Goal: Transaction & Acquisition: Purchase product/service

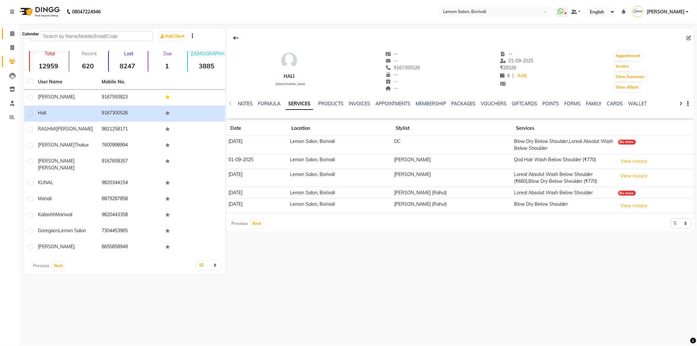
click at [12, 35] on icon at bounding box center [12, 33] width 4 height 5
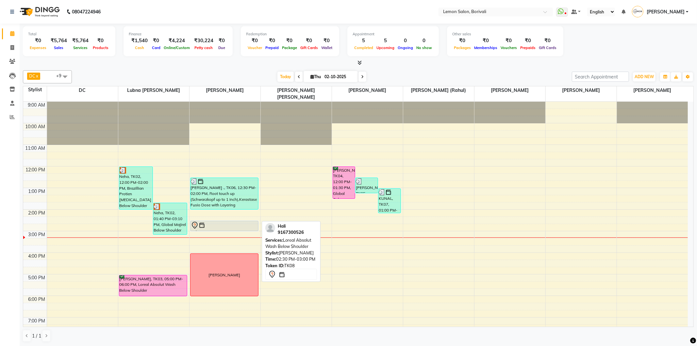
click at [234, 221] on div at bounding box center [224, 225] width 67 height 8
select select "7"
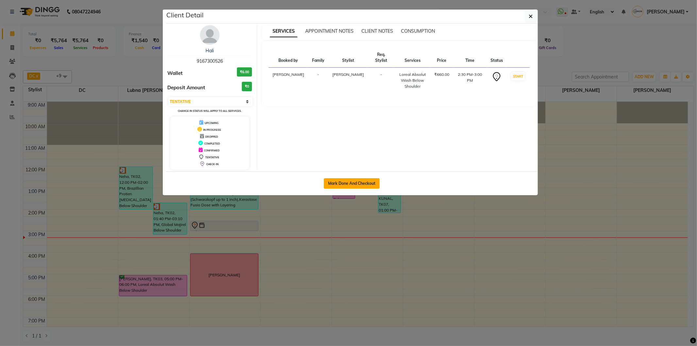
click at [346, 181] on button "Mark Done And Checkout" at bounding box center [352, 183] width 56 height 10
select select "567"
select select "service"
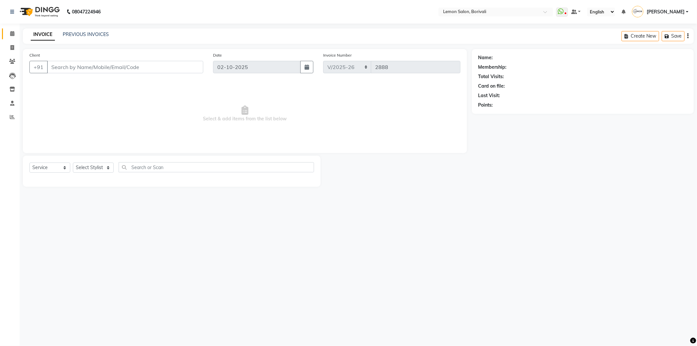
type input "9167300526"
select select "16941"
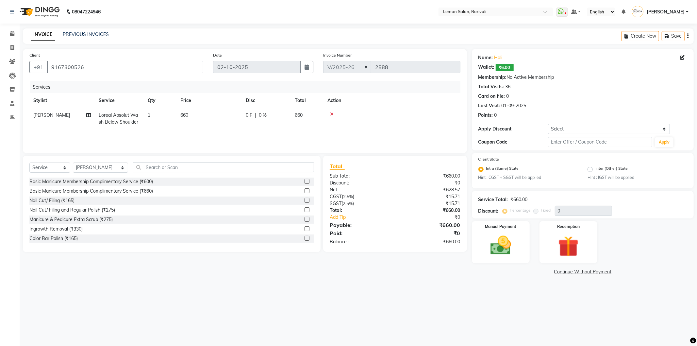
click at [115, 116] on span "Loreal Absolut Wash Below Shoulder" at bounding box center [119, 118] width 40 height 13
select select "16941"
click at [140, 122] on link "x" at bounding box center [139, 124] width 3 height 6
checkbox input "false"
type input "0"
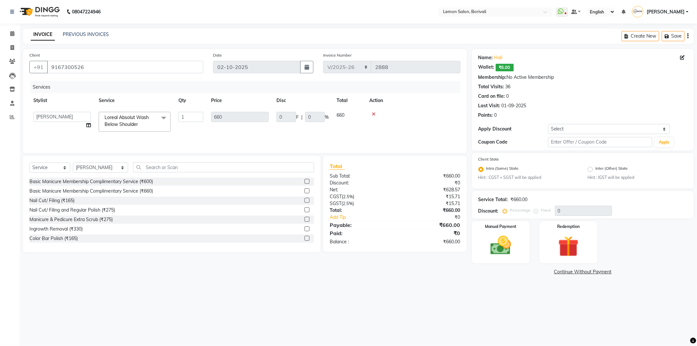
type input "0"
click at [137, 126] on td "Select Basic Manicure Membership Complimentary Service (₹600) Basic Manicure Me…" at bounding box center [135, 120] width 80 height 25
click at [137, 116] on span "Select" at bounding box center [135, 117] width 72 height 11
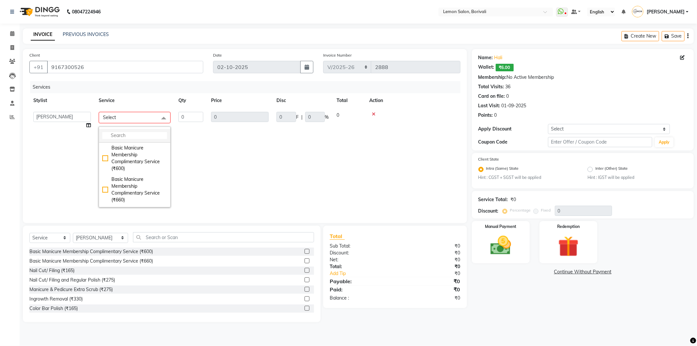
click at [135, 133] on input "multiselect-search" at bounding box center [134, 135] width 65 height 7
type input "qod"
click at [106, 168] on div "Qod Hair Wash Below Shoulder (₹770)" at bounding box center [134, 169] width 65 height 14
checkbox input "true"
type input "1"
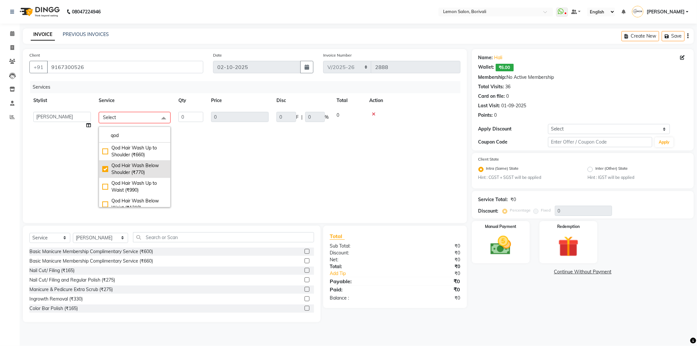
type input "770"
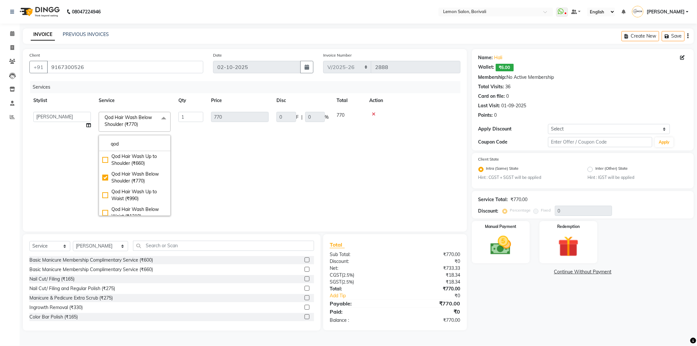
click at [286, 162] on td "0 F | 0 %" at bounding box center [302, 164] width 60 height 112
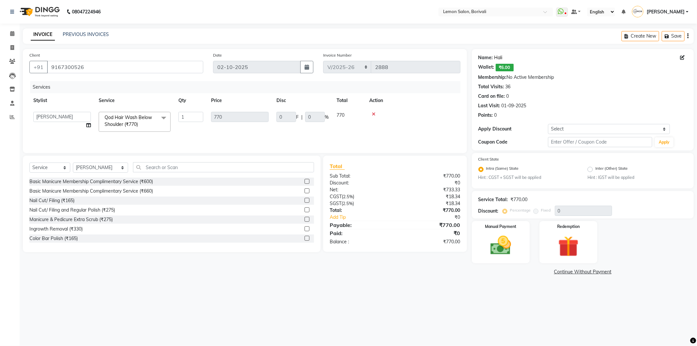
click at [495, 57] on link "Hali" at bounding box center [498, 57] width 8 height 7
click at [505, 246] on img at bounding box center [500, 245] width 35 height 25
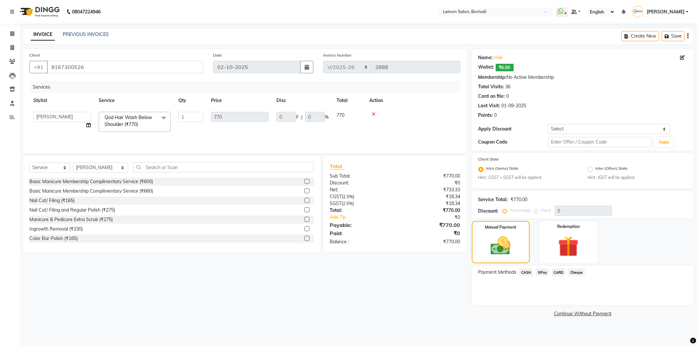
click at [541, 272] on span "GPay" at bounding box center [541, 272] width 13 height 8
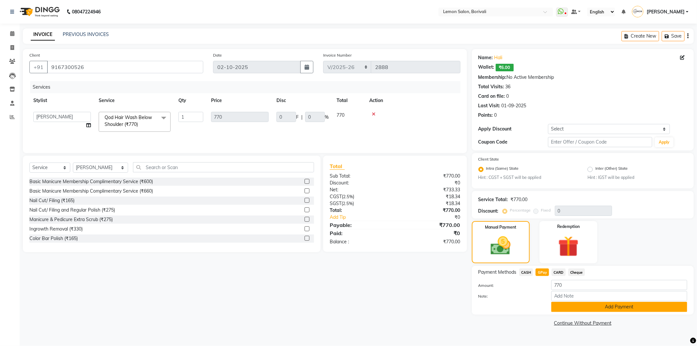
click at [576, 304] on button "Add Payment" at bounding box center [619, 307] width 136 height 10
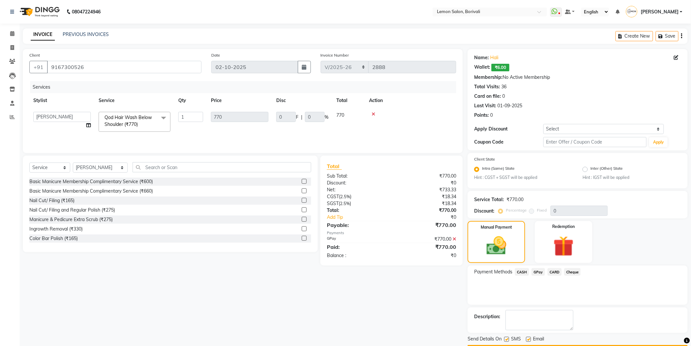
scroll to position [19, 0]
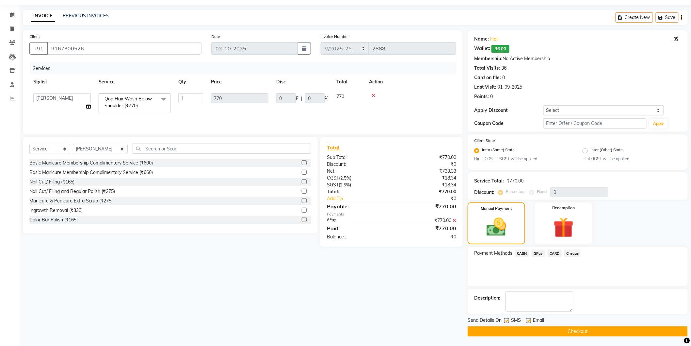
click at [533, 328] on button "Checkout" at bounding box center [578, 331] width 220 height 10
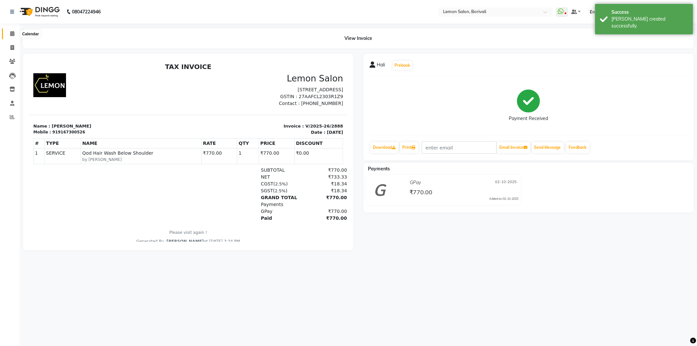
click at [12, 35] on icon at bounding box center [12, 33] width 4 height 5
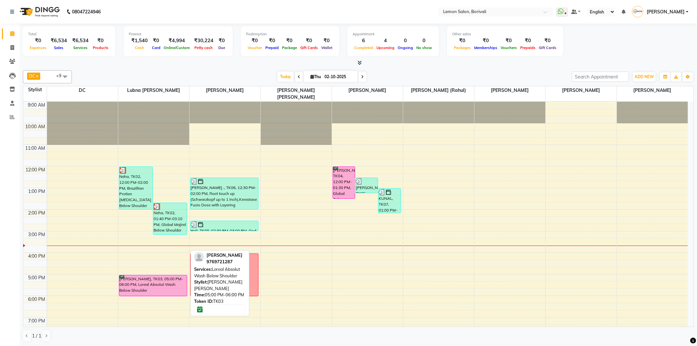
click at [163, 275] on div "[PERSON_NAME], TK03, 05:00 PM-06:00 PM, Loreal Absolut Wash Below Shoulder" at bounding box center [153, 285] width 68 height 21
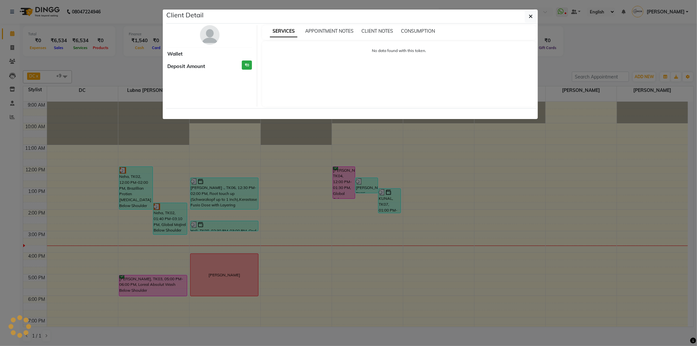
select select "6"
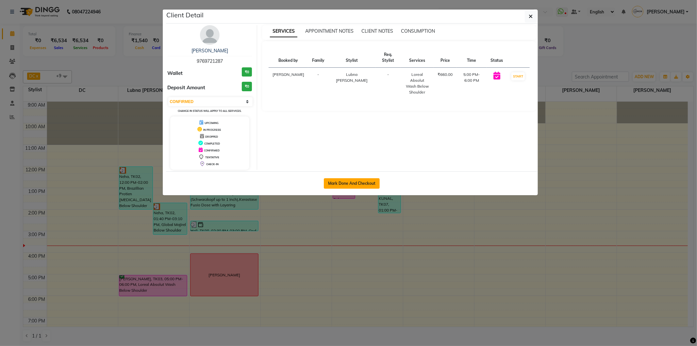
click at [350, 183] on button "Mark Done And Checkout" at bounding box center [352, 183] width 56 height 10
select select "567"
select select "service"
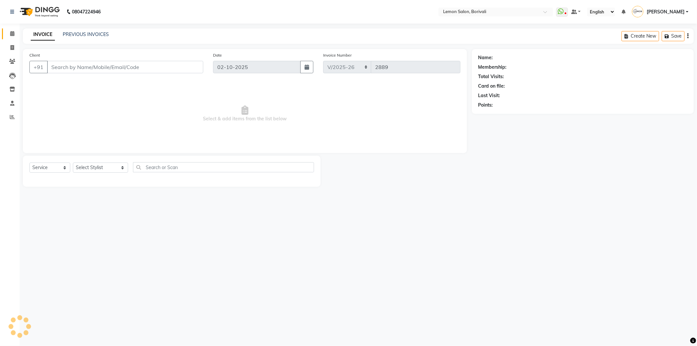
type input "9769721287"
select select "7566"
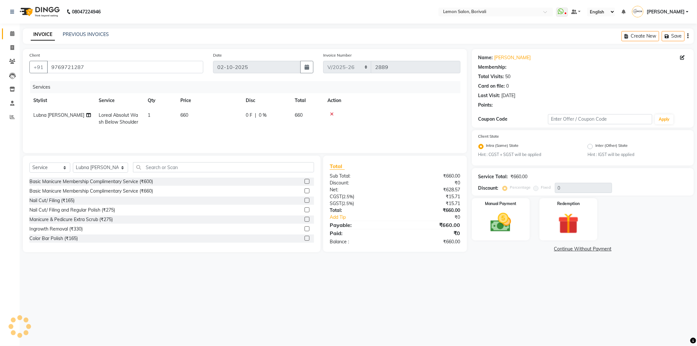
select select "1: Object"
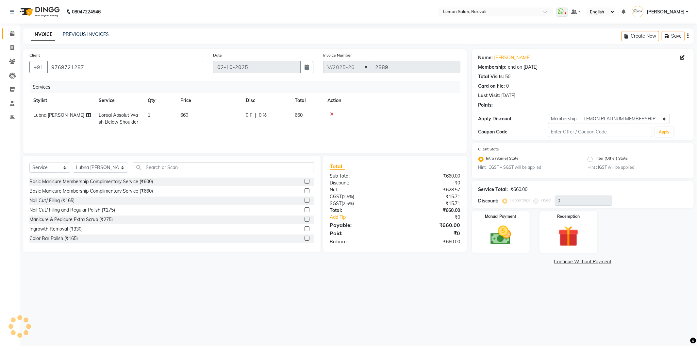
type input "30"
click at [120, 117] on span "Loreal Absolut Wash Below Shoulder" at bounding box center [119, 118] width 40 height 13
select select "7566"
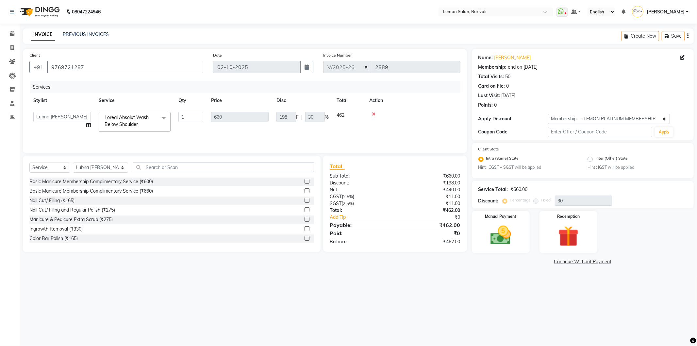
click at [120, 117] on span "Loreal Absolut Wash Below Shoulder" at bounding box center [127, 120] width 44 height 13
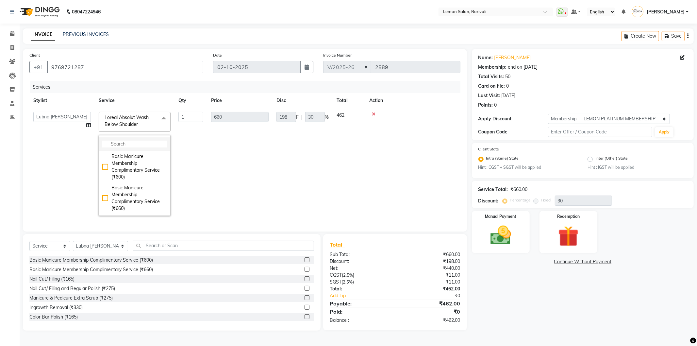
click at [129, 141] on input "multiselect-search" at bounding box center [134, 143] width 65 height 7
type input "arom"
click at [104, 171] on div "Aroma Pedicure (₹1760)" at bounding box center [134, 167] width 65 height 7
checkbox input "true"
type input "1760"
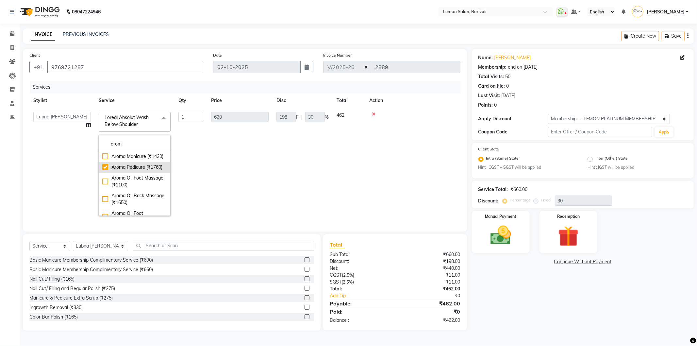
type input "528"
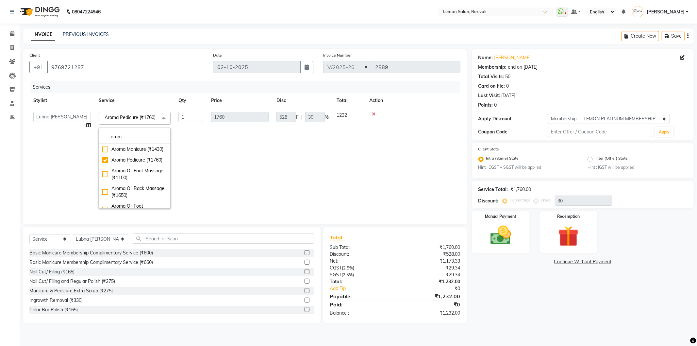
click at [301, 174] on td "528 F | 30 %" at bounding box center [302, 160] width 60 height 105
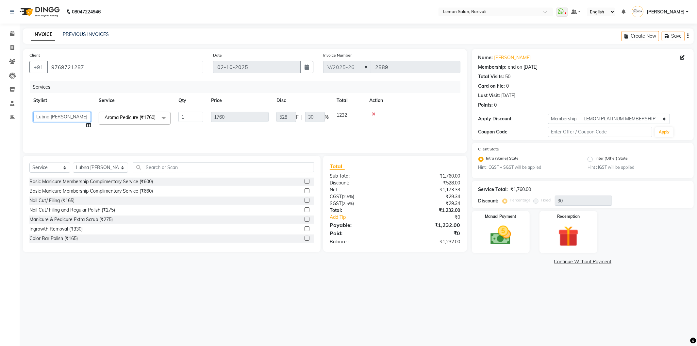
click at [43, 120] on select "DC Faiz Khan Fardin Shaikh Harishchandra Paswn Huzaifa Jyoti Vyas Lubna mushahi…" at bounding box center [61, 117] width 57 height 10
select select "91969"
click at [169, 168] on input "text" at bounding box center [223, 167] width 181 height 10
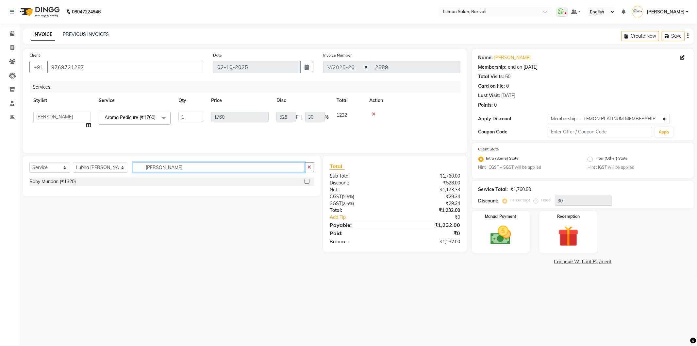
type input "MUND"
click at [175, 218] on div "Select Service Product Membership Package Voucher Prepaid Gift Card Select Styl…" at bounding box center [169, 203] width 302 height 96
drag, startPoint x: 152, startPoint y: 165, endPoint x: 123, endPoint y: 172, distance: 29.8
click at [133, 172] on input "MUND" at bounding box center [219, 167] width 172 height 10
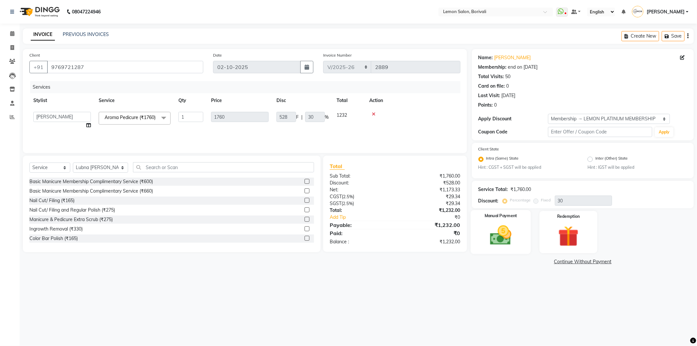
click at [510, 226] on img at bounding box center [500, 235] width 35 height 25
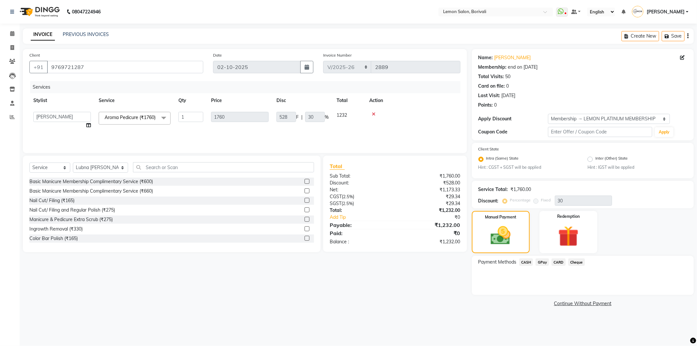
click at [540, 263] on span "GPay" at bounding box center [541, 262] width 13 height 8
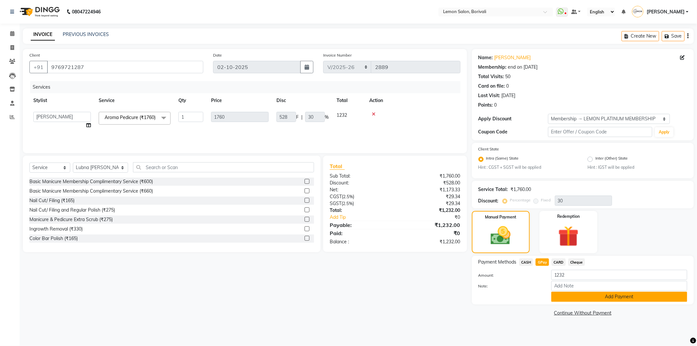
click at [565, 299] on button "Add Payment" at bounding box center [619, 296] width 136 height 10
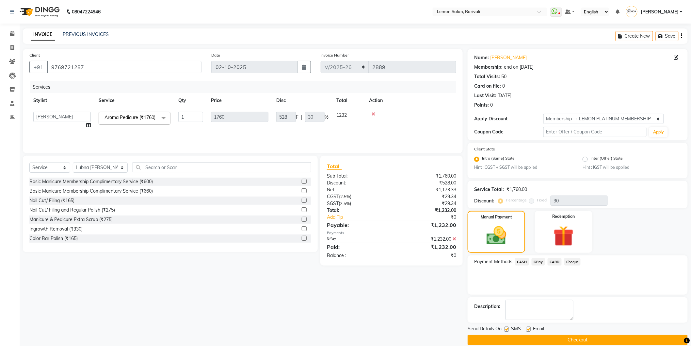
scroll to position [8, 0]
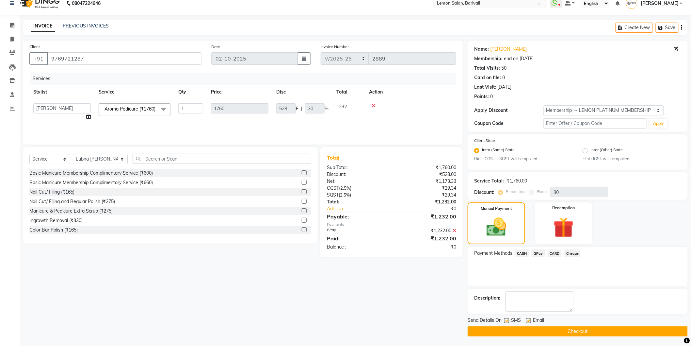
click at [590, 333] on button "Checkout" at bounding box center [578, 331] width 220 height 10
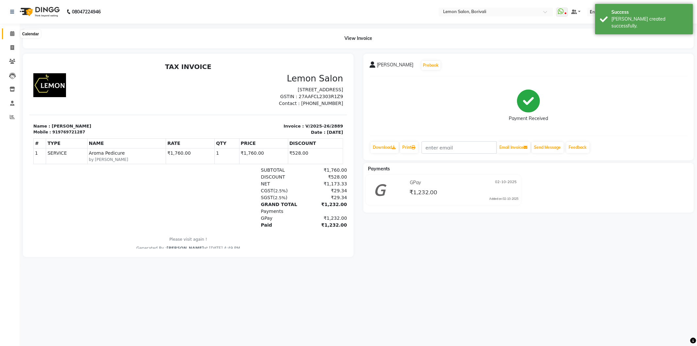
click at [14, 35] on span at bounding box center [12, 34] width 11 height 8
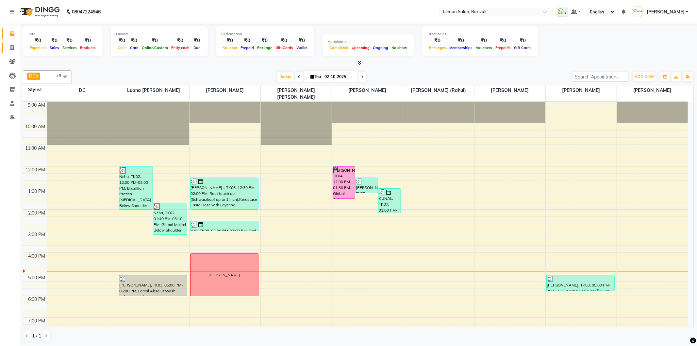
click at [12, 51] on link "Invoice" at bounding box center [10, 47] width 16 height 11
select select "567"
select select "service"
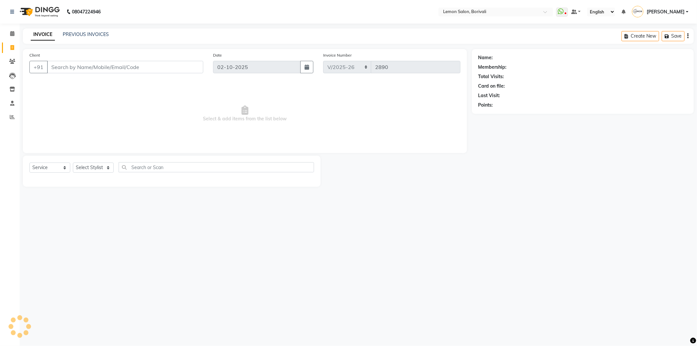
click at [91, 162] on div "Select Service Product Membership Package Voucher Prepaid Gift Card Select Styl…" at bounding box center [171, 169] width 285 height 15
click at [92, 170] on select "Select Stylist" at bounding box center [93, 167] width 41 height 10
select select "7565"
click at [73, 163] on select "Select Stylist DC [PERSON_NAME] [PERSON_NAME] Paswn [PERSON_NAME] Jyoti [PERSON…" at bounding box center [100, 167] width 55 height 10
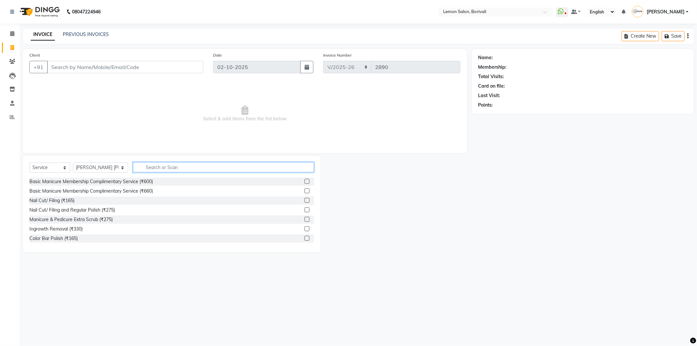
click at [155, 171] on input "text" at bounding box center [223, 167] width 181 height 10
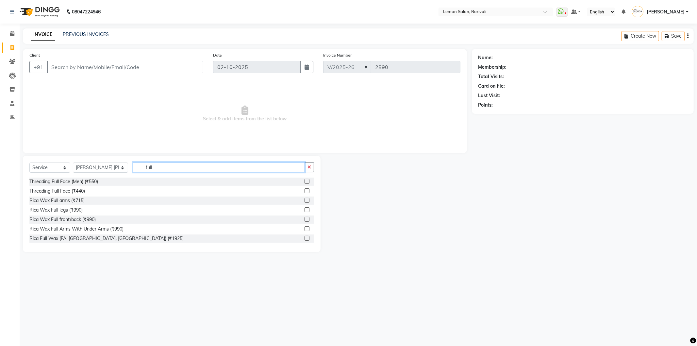
type input "full"
click at [304, 201] on label at bounding box center [306, 200] width 5 height 5
click at [304, 201] on input "checkbox" at bounding box center [306, 200] width 4 height 4
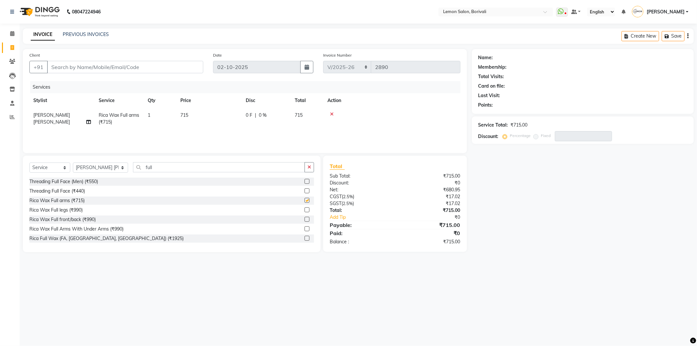
checkbox input "false"
click at [304, 209] on label at bounding box center [306, 209] width 5 height 5
click at [304, 209] on input "checkbox" at bounding box center [306, 210] width 4 height 4
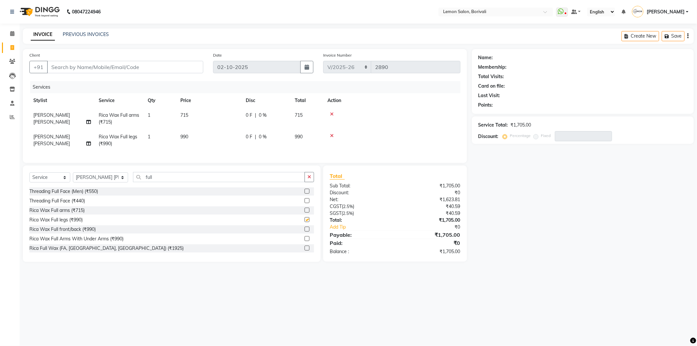
checkbox input "false"
drag, startPoint x: 167, startPoint y: 174, endPoint x: 154, endPoint y: 178, distance: 13.9
click at [155, 178] on div "Select Service Product Membership Package Voucher Prepaid Gift Card Select Styl…" at bounding box center [172, 213] width 298 height 96
drag, startPoint x: 153, startPoint y: 180, endPoint x: 105, endPoint y: 182, distance: 48.4
click at [105, 182] on div "Select Service Product Membership Package Voucher Prepaid Gift Card Select Styl…" at bounding box center [171, 179] width 285 height 15
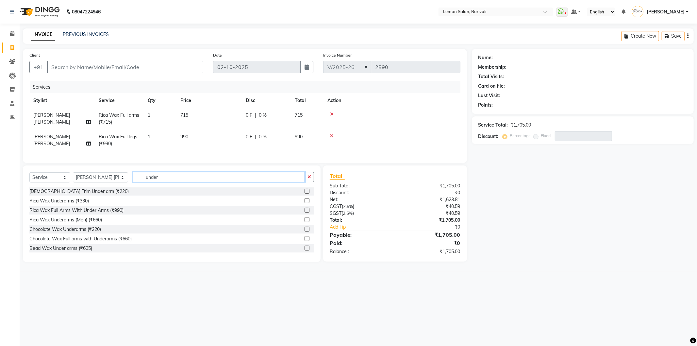
type input "under"
click at [304, 203] on label at bounding box center [306, 200] width 5 height 5
click at [304, 203] on input "checkbox" at bounding box center [306, 201] width 4 height 4
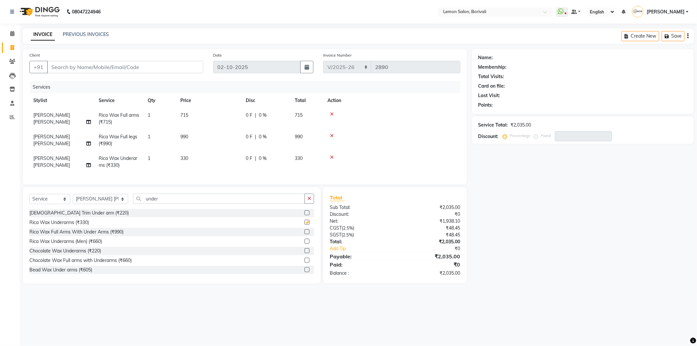
checkbox input "false"
drag, startPoint x: 164, startPoint y: 205, endPoint x: 103, endPoint y: 205, distance: 60.8
click at [103, 205] on div "Select Service Product Membership Package Voucher Prepaid Gift Card Select Styl…" at bounding box center [171, 200] width 285 height 15
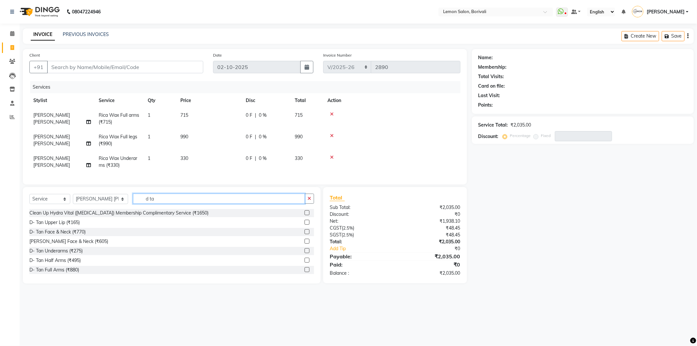
type input "d ta"
click at [304, 234] on label at bounding box center [306, 231] width 5 height 5
click at [304, 234] on input "checkbox" at bounding box center [306, 232] width 4 height 4
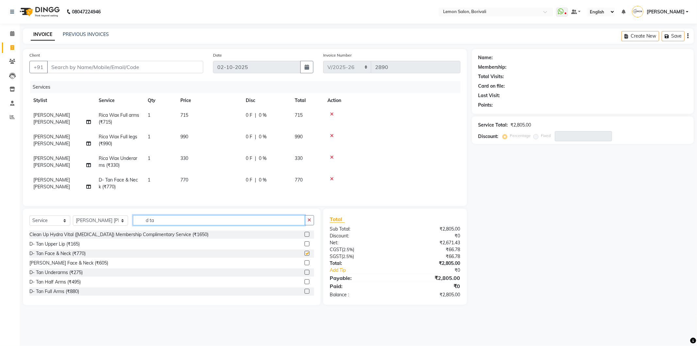
checkbox input "false"
drag, startPoint x: 152, startPoint y: 225, endPoint x: 112, endPoint y: 226, distance: 40.2
click at [115, 226] on div "Select Service Product Membership Package Voucher Prepaid Gift Card Select Styl…" at bounding box center [171, 222] width 285 height 15
type input "brig"
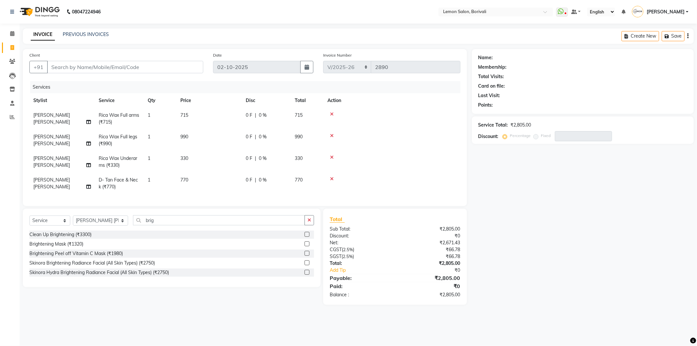
click at [306, 237] on label at bounding box center [306, 234] width 5 height 5
click at [306, 237] on input "checkbox" at bounding box center [306, 234] width 4 height 4
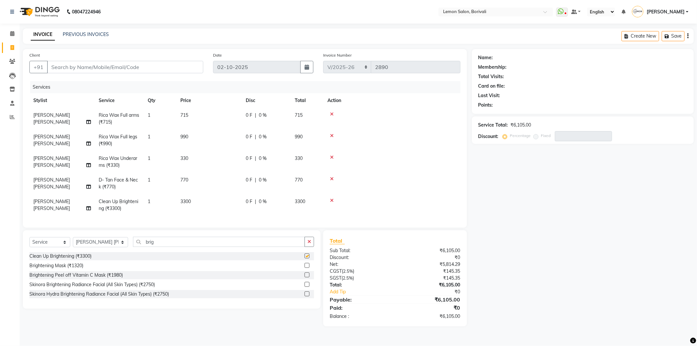
checkbox input "false"
click at [96, 68] on input "Client" at bounding box center [125, 67] width 156 height 12
type input "7"
type input "0"
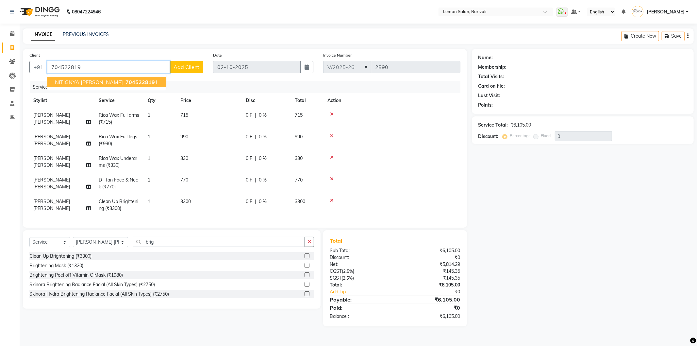
click at [109, 89] on ngb-typeahead-window "NITIGNYA WAGHELA 704522819 1" at bounding box center [107, 82] width 120 height 16
click at [125, 84] on span "704522819" at bounding box center [139, 82] width 29 height 7
type input "7045228191"
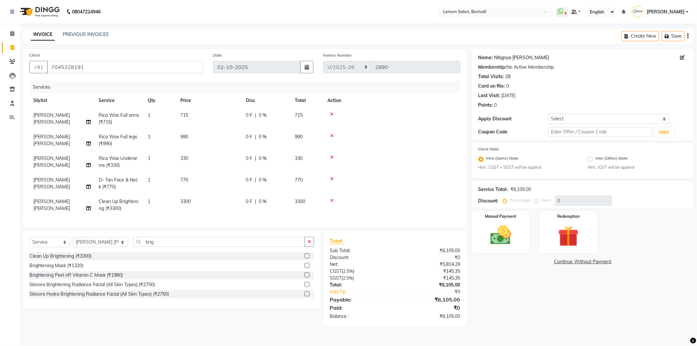
click at [511, 58] on link "Nitignya Waghela" at bounding box center [521, 57] width 55 height 7
drag, startPoint x: 157, startPoint y: 247, endPoint x: 115, endPoint y: 256, distance: 43.3
click at [115, 252] on div "Select Service Product Membership Package Voucher Prepaid Gift Card Select Styl…" at bounding box center [171, 244] width 285 height 15
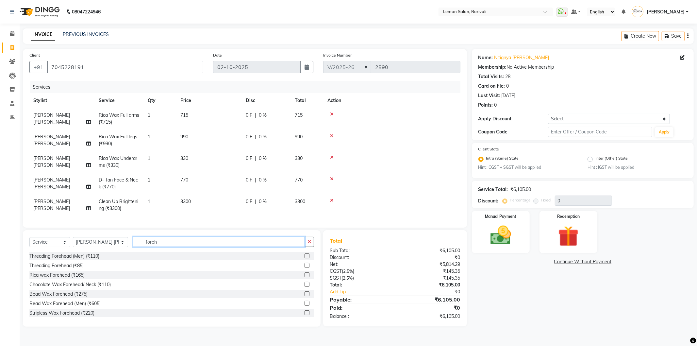
type input "foreh"
click at [304, 268] on label at bounding box center [306, 265] width 5 height 5
click at [304, 268] on input "checkbox" at bounding box center [306, 265] width 4 height 4
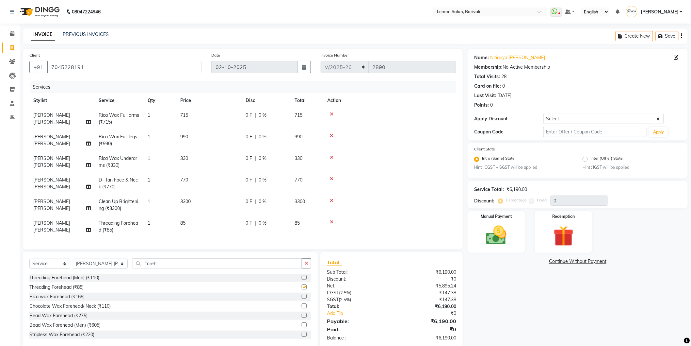
checkbox input "false"
click at [51, 265] on select "Select Service Product Membership Package Voucher Prepaid Gift Card" at bounding box center [49, 263] width 41 height 10
select select "membership"
click at [29, 261] on select "Select Service Product Membership Package Voucher Prepaid Gift Card" at bounding box center [49, 263] width 41 height 10
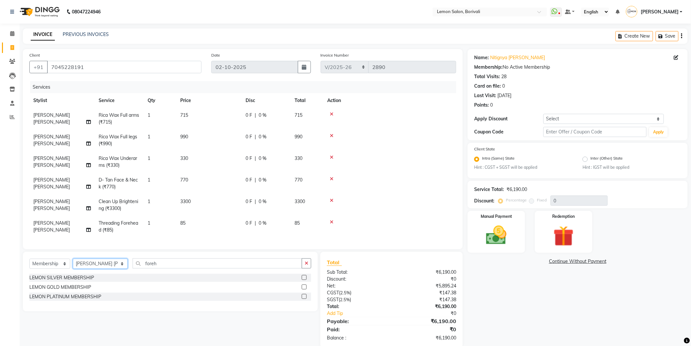
click at [93, 268] on select "Select Stylist DC [PERSON_NAME] [PERSON_NAME] Paswn [PERSON_NAME] Jyoti [PERSON…" at bounding box center [100, 263] width 55 height 10
select select "7885"
click at [73, 261] on select "Select Stylist DC [PERSON_NAME] [PERSON_NAME] Paswn [PERSON_NAME] Jyoti [PERSON…" at bounding box center [100, 263] width 55 height 10
click at [304, 278] on label at bounding box center [304, 277] width 5 height 5
click at [304, 278] on input "checkbox" at bounding box center [304, 277] width 4 height 4
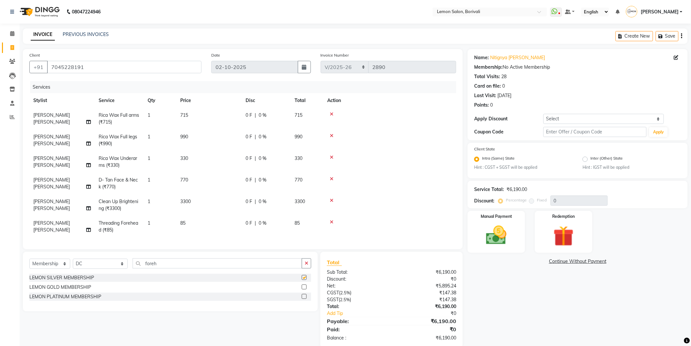
select select "select"
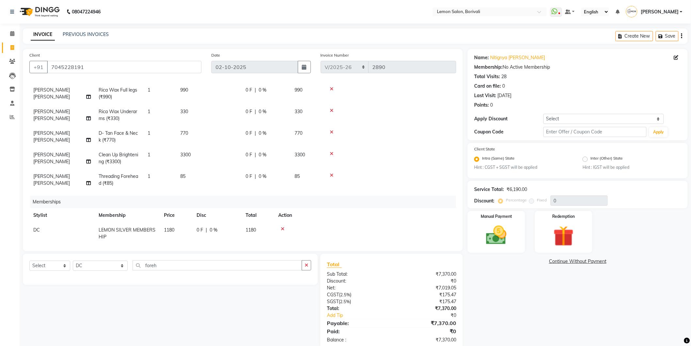
scroll to position [57, 0]
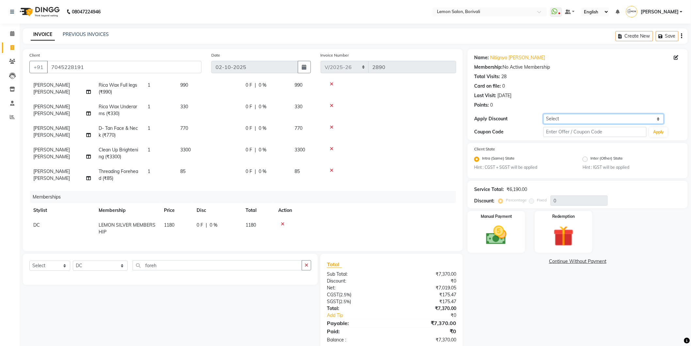
click at [548, 119] on select "Select Coupon → Abc" at bounding box center [604, 119] width 121 height 10
select select "1: Object"
click at [544, 114] on select "Select Coupon → Abc" at bounding box center [604, 119] width 121 height 10
type input "20"
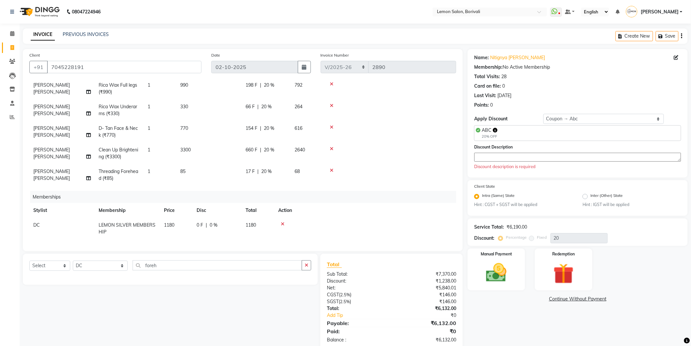
click at [499, 157] on textarea at bounding box center [577, 157] width 207 height 9
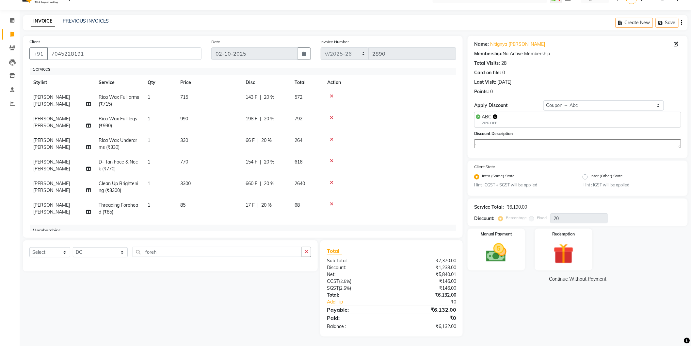
scroll to position [0, 0]
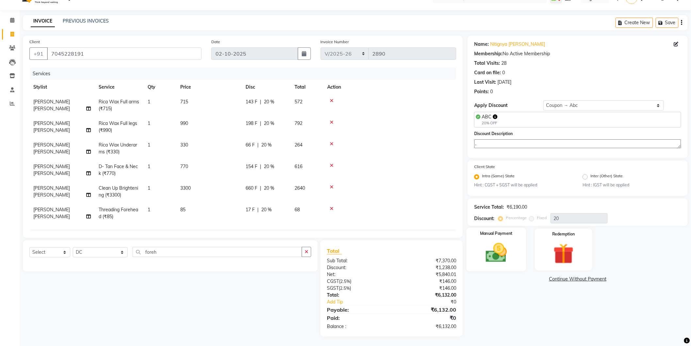
type textarea "."
click at [501, 251] on img at bounding box center [496, 252] width 35 height 25
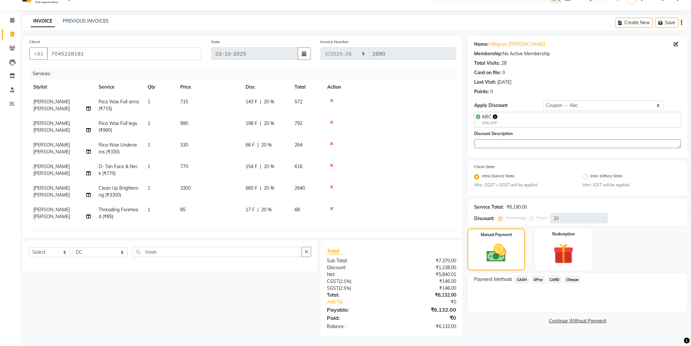
click at [537, 279] on span "GPay" at bounding box center [538, 279] width 13 height 8
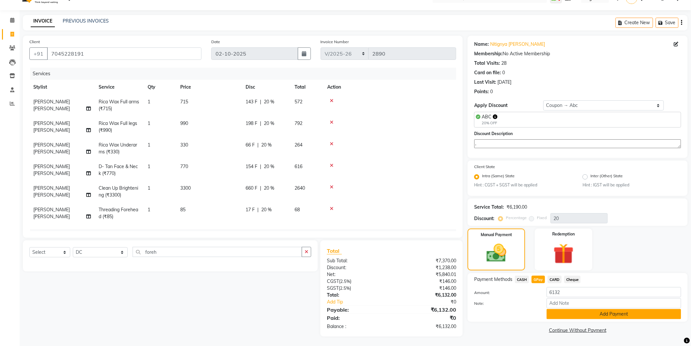
click at [552, 310] on button "Add Payment" at bounding box center [614, 314] width 135 height 10
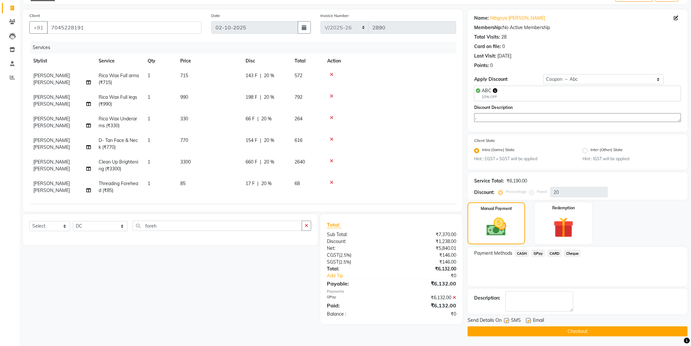
scroll to position [57, 0]
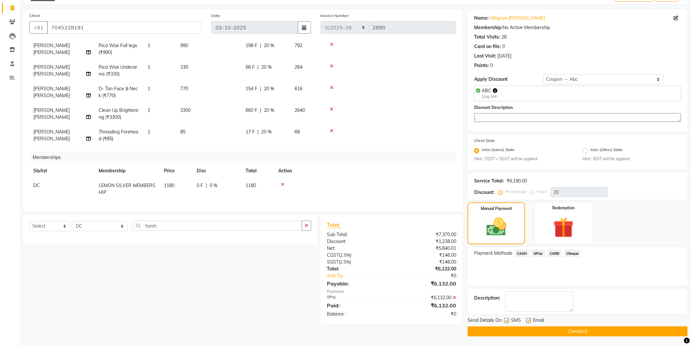
click at [511, 329] on button "Checkout" at bounding box center [578, 331] width 220 height 10
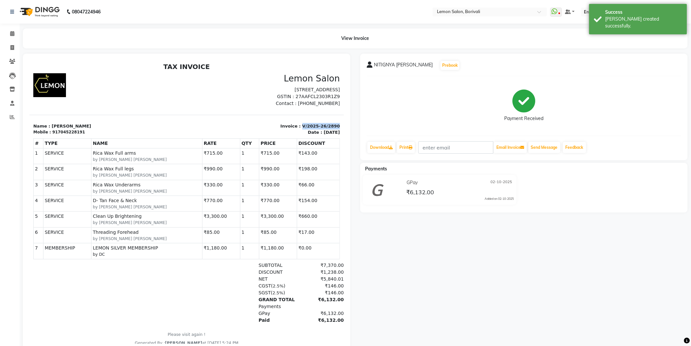
drag, startPoint x: 296, startPoint y: 124, endPoint x: 335, endPoint y: 123, distance: 38.9
click at [335, 123] on html "TAX INVOICE Lemon Salon Shop no 39,Satra Park,Shimpoli Road,Borivali West-Mumba…" at bounding box center [186, 204] width 315 height 288
copy p "V/2025-26/2890"
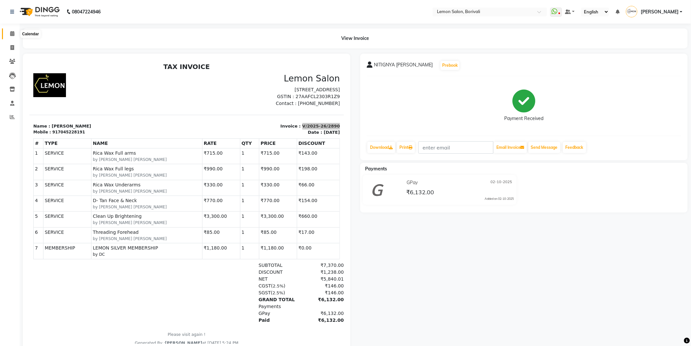
click at [9, 35] on span at bounding box center [12, 34] width 11 height 8
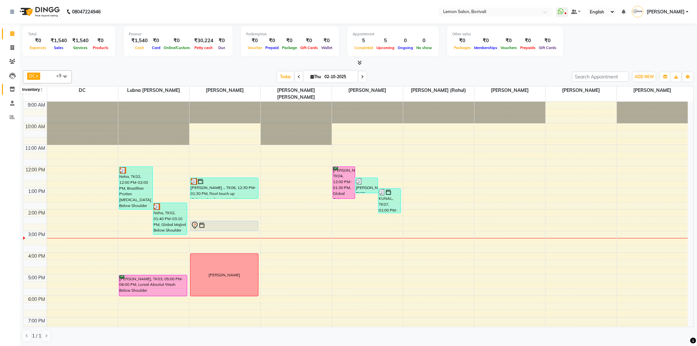
click at [14, 88] on icon at bounding box center [12, 89] width 6 height 5
select select
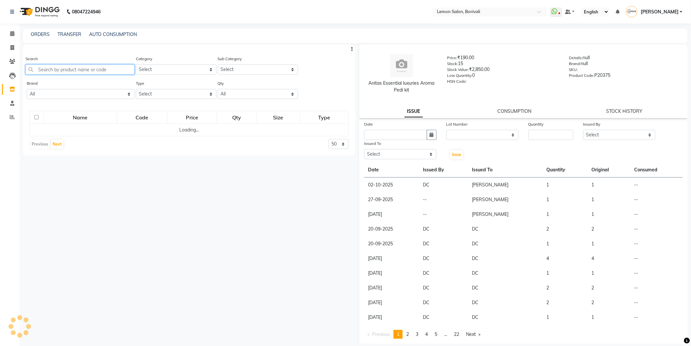
click at [71, 69] on input "text" at bounding box center [79, 69] width 109 height 10
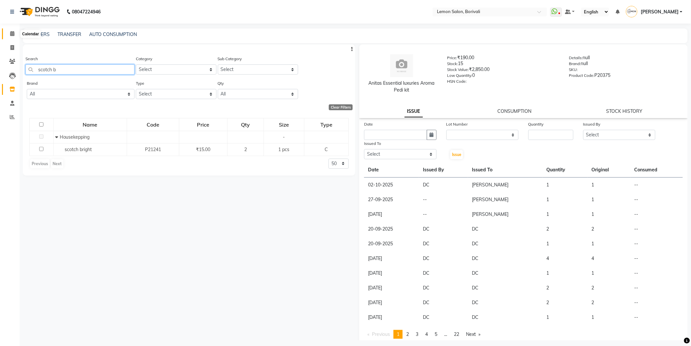
type input "scotch b"
click at [8, 34] on span at bounding box center [12, 34] width 11 height 8
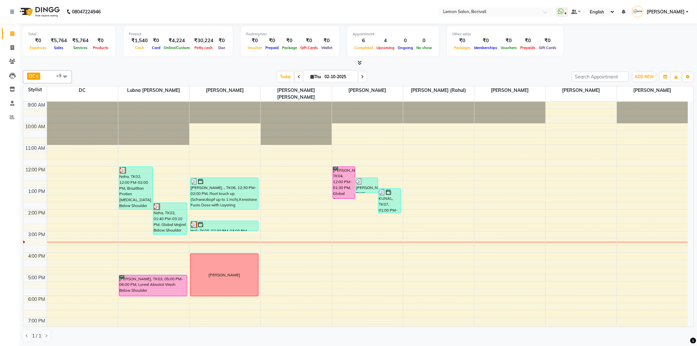
scroll to position [71, 0]
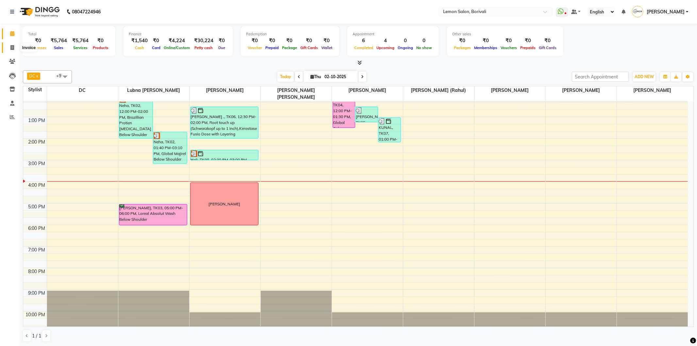
click at [15, 47] on span at bounding box center [12, 48] width 11 height 8
select select "567"
select select "service"
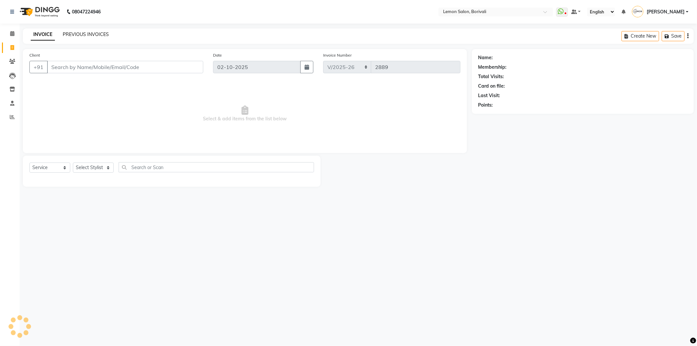
click at [98, 32] on link "PREVIOUS INVOICES" at bounding box center [86, 34] width 46 height 6
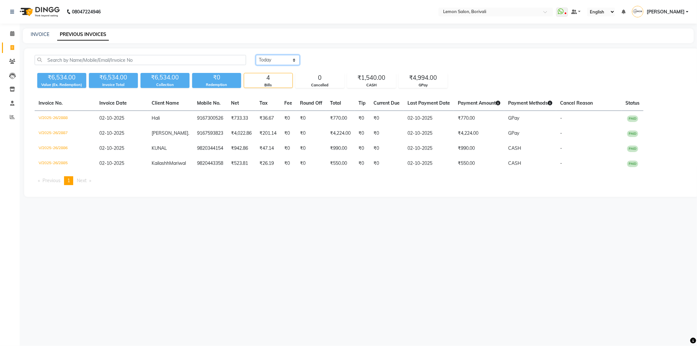
click at [285, 57] on select "Today Yesterday Custom Range" at bounding box center [278, 60] width 44 height 10
select select "yesterday"
click at [256, 55] on select "Today Yesterday Custom Range" at bounding box center [278, 60] width 44 height 10
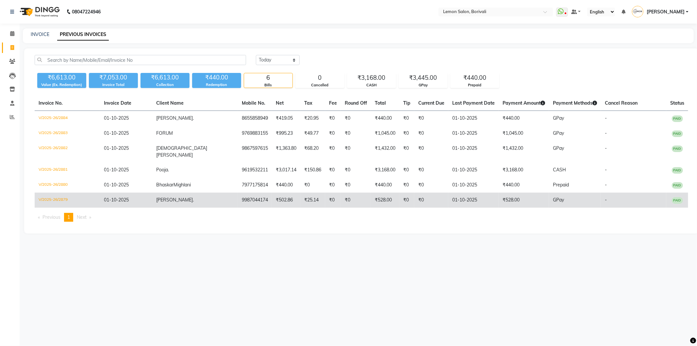
click at [193, 197] on span "." at bounding box center [193, 200] width 1 height 6
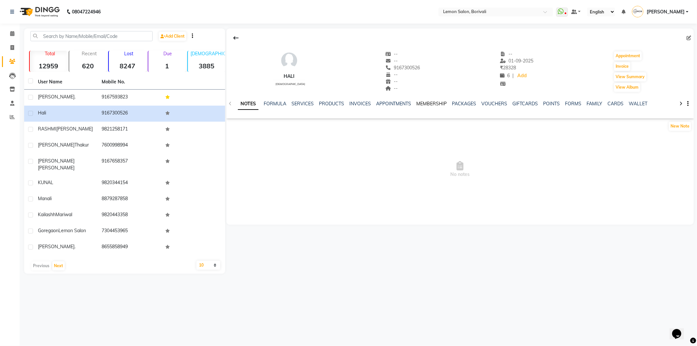
click at [429, 104] on link "MEMBERSHIP" at bounding box center [432, 104] width 30 height 6
click at [272, 103] on link "SERVICES" at bounding box center [270, 104] width 22 height 6
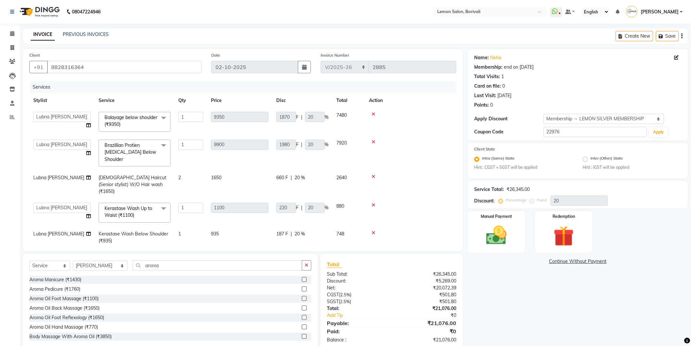
select select "567"
select select "7566"
select select "service"
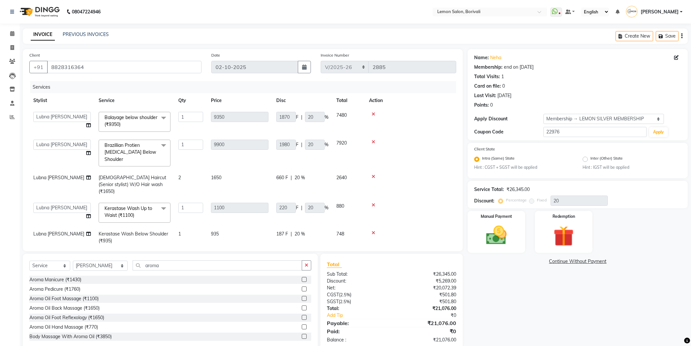
select select "91969"
select select "1: Object"
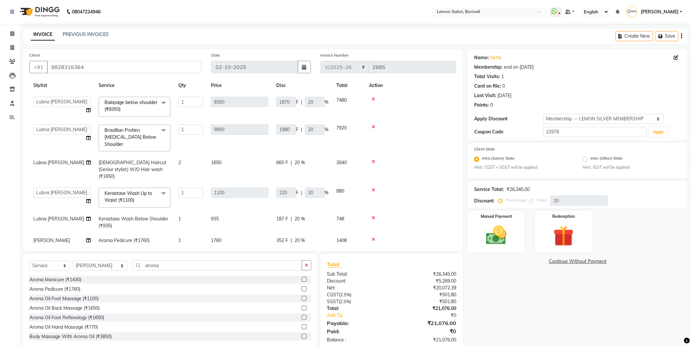
scroll to position [14, 0]
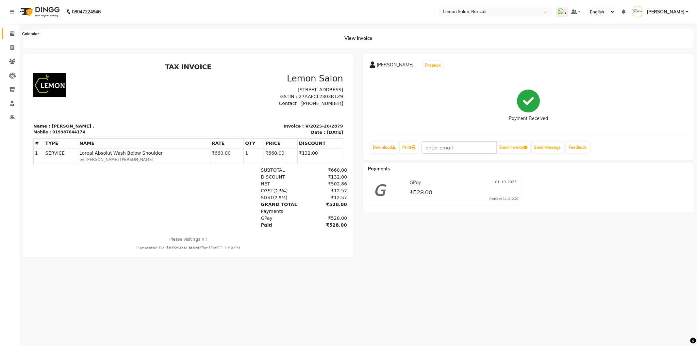
click at [11, 36] on icon at bounding box center [12, 33] width 4 height 5
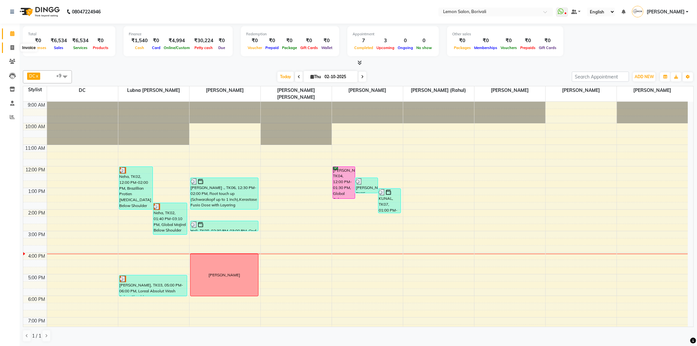
click at [11, 48] on icon at bounding box center [12, 47] width 4 height 5
select select "service"
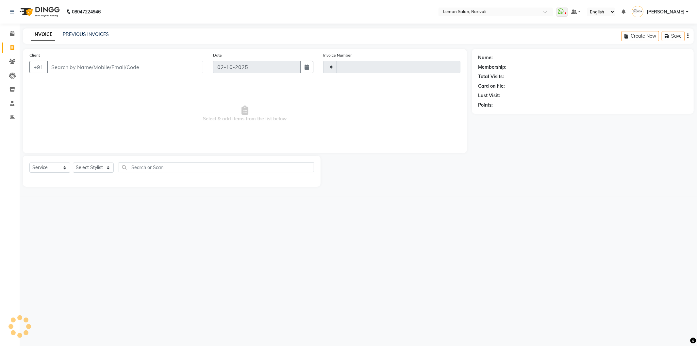
type input "2889"
select select "567"
click at [141, 67] on input "Client" at bounding box center [125, 67] width 156 height 12
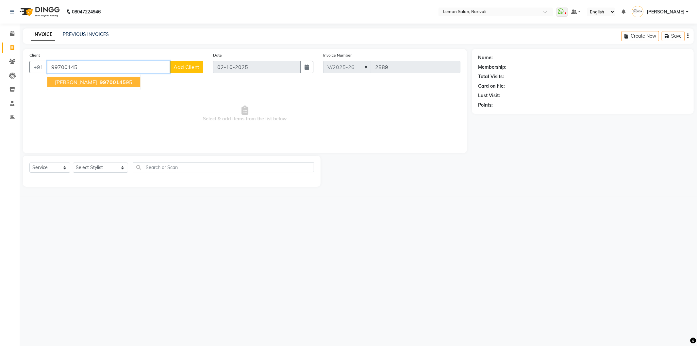
click at [132, 81] on ngb-highlight "99700145 95" at bounding box center [115, 82] width 34 height 7
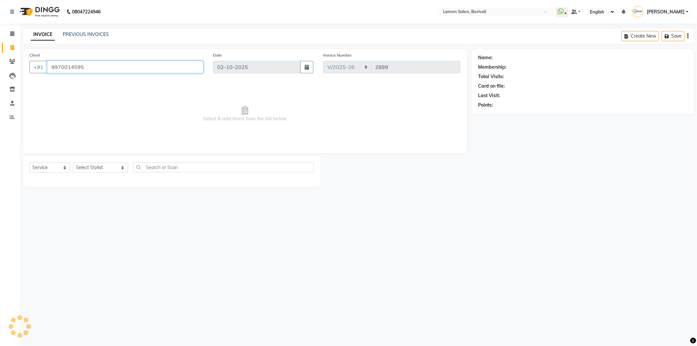
type input "9970014595"
select select "1: Object"
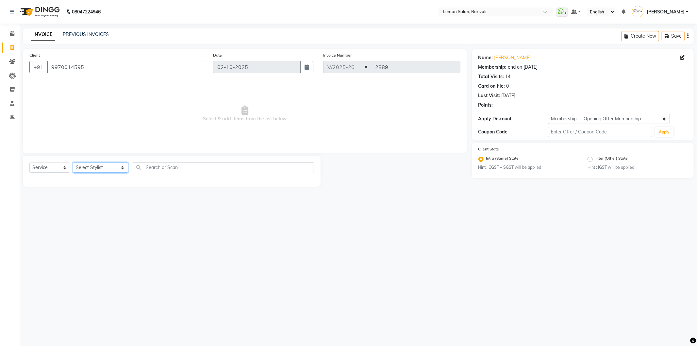
click at [106, 165] on select "Select Stylist DC Faiz Khan Fardin Shaikh Harishchandra Paswn Huzaifa Jyoti Vya…" at bounding box center [100, 167] width 55 height 10
select select "60968"
click at [73, 163] on select "Select Stylist DC Faiz Khan Fardin Shaikh Harishchandra Paswn Huzaifa Jyoti Vya…" at bounding box center [100, 167] width 55 height 10
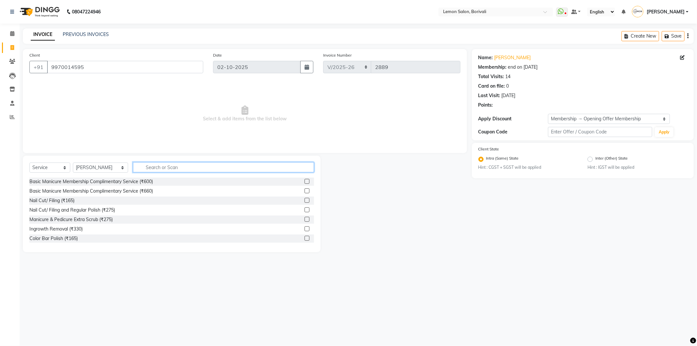
click at [164, 168] on input "text" at bounding box center [223, 167] width 181 height 10
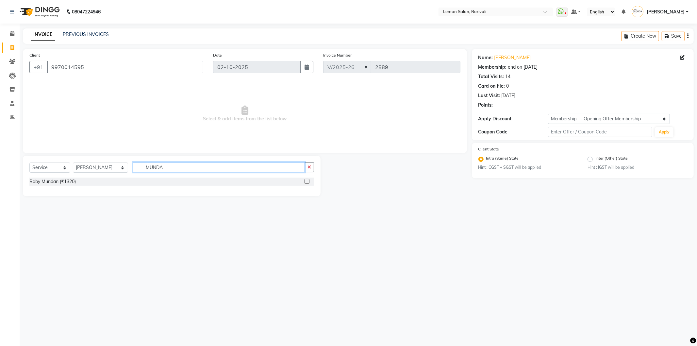
type input "MUNDA"
click at [306, 180] on label at bounding box center [306, 181] width 5 height 5
click at [306, 180] on input "checkbox" at bounding box center [306, 181] width 4 height 4
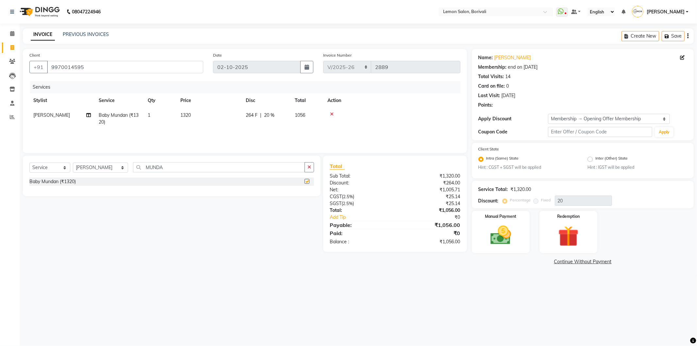
checkbox input "false"
click at [572, 119] on select "Select Membership → Opening Offer Membership Coupon → Abc" at bounding box center [609, 119] width 122 height 10
select select "0:"
click at [548, 114] on select "Select Membership → Opening Offer Membership Coupon → Abc" at bounding box center [609, 119] width 122 height 10
type input "0"
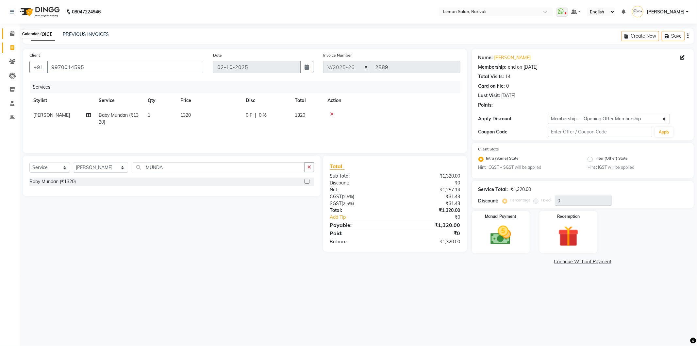
click at [15, 36] on span at bounding box center [12, 34] width 11 height 8
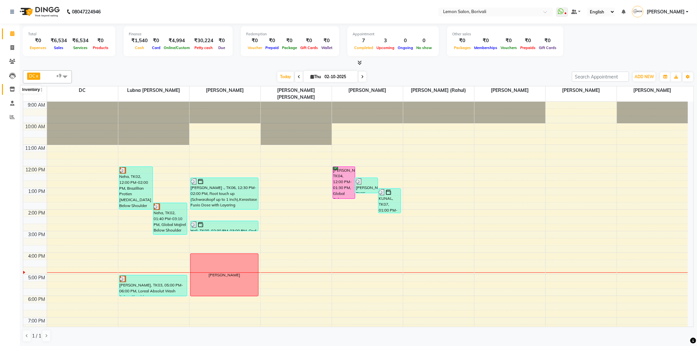
click at [8, 91] on span at bounding box center [12, 90] width 11 height 8
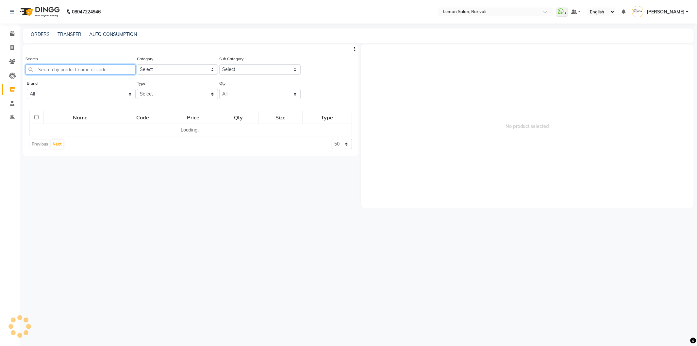
click at [50, 70] on input "text" at bounding box center [80, 69] width 110 height 10
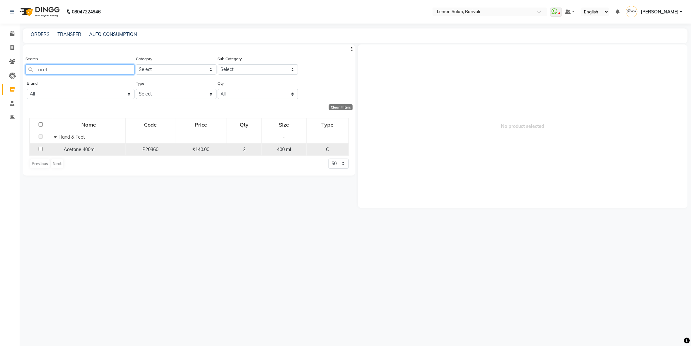
type input "acet"
click at [39, 148] on input "checkbox" at bounding box center [41, 149] width 4 height 4
checkbox input "true"
select select
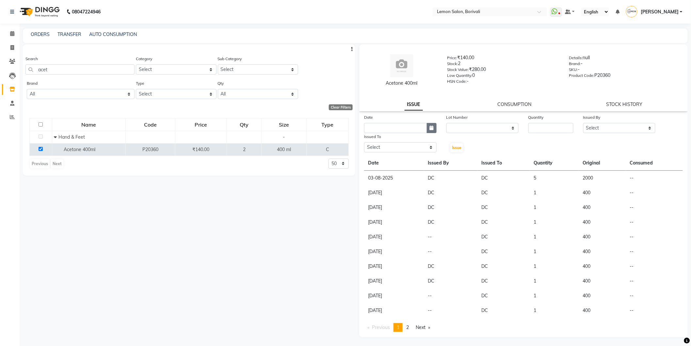
click at [428, 126] on button "button" at bounding box center [432, 128] width 10 height 10
select select "10"
select select "2025"
click at [406, 163] on div "2" at bounding box center [402, 161] width 10 height 10
type input "02-10-2025"
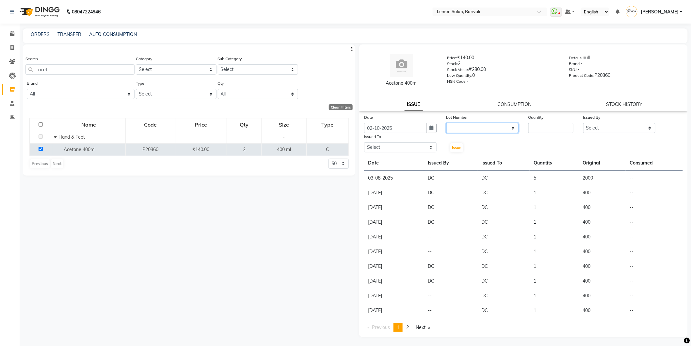
drag, startPoint x: 471, startPoint y: 127, endPoint x: 471, endPoint y: 132, distance: 4.9
click at [471, 127] on select "None" at bounding box center [483, 128] width 73 height 10
select select "0: null"
click at [447, 123] on select "None" at bounding box center [483, 128] width 73 height 10
click at [551, 127] on input "number" at bounding box center [551, 128] width 45 height 10
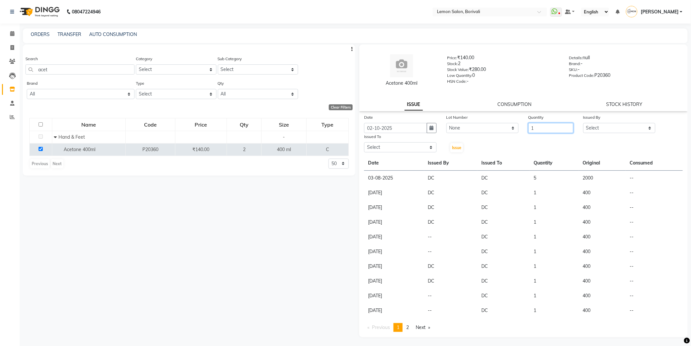
type input "1"
click at [593, 125] on select "Select DC Faiz Khan Fardin Shaikh Harishchandra Paswn Huzaifa Jyoti Vyas Lubna …" at bounding box center [619, 128] width 73 height 10
select select "7885"
click at [583, 123] on select "Select DC Faiz Khan Fardin Shaikh Harishchandra Paswn Huzaifa Jyoti Vyas Lubna …" at bounding box center [619, 128] width 73 height 10
click at [416, 151] on select "Select DC Faiz Khan Fardin Shaikh Harishchandra Paswn Huzaifa Jyoti Vyas Lubna …" at bounding box center [400, 147] width 73 height 10
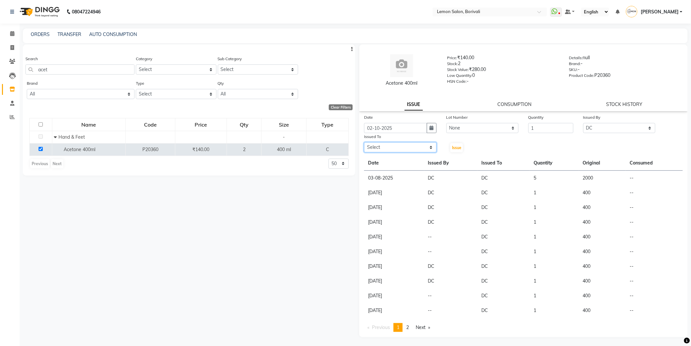
select select "7885"
click at [364, 142] on select "Select DC Faiz Khan Fardin Shaikh Harishchandra Paswn Huzaifa Jyoti Vyas Lubna …" at bounding box center [400, 147] width 73 height 10
click at [454, 148] on span "Issue" at bounding box center [456, 147] width 9 height 5
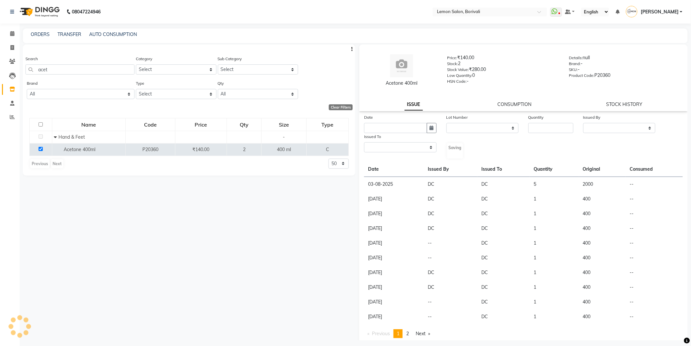
select select
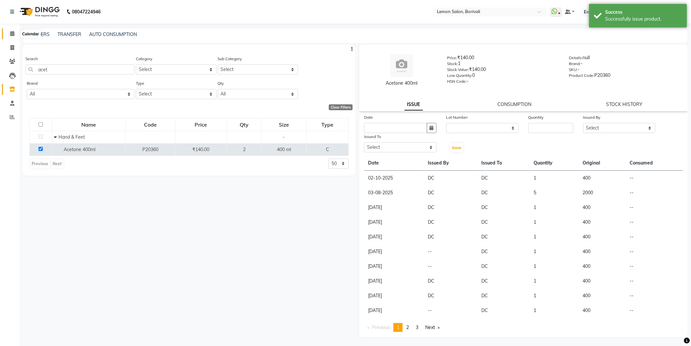
click at [9, 37] on span at bounding box center [12, 34] width 11 height 8
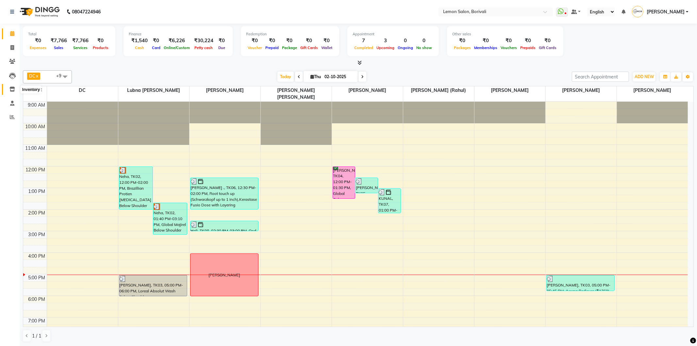
click at [15, 90] on span at bounding box center [12, 90] width 11 height 8
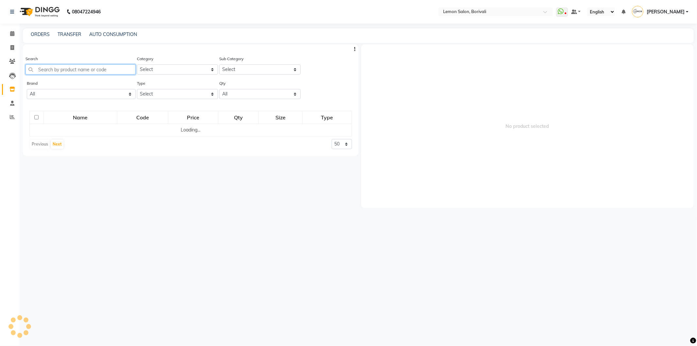
click at [52, 69] on input "text" at bounding box center [80, 69] width 110 height 10
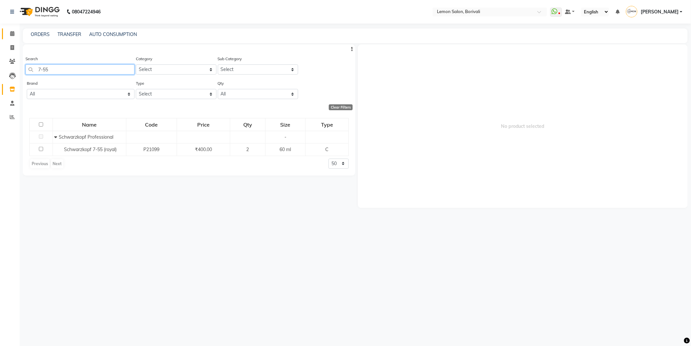
type input "7-55"
click at [8, 33] on span at bounding box center [12, 34] width 11 height 8
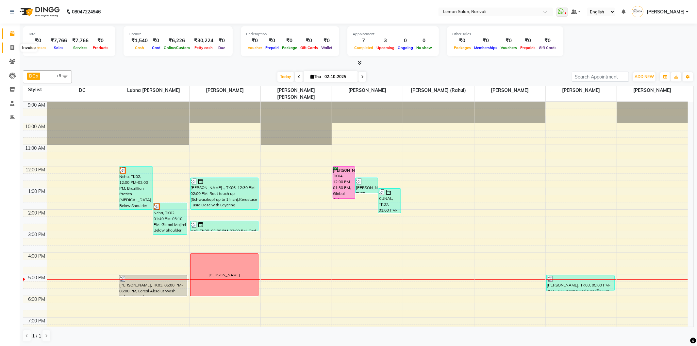
click at [11, 49] on icon at bounding box center [12, 47] width 4 height 5
select select "service"
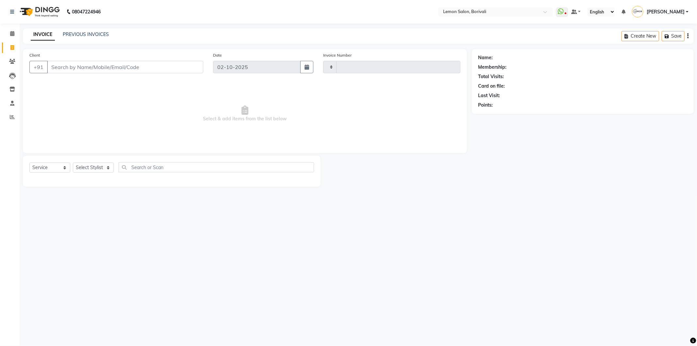
type input "2890"
select select "567"
click at [100, 170] on select "Select Stylist DC Faiz Khan Fardin Shaikh Harishchandra Paswn Huzaifa Jyoti Vya…" at bounding box center [100, 167] width 55 height 10
select select "60968"
click at [73, 163] on select "Select Stylist DC Faiz Khan Fardin Shaikh Harishchandra Paswn Huzaifa Jyoti Vya…" at bounding box center [100, 167] width 55 height 10
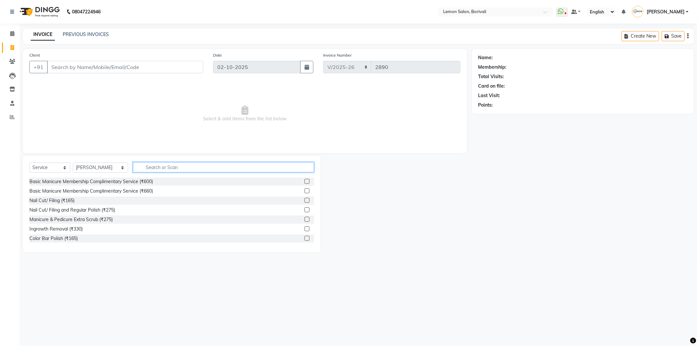
click at [154, 166] on input "text" at bounding box center [223, 167] width 181 height 10
type input "hair cu"
click at [304, 227] on label at bounding box center [306, 228] width 5 height 5
click at [304, 227] on input "checkbox" at bounding box center [306, 229] width 4 height 4
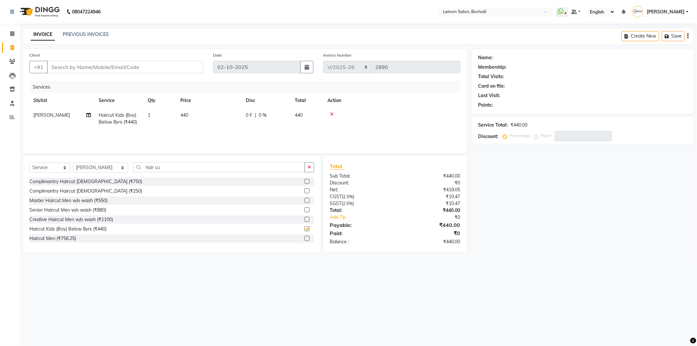
checkbox input "false"
click at [146, 117] on td "1" at bounding box center [160, 119] width 33 height 22
select select "60968"
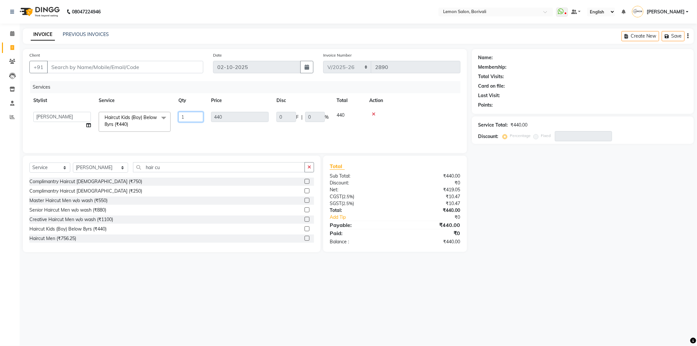
click at [180, 118] on input "1" at bounding box center [190, 117] width 25 height 10
drag, startPoint x: 183, startPoint y: 118, endPoint x: 178, endPoint y: 118, distance: 5.2
click at [178, 118] on input "1" at bounding box center [190, 117] width 25 height 10
type input "2"
click at [414, 264] on div "08047224946 Select Location × Lemon Salon, Borivali WhatsApp Status ✕ Status: D…" at bounding box center [348, 173] width 697 height 346
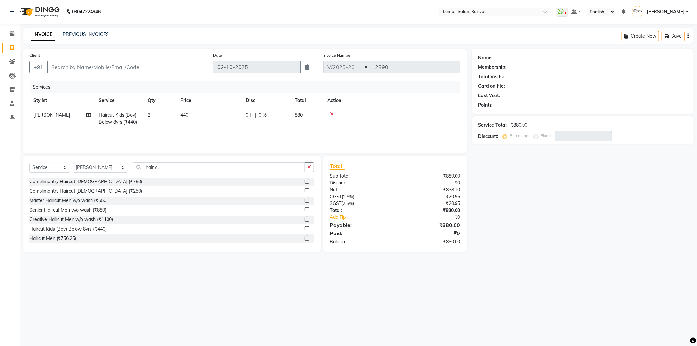
click at [331, 113] on icon at bounding box center [332, 114] width 4 height 5
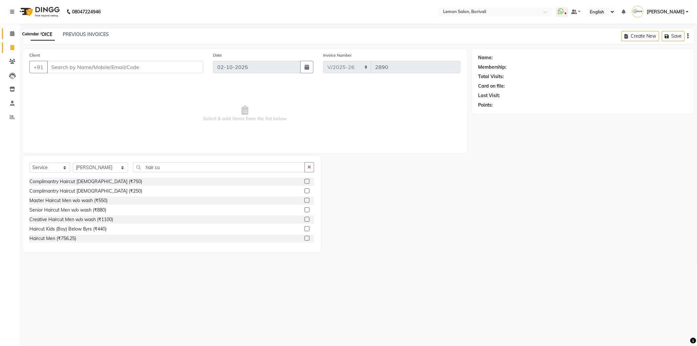
click at [14, 31] on span at bounding box center [12, 34] width 11 height 8
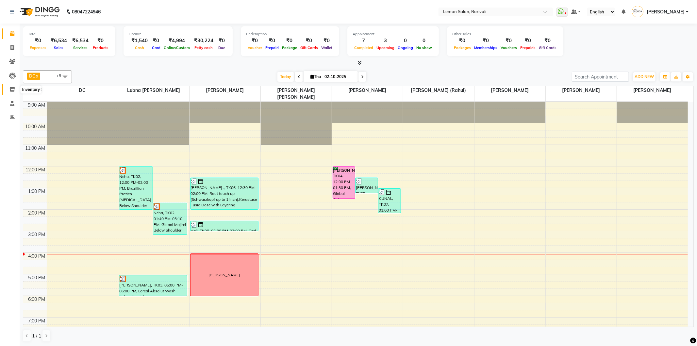
click at [15, 89] on span at bounding box center [12, 90] width 11 height 8
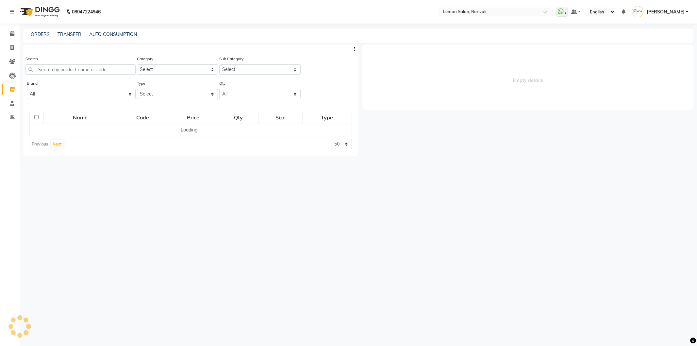
select select
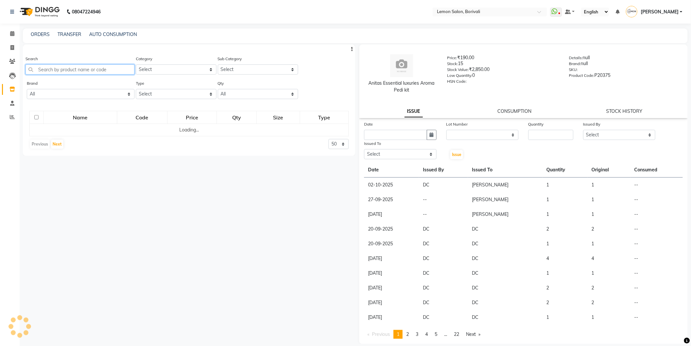
click at [55, 69] on input "text" at bounding box center [79, 69] width 109 height 10
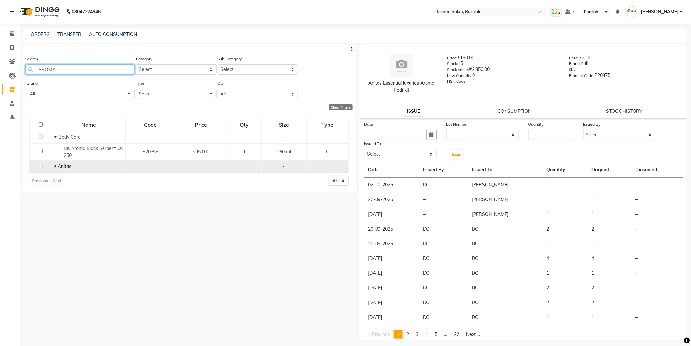
type input "AROMA"
click at [56, 168] on icon at bounding box center [55, 166] width 2 height 5
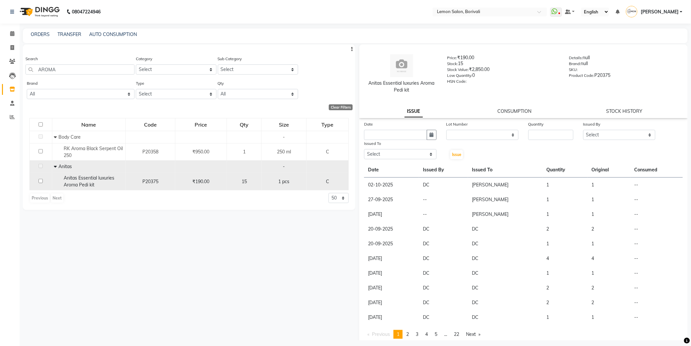
click at [41, 181] on input "checkbox" at bounding box center [41, 181] width 4 height 4
checkbox input "true"
select select
click at [417, 136] on input "text" at bounding box center [395, 135] width 63 height 10
select select "10"
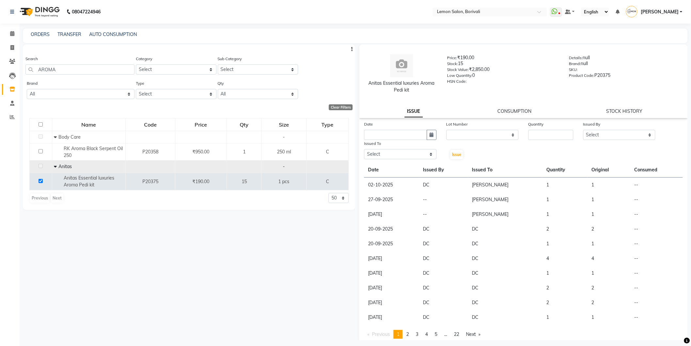
select select "2025"
click at [400, 170] on div "2" at bounding box center [402, 168] width 10 height 10
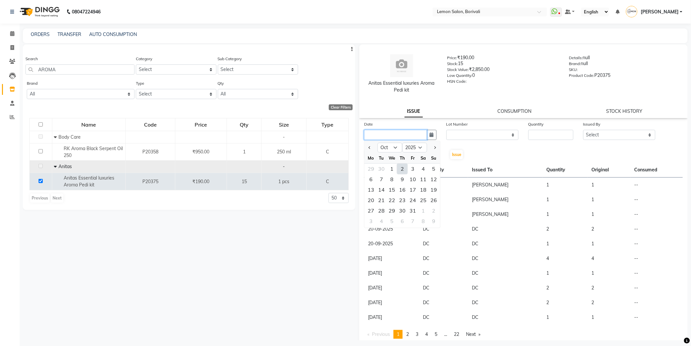
type input "02-10-2025"
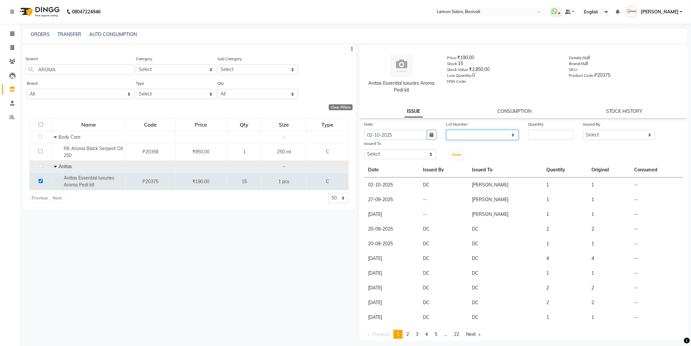
click at [459, 138] on select "None" at bounding box center [483, 135] width 73 height 10
select select "0: null"
click at [447, 130] on select "None" at bounding box center [483, 135] width 73 height 10
click at [551, 134] on input "number" at bounding box center [551, 135] width 45 height 10
type input "1"
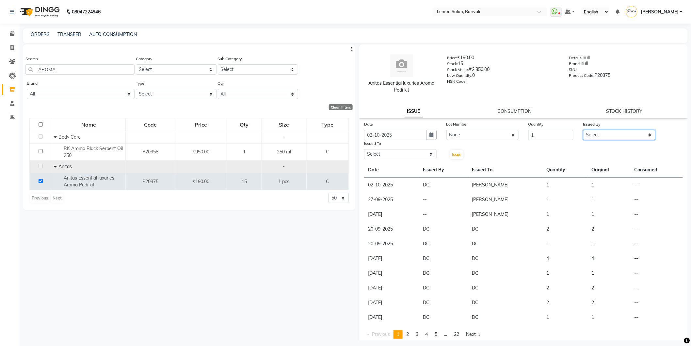
click at [634, 135] on select "Select DC Faiz Khan Fardin Shaikh Harishchandra Paswn Huzaifa Jyoti Vyas Lubna …" at bounding box center [619, 135] width 73 height 10
select select "7885"
click at [583, 130] on select "Select DC Faiz Khan Fardin Shaikh Harishchandra Paswn Huzaifa Jyoti Vyas Lubna …" at bounding box center [619, 135] width 73 height 10
click at [399, 153] on select "Select DC Faiz Khan Fardin Shaikh Harishchandra Paswn Huzaifa Jyoti Vyas Lubna …" at bounding box center [400, 154] width 73 height 10
select select "91969"
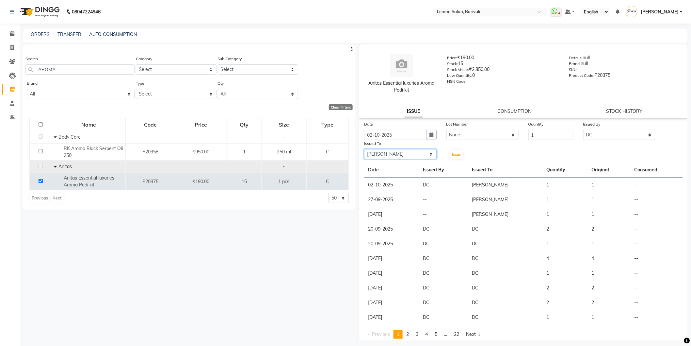
click at [364, 149] on select "Select DC Faiz Khan Fardin Shaikh Harishchandra Paswn Huzaifa Jyoti Vyas Lubna …" at bounding box center [400, 154] width 73 height 10
click at [455, 157] on button "Issue" at bounding box center [456, 154] width 13 height 9
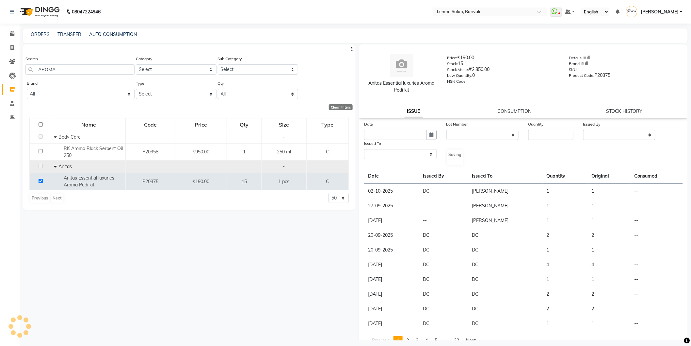
select select
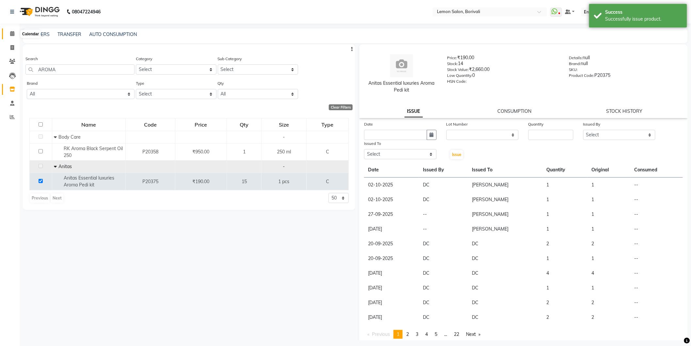
click at [17, 33] on span at bounding box center [12, 34] width 11 height 8
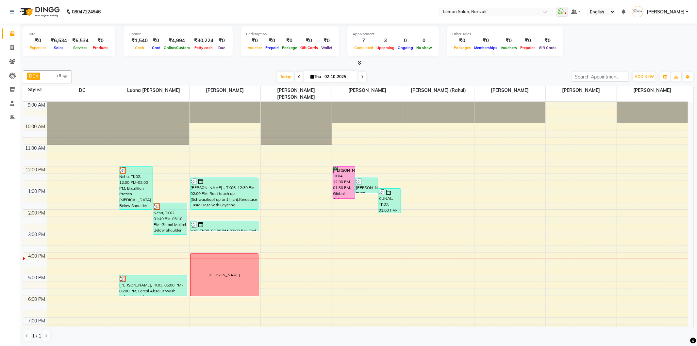
click at [2, 28] on link "Calendar" at bounding box center [10, 33] width 16 height 11
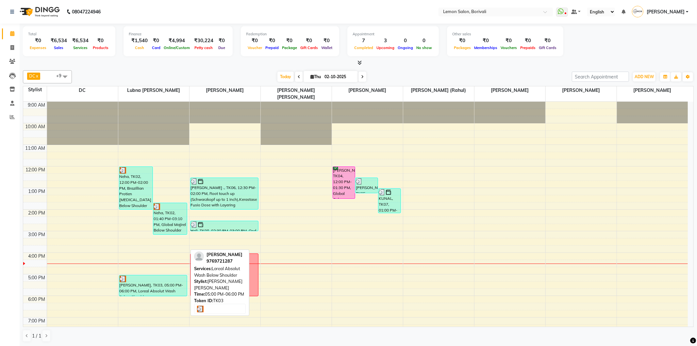
click at [149, 285] on div "[PERSON_NAME], TK03, 05:00 PM-06:00 PM, Loreal Absolut Wash Below Shoulder" at bounding box center [153, 285] width 68 height 21
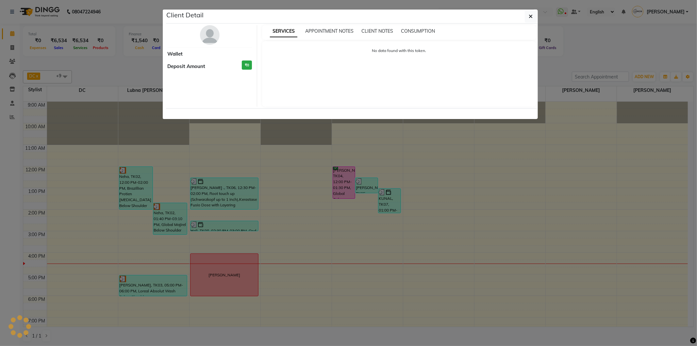
select select "3"
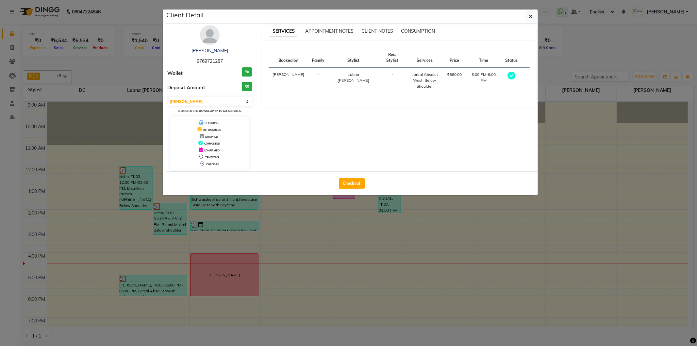
drag, startPoint x: 197, startPoint y: 61, endPoint x: 229, endPoint y: 59, distance: 32.7
click at [229, 59] on div "harshada patil 9769721287" at bounding box center [210, 55] width 85 height 17
copy span "9769721287"
click at [529, 14] on icon "button" at bounding box center [531, 16] width 4 height 5
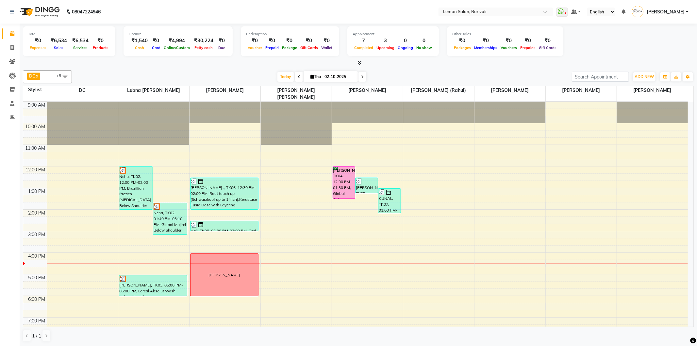
click at [362, 79] on span at bounding box center [362, 77] width 8 height 10
type input "03-10-2025"
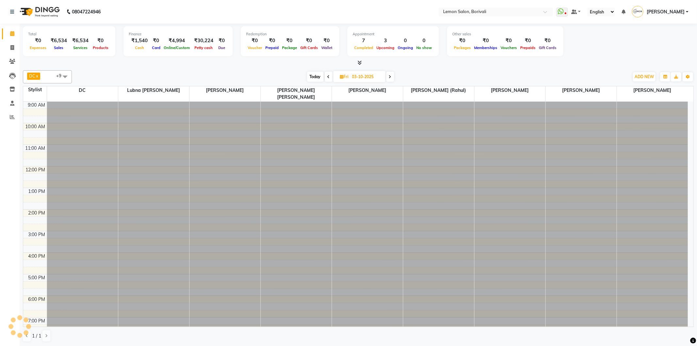
scroll to position [71, 0]
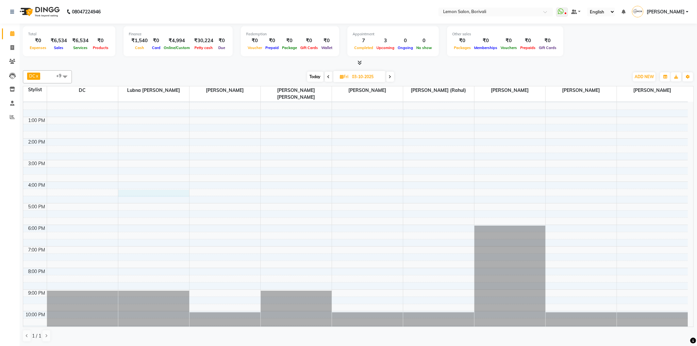
click at [133, 188] on div "9:00 AM 10:00 AM 11:00 AM 12:00 PM 1:00 PM 2:00 PM 3:00 PM 4:00 PM 5:00 PM 6:00…" at bounding box center [355, 182] width 664 height 302
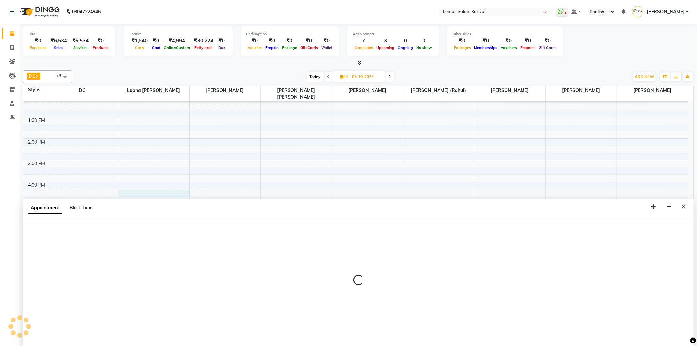
select select "7566"
select select "975"
select select "tentative"
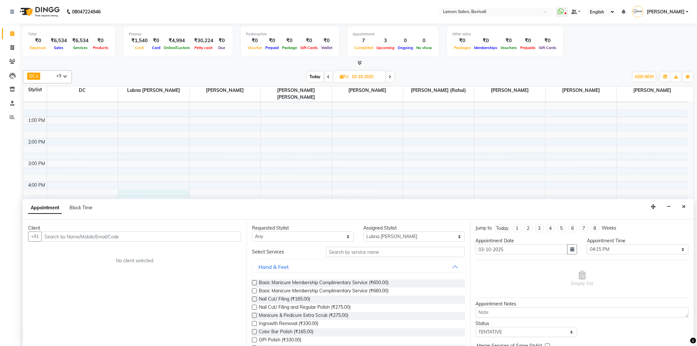
click at [139, 237] on input "text" at bounding box center [141, 236] width 200 height 10
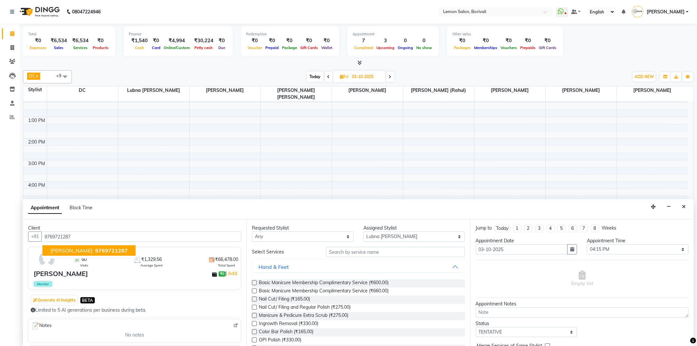
click at [119, 249] on span "9769721287" at bounding box center [111, 250] width 33 height 7
type input "9769721287"
click at [595, 250] on select "Select 10:00 AM 10:15 AM 10:30 AM 10:45 AM 11:00 AM 11:15 AM 11:30 AM 11:45 AM …" at bounding box center [638, 249] width 102 height 10
select select "990"
click at [587, 244] on select "Select 10:00 AM 10:15 AM 10:30 AM 10:45 AM 11:00 AM 11:15 AM 11:30 AM 11:45 AM …" at bounding box center [638, 249] width 102 height 10
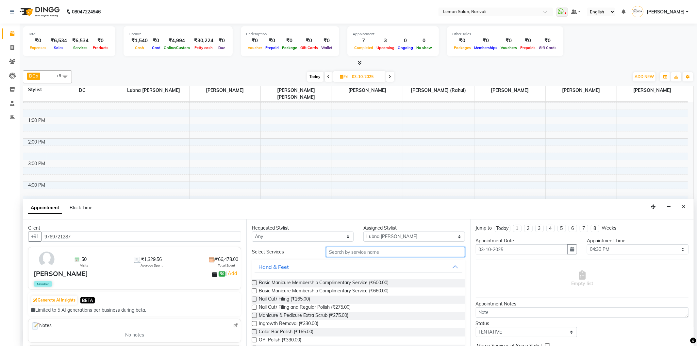
click at [432, 255] on input "text" at bounding box center [395, 252] width 139 height 10
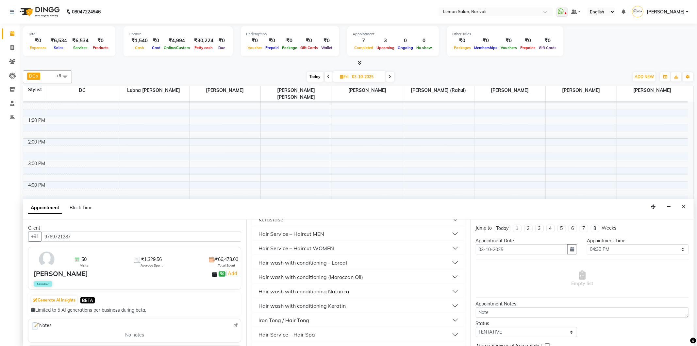
scroll to position [0, 0]
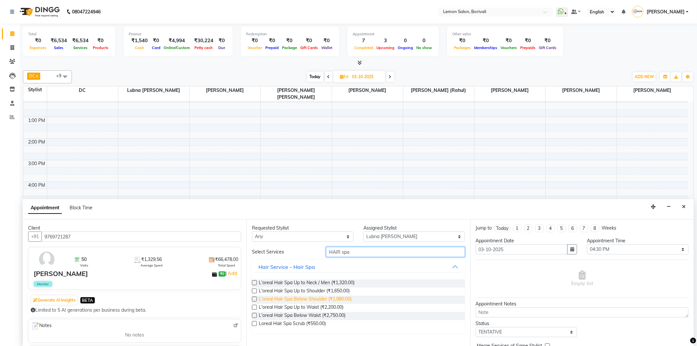
type input "HAIR spa"
click at [311, 298] on span "L'oreal Hair Spa Below Shoulder (₹1,980.00)" at bounding box center [305, 299] width 93 height 8
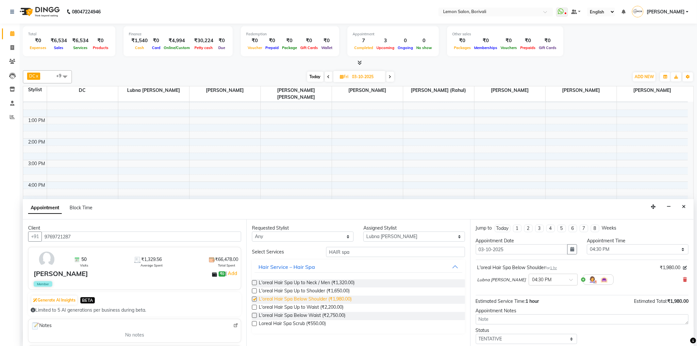
checkbox input "false"
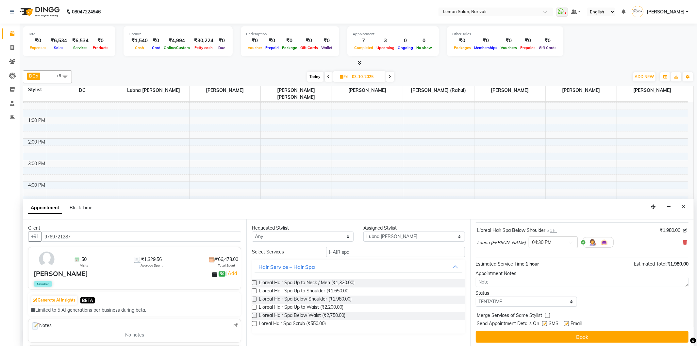
scroll to position [39, 0]
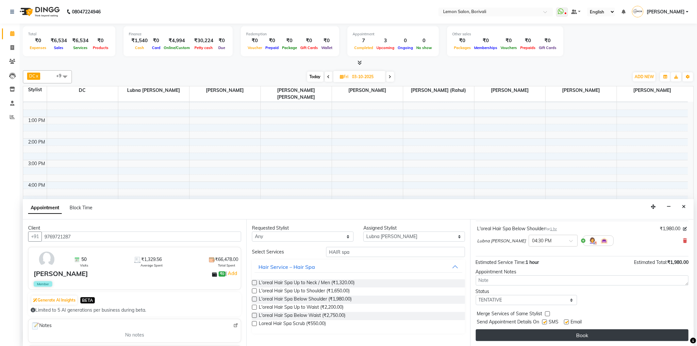
click at [537, 334] on button "Book" at bounding box center [582, 335] width 213 height 12
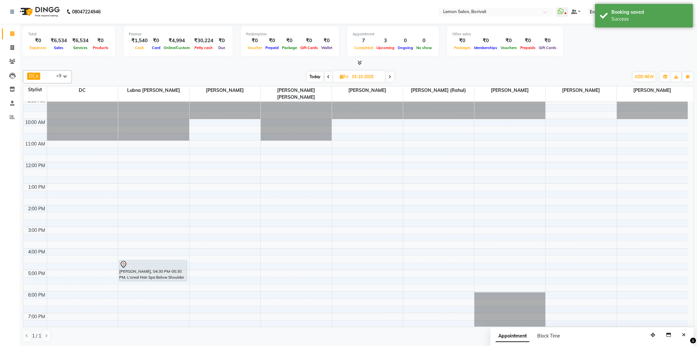
scroll to position [0, 0]
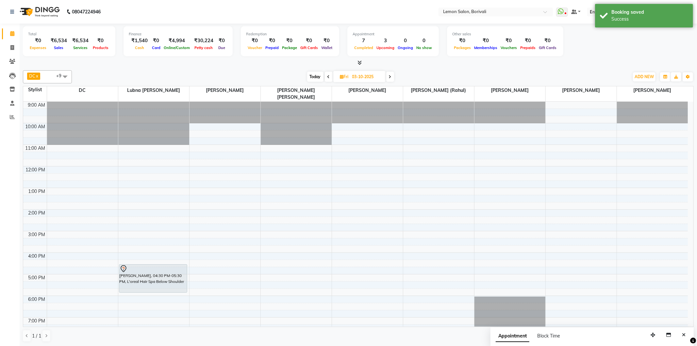
drag, startPoint x: 146, startPoint y: 278, endPoint x: 146, endPoint y: 286, distance: 7.5
click at [146, 286] on div "harshada patil, 04:30 PM-05:30 PM, L'oreal Hair Spa Below Shoulder harshada pat…" at bounding box center [153, 253] width 71 height 302
click at [317, 73] on span "Today" at bounding box center [315, 77] width 16 height 10
type input "02-10-2025"
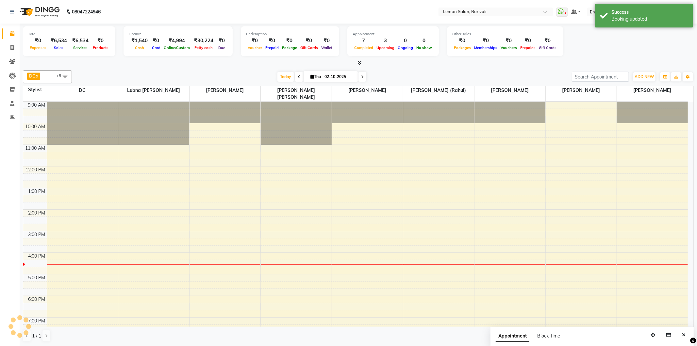
scroll to position [71, 0]
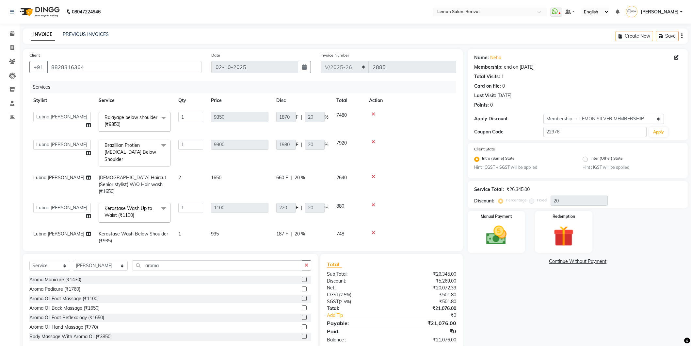
select select "567"
select select "7566"
select select "service"
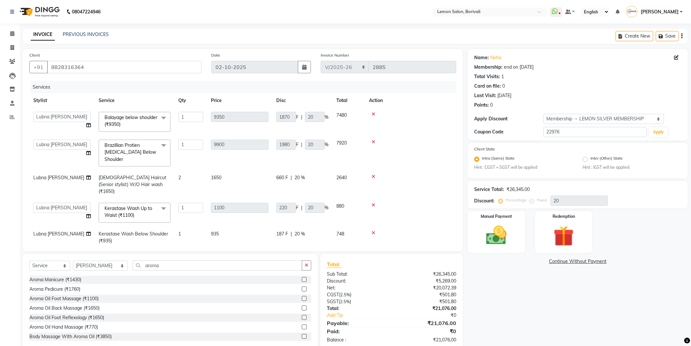
select select "91969"
select select "1: Object"
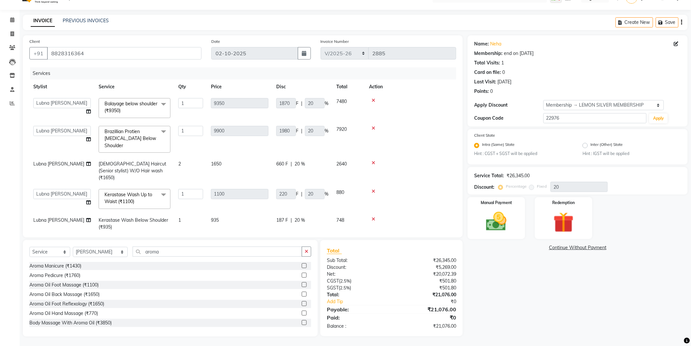
scroll to position [15, 0]
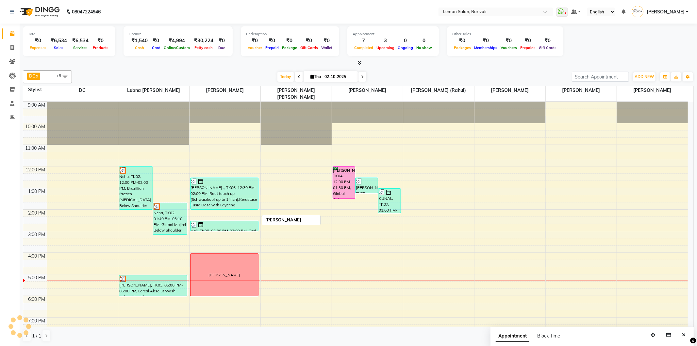
scroll to position [71, 0]
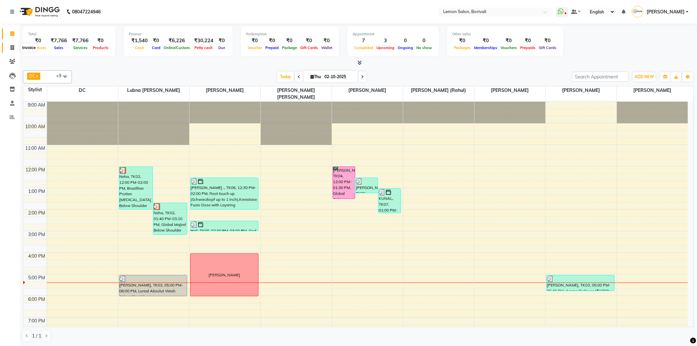
click at [13, 49] on icon at bounding box center [12, 47] width 4 height 5
select select "567"
select select "service"
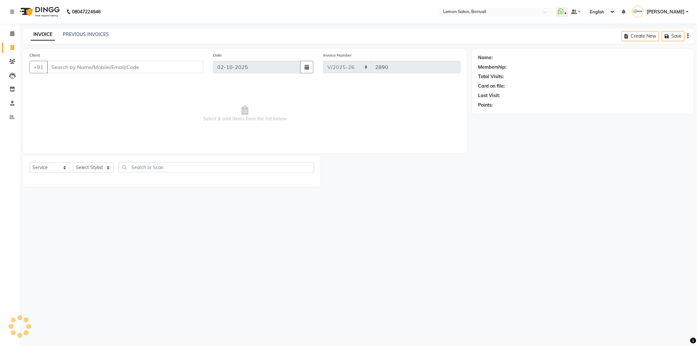
click at [86, 67] on input "Client" at bounding box center [125, 67] width 156 height 12
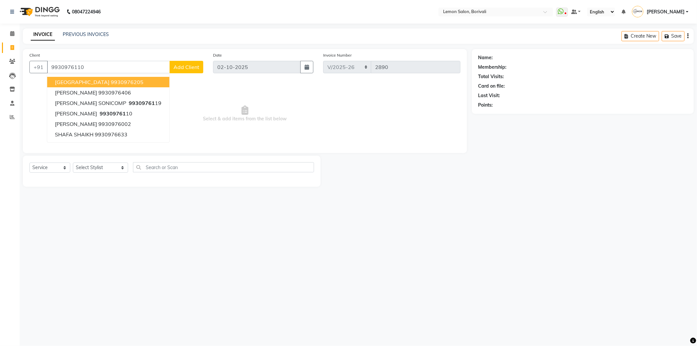
type input "9930976110"
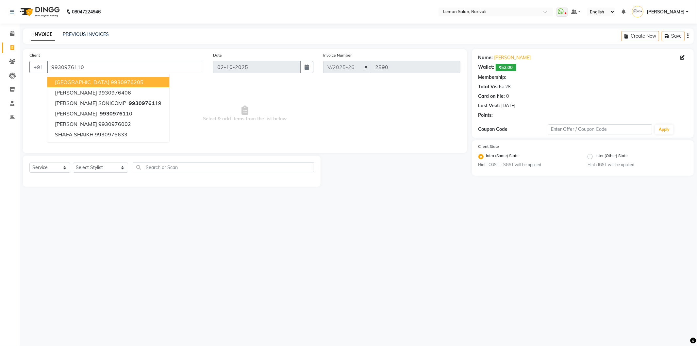
select select "1: Object"
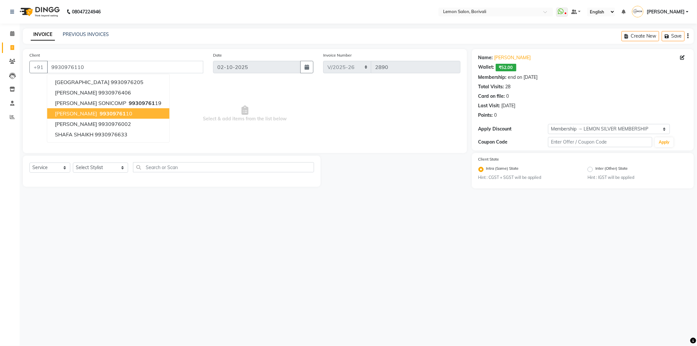
click at [339, 249] on div "08047224946 Select Location × Lemon Salon, Borivali WhatsApp Status ✕ Status: D…" at bounding box center [348, 173] width 697 height 346
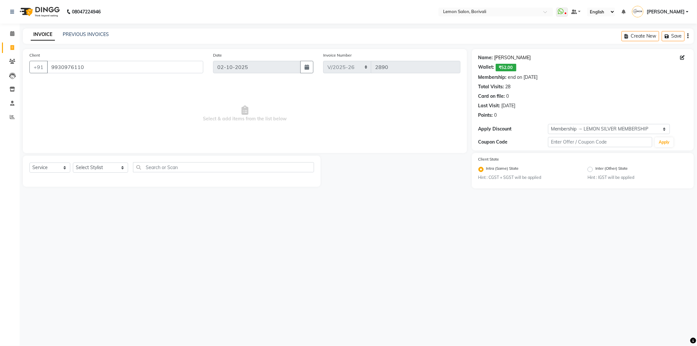
click at [513, 57] on link "[PERSON_NAME]" at bounding box center [512, 57] width 37 height 7
click at [101, 168] on select "Select Stylist DC [PERSON_NAME] [PERSON_NAME] Paswn [PERSON_NAME] Jyoti [PERSON…" at bounding box center [100, 167] width 55 height 10
click at [73, 163] on select "Select Stylist DC [PERSON_NAME] [PERSON_NAME] Paswn [PERSON_NAME] Jyoti [PERSON…" at bounding box center [100, 167] width 55 height 10
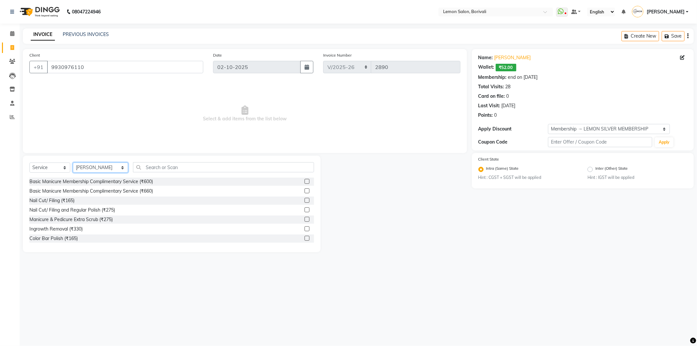
click at [103, 171] on select "Select Stylist DC [PERSON_NAME] [PERSON_NAME] Paswn [PERSON_NAME] Jyoti [PERSON…" at bounding box center [100, 167] width 55 height 10
select select "60968"
click at [73, 163] on select "Select Stylist DC [PERSON_NAME] [PERSON_NAME] Paswn [PERSON_NAME] Jyoti [PERSON…" at bounding box center [100, 167] width 55 height 10
click at [164, 167] on input "text" at bounding box center [223, 167] width 181 height 10
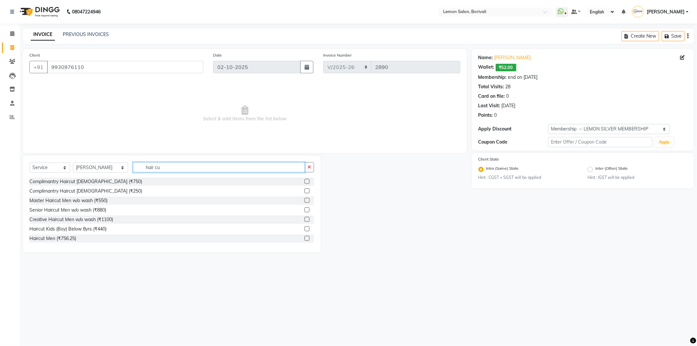
type input "hair cu"
click at [304, 202] on label at bounding box center [306, 200] width 5 height 5
click at [304, 202] on input "checkbox" at bounding box center [306, 200] width 4 height 4
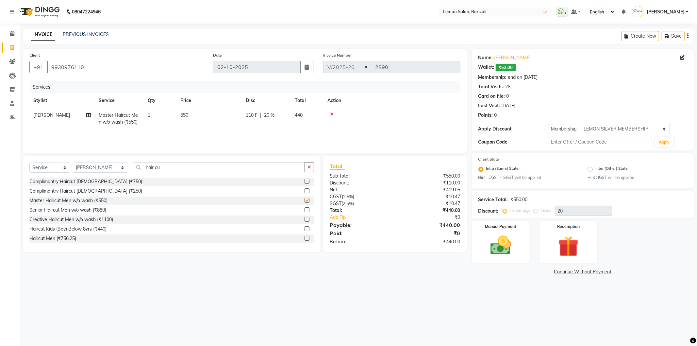
checkbox input "false"
click at [304, 230] on label at bounding box center [306, 228] width 5 height 5
click at [304, 230] on input "checkbox" at bounding box center [306, 229] width 4 height 4
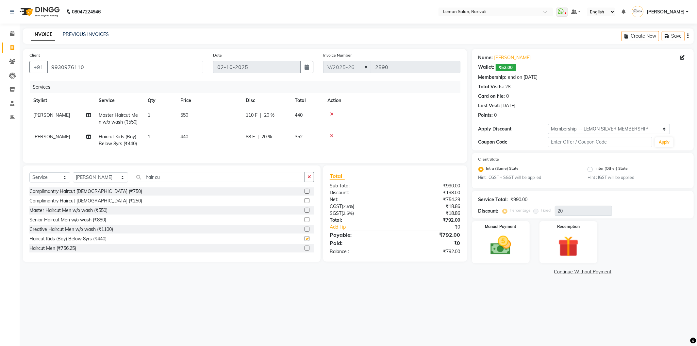
checkbox input "false"
click at [154, 139] on td "1" at bounding box center [160, 140] width 33 height 22
select select "60968"
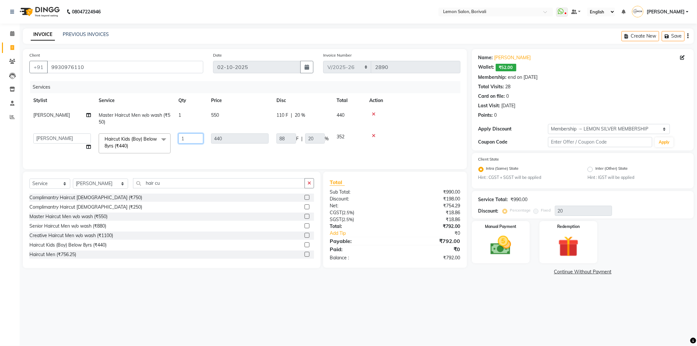
drag, startPoint x: 193, startPoint y: 139, endPoint x: 181, endPoint y: 141, distance: 12.2
click at [181, 141] on input "1" at bounding box center [190, 138] width 25 height 10
type input "2"
click at [365, 155] on div "Services Stylist Service Qty Price Disc Total Action [PERSON_NAME] Master Hairc…" at bounding box center [244, 121] width 431 height 81
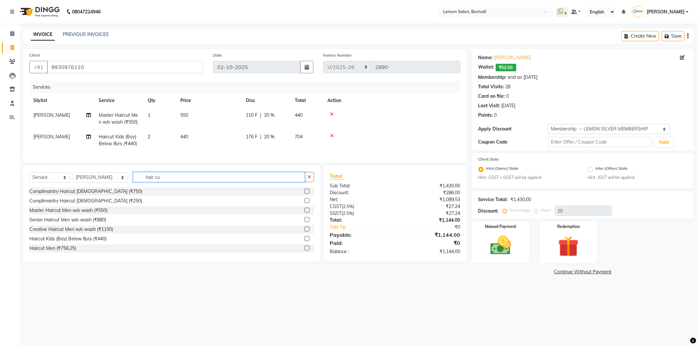
drag, startPoint x: 168, startPoint y: 181, endPoint x: 119, endPoint y: 183, distance: 48.7
click at [120, 183] on div "Select Service Product Membership Package Voucher Prepaid Gift Card Select Styl…" at bounding box center [171, 179] width 285 height 15
type input "globa"
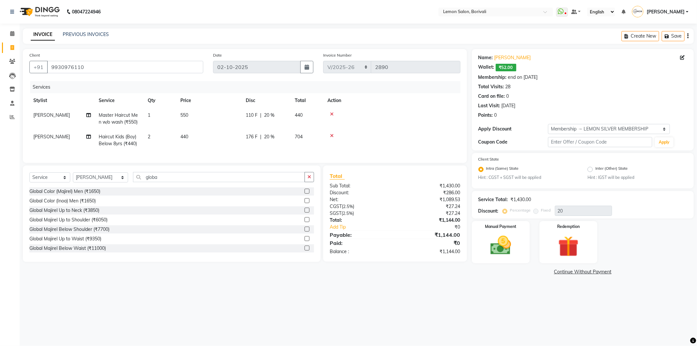
click at [304, 203] on label at bounding box center [306, 200] width 5 height 5
click at [304, 203] on input "checkbox" at bounding box center [306, 201] width 4 height 4
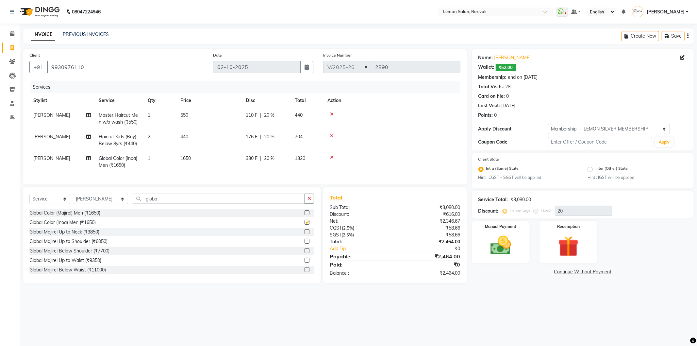
checkbox input "false"
click at [103, 204] on select "Select Stylist DC [PERSON_NAME] [PERSON_NAME] Paswn [PERSON_NAME] Jyoti [PERSON…" at bounding box center [100, 199] width 55 height 10
select select "91969"
click at [73, 199] on select "Select Stylist DC [PERSON_NAME] [PERSON_NAME] Paswn [PERSON_NAME] Jyoti [PERSON…" at bounding box center [100, 199] width 55 height 10
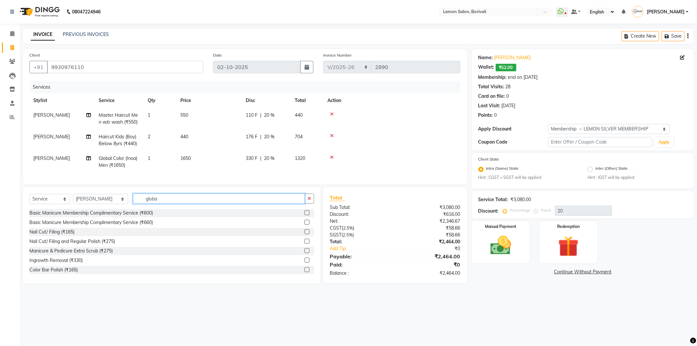
drag, startPoint x: 161, startPoint y: 201, endPoint x: 129, endPoint y: 204, distance: 32.1
click at [133, 204] on input "globa" at bounding box center [219, 198] width 172 height 10
type input "pedi"
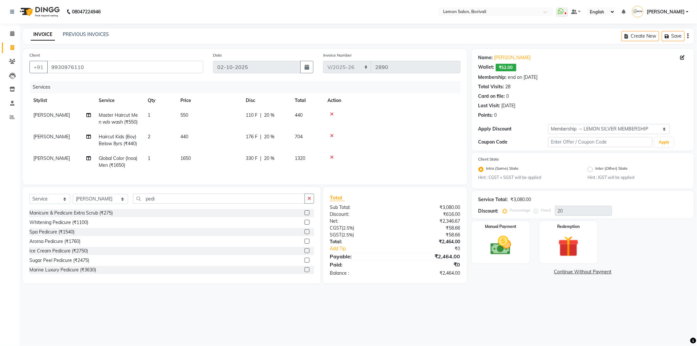
click at [304, 224] on label at bounding box center [306, 222] width 5 height 5
click at [304, 224] on input "checkbox" at bounding box center [306, 222] width 4 height 4
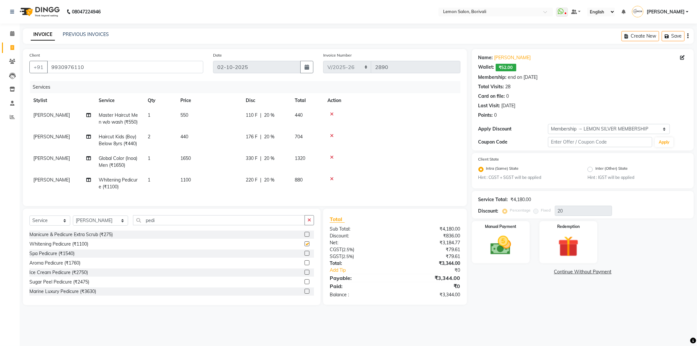
checkbox input "false"
click at [333, 133] on icon at bounding box center [332, 135] width 4 height 5
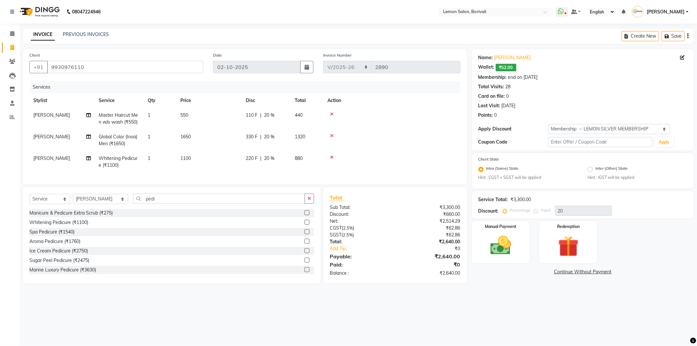
click at [171, 113] on td "1" at bounding box center [160, 119] width 33 height 22
select select "60968"
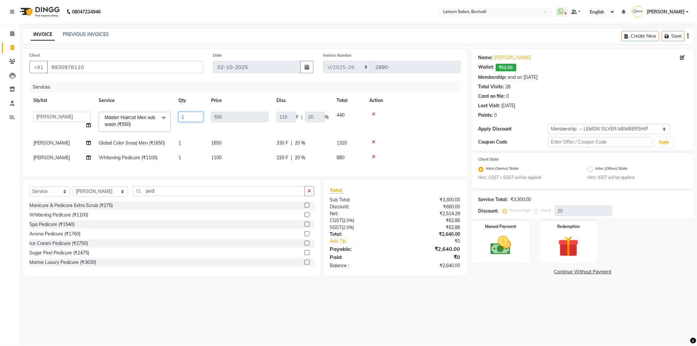
drag, startPoint x: 179, startPoint y: 115, endPoint x: 186, endPoint y: 116, distance: 7.3
click at [186, 116] on input "1" at bounding box center [190, 117] width 25 height 10
type input "3"
click at [409, 150] on td at bounding box center [412, 143] width 95 height 15
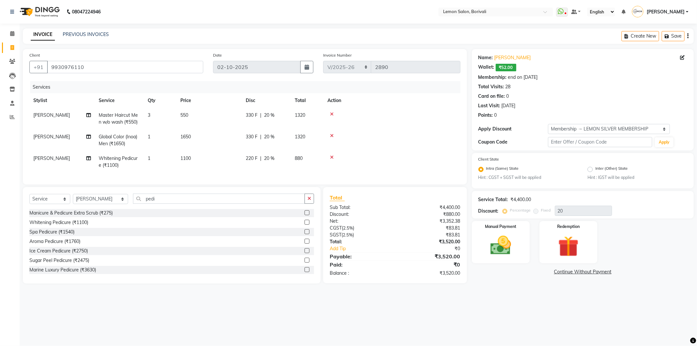
click at [126, 159] on span "Whitening Pedicure (₹1100)" at bounding box center [118, 161] width 39 height 13
select select "91969"
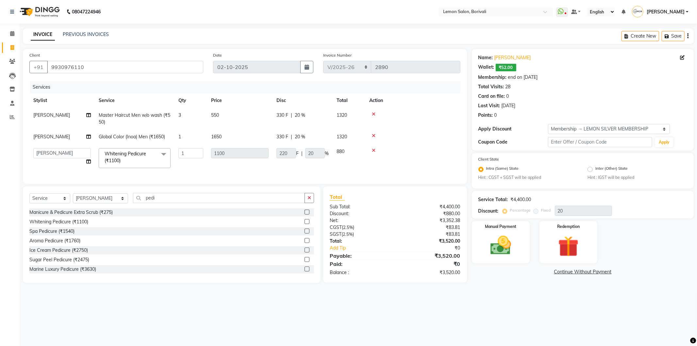
click at [126, 159] on span "Whitening Pedicure (₹1100) x" at bounding box center [131, 157] width 57 height 14
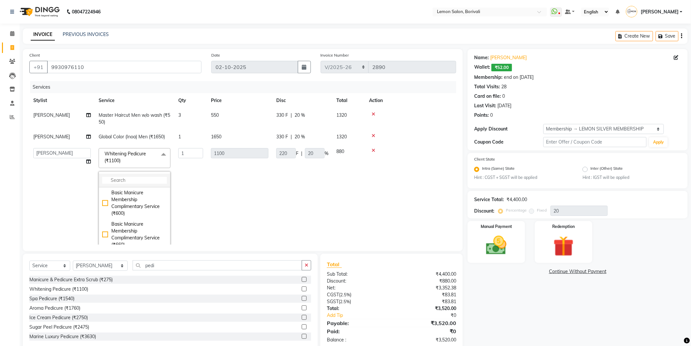
click at [126, 177] on input "multiselect-search" at bounding box center [134, 180] width 65 height 7
type input "ice cre"
click at [105, 214] on div "Ice Cream Pedicure (₹2750)" at bounding box center [134, 214] width 65 height 14
checkbox input "true"
type input "2750"
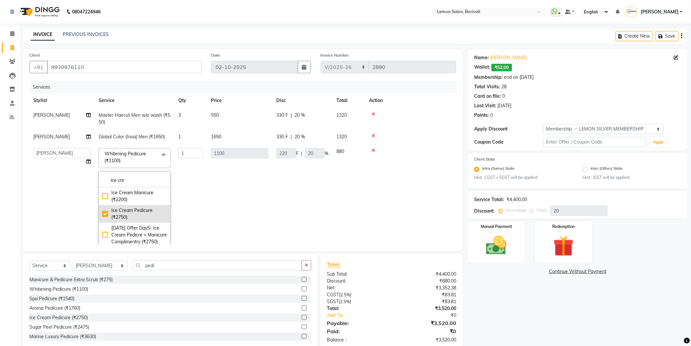
type input "550"
click at [351, 228] on td "2200" at bounding box center [349, 197] width 33 height 107
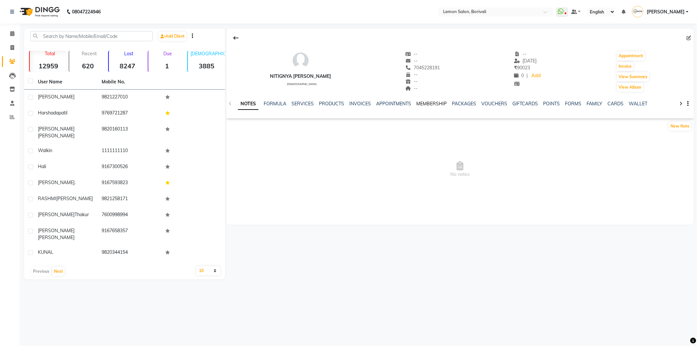
click at [427, 103] on link "MEMBERSHIP" at bounding box center [432, 104] width 30 height 6
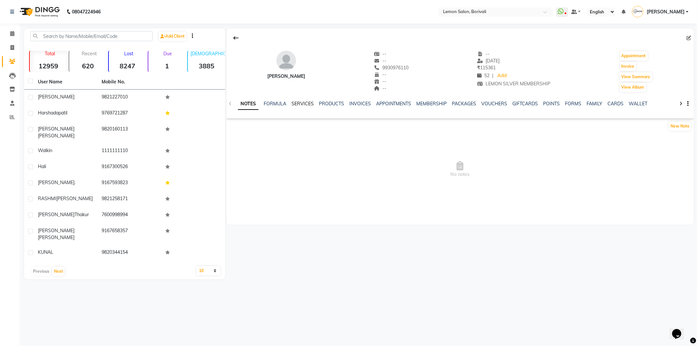
click at [304, 104] on link "SERVICES" at bounding box center [302, 104] width 22 height 6
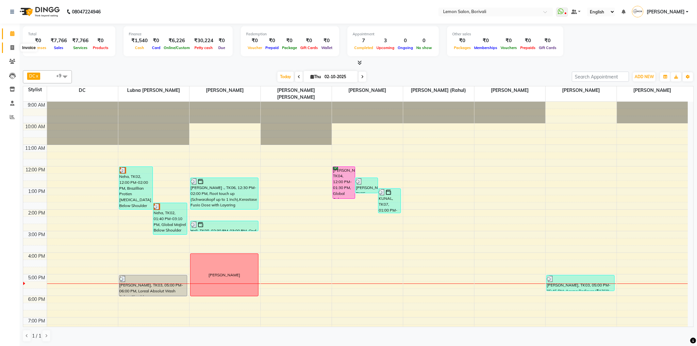
click at [12, 50] on icon at bounding box center [12, 47] width 4 height 5
select select "567"
select select "service"
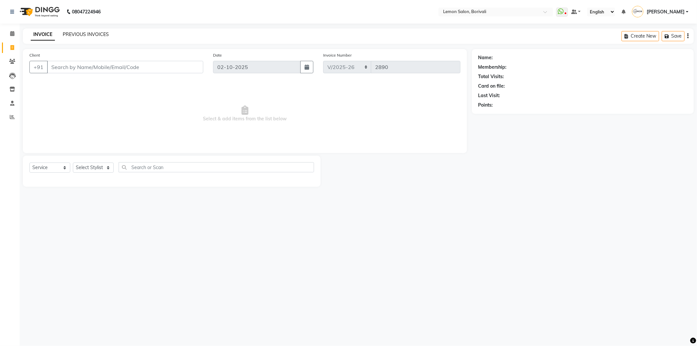
click at [94, 33] on link "PREVIOUS INVOICES" at bounding box center [86, 34] width 46 height 6
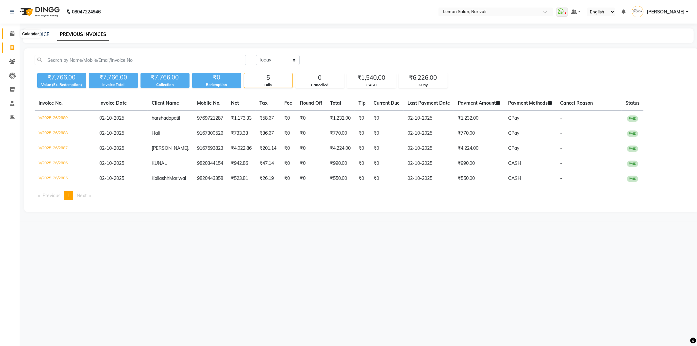
click at [11, 31] on icon at bounding box center [12, 33] width 4 height 5
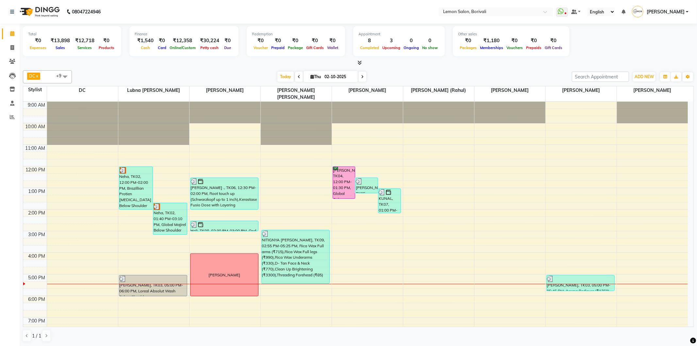
scroll to position [71, 0]
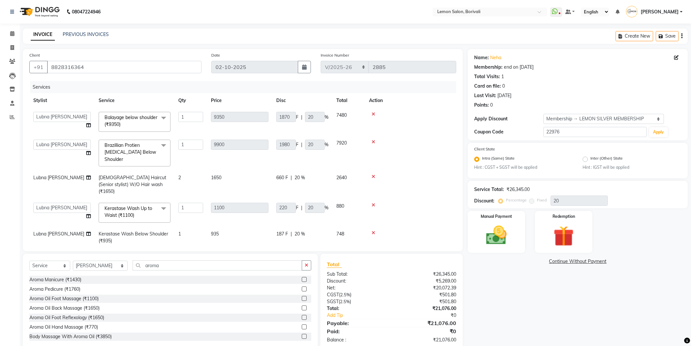
select select "567"
select select "7566"
select select "service"
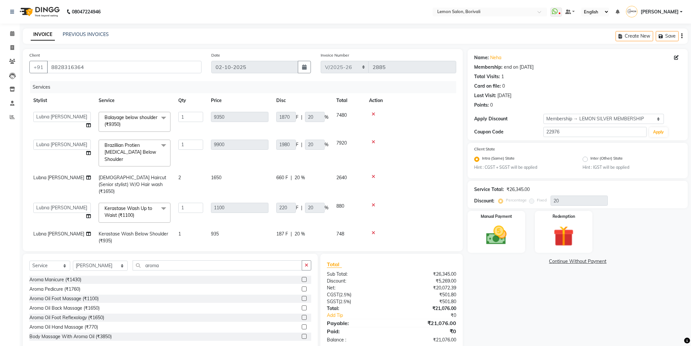
select select "91969"
select select "1: Object"
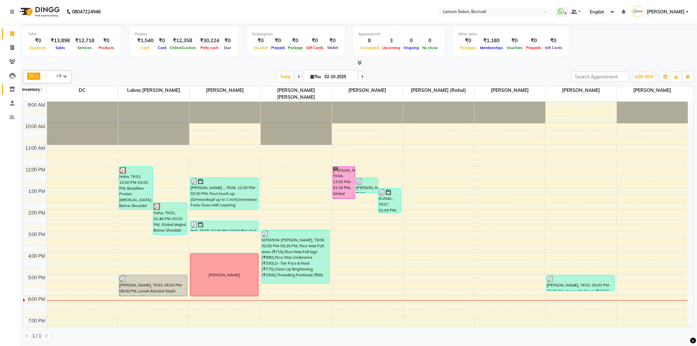
click at [12, 88] on icon at bounding box center [12, 89] width 6 height 5
select select
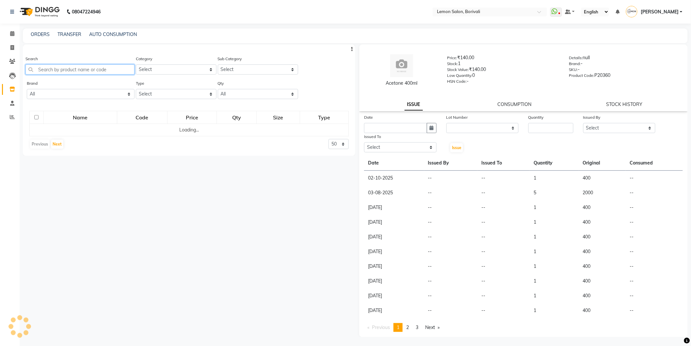
click at [60, 74] on input "text" at bounding box center [79, 69] width 109 height 10
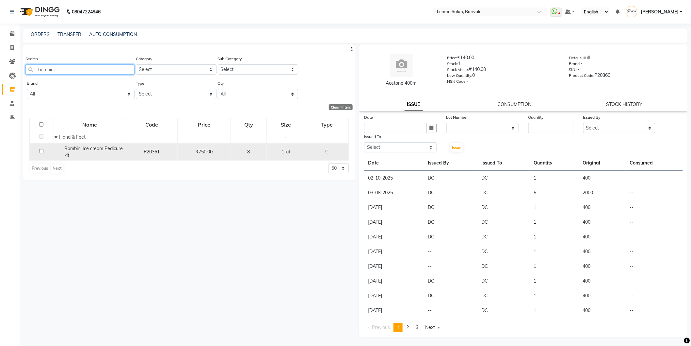
type input "bombini"
click at [38, 151] on td at bounding box center [41, 151] width 23 height 17
click at [41, 152] on input "checkbox" at bounding box center [41, 151] width 4 height 4
checkbox input "true"
select select
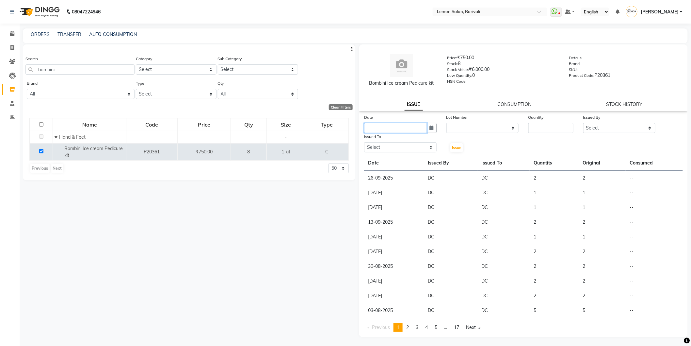
click at [389, 127] on input "text" at bounding box center [395, 128] width 63 height 10
select select "10"
select select "2025"
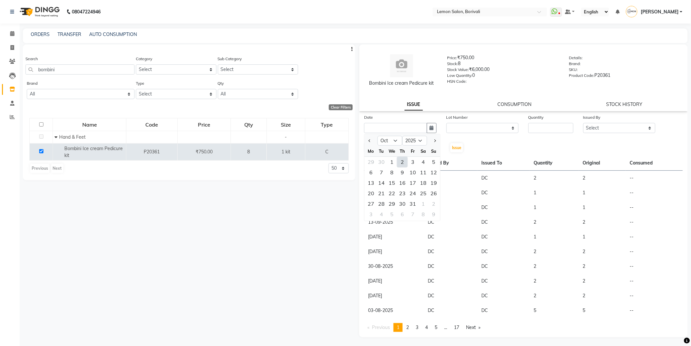
click at [399, 161] on div "2" at bounding box center [402, 161] width 10 height 10
type input "02-10-2025"
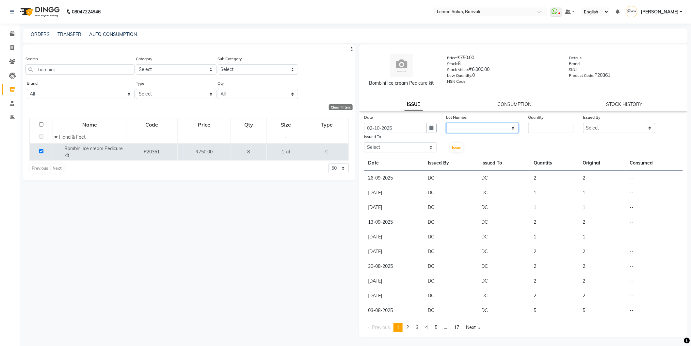
click at [463, 129] on select "None" at bounding box center [483, 128] width 73 height 10
select select "0: null"
click at [447, 123] on select "None" at bounding box center [483, 128] width 73 height 10
click at [543, 122] on div "Quantity" at bounding box center [551, 118] width 45 height 9
click at [542, 128] on input "number" at bounding box center [551, 128] width 45 height 10
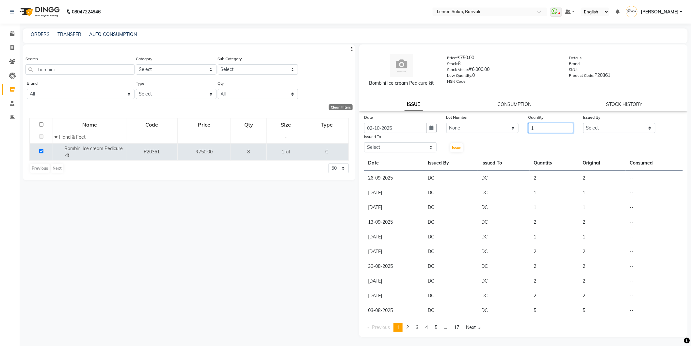
type input "1"
click at [599, 128] on select "Select DC [PERSON_NAME] [PERSON_NAME] Paswn [PERSON_NAME] Jyoti [PERSON_NAME] […" at bounding box center [619, 128] width 73 height 10
select select "7885"
click at [583, 123] on select "Select DC [PERSON_NAME] [PERSON_NAME] Paswn [PERSON_NAME] Jyoti [PERSON_NAME] […" at bounding box center [619, 128] width 73 height 10
click at [407, 150] on select "Select DC [PERSON_NAME] [PERSON_NAME] Paswn [PERSON_NAME] Jyoti [PERSON_NAME] […" at bounding box center [400, 147] width 73 height 10
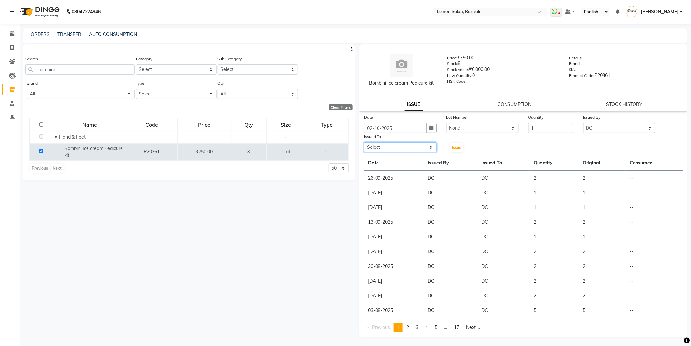
select select "91969"
click at [364, 142] on select "Select DC [PERSON_NAME] [PERSON_NAME] Paswn [PERSON_NAME] Jyoti [PERSON_NAME] […" at bounding box center [400, 147] width 73 height 10
click at [462, 146] on button "Issue" at bounding box center [456, 147] width 13 height 9
select select
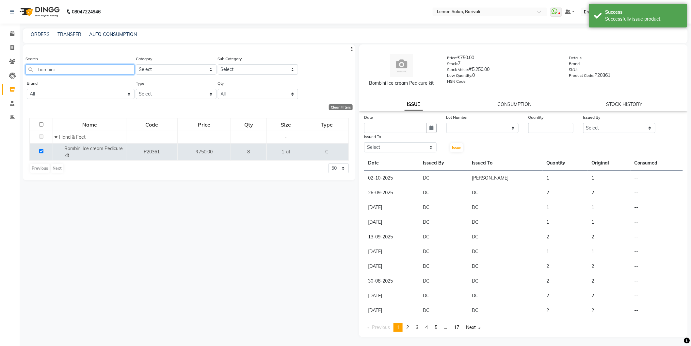
drag, startPoint x: 93, startPoint y: 68, endPoint x: 33, endPoint y: 74, distance: 60.4
click at [33, 74] on input "bombini" at bounding box center [79, 69] width 109 height 10
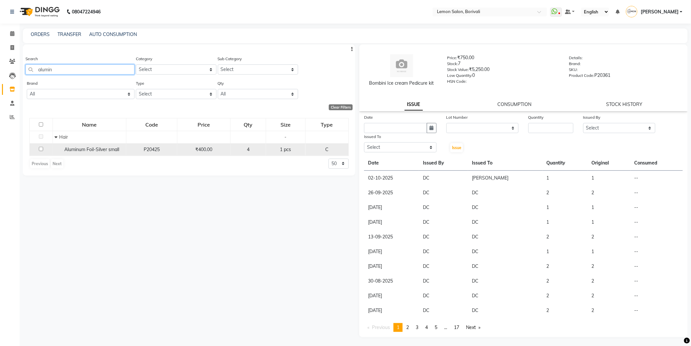
type input "alumin"
click at [39, 150] on input "checkbox" at bounding box center [41, 149] width 4 height 4
checkbox input "true"
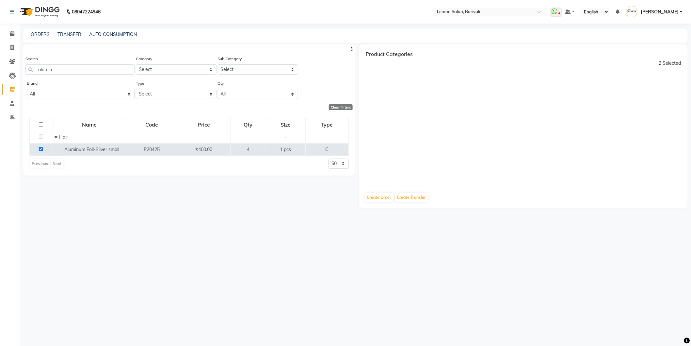
click at [41, 123] on input "checkbox" at bounding box center [41, 124] width 4 height 4
checkbox input "true"
select select
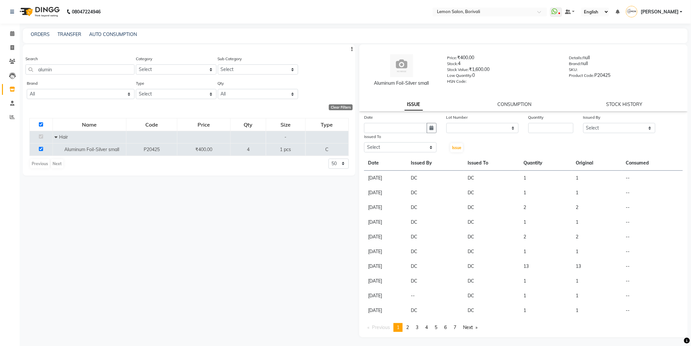
click at [41, 125] on input "checkbox" at bounding box center [41, 124] width 4 height 4
checkbox input "false"
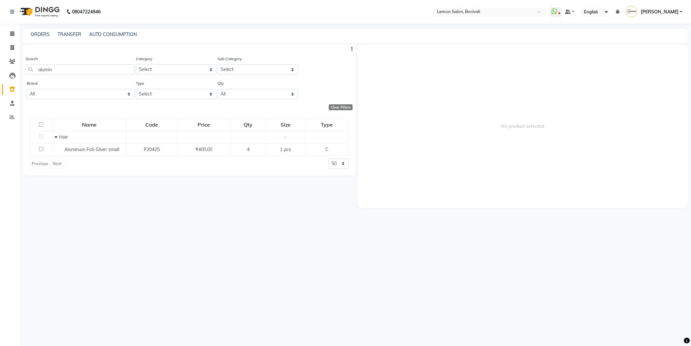
click at [41, 125] on input "checkbox" at bounding box center [41, 124] width 4 height 4
checkbox input "true"
select select
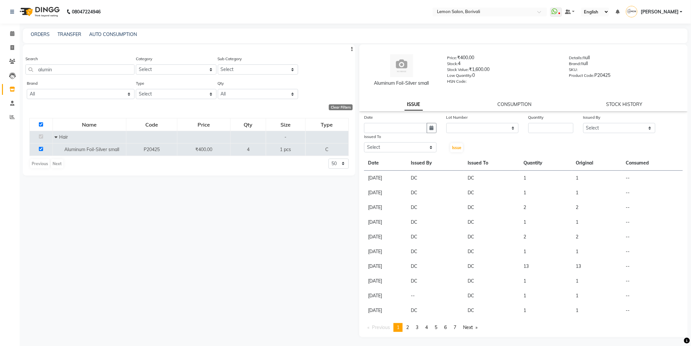
click at [41, 125] on input "checkbox" at bounding box center [41, 124] width 4 height 4
checkbox input "false"
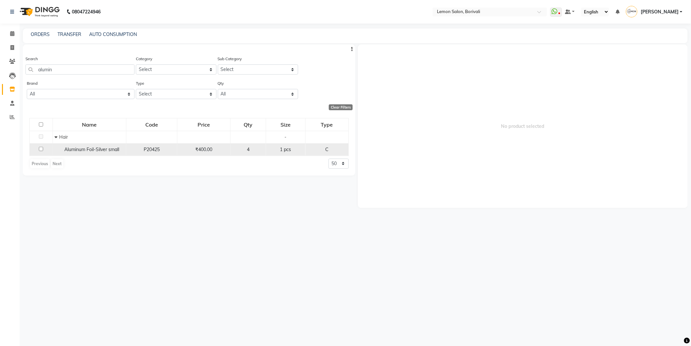
click at [40, 147] on input "checkbox" at bounding box center [41, 149] width 4 height 4
checkbox input "true"
select select
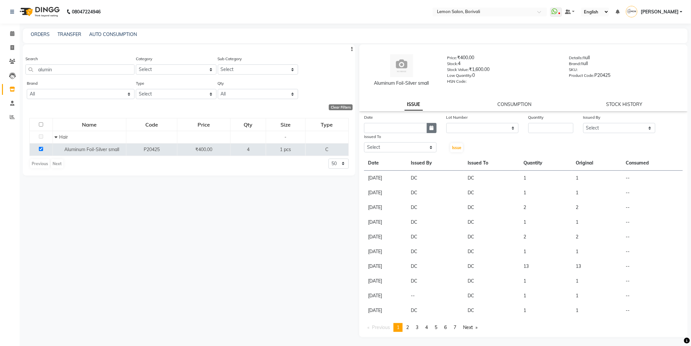
click at [433, 132] on button "button" at bounding box center [432, 128] width 10 height 10
select select "10"
select select "2025"
click at [399, 164] on div "2" at bounding box center [402, 161] width 10 height 10
type input "02-10-2025"
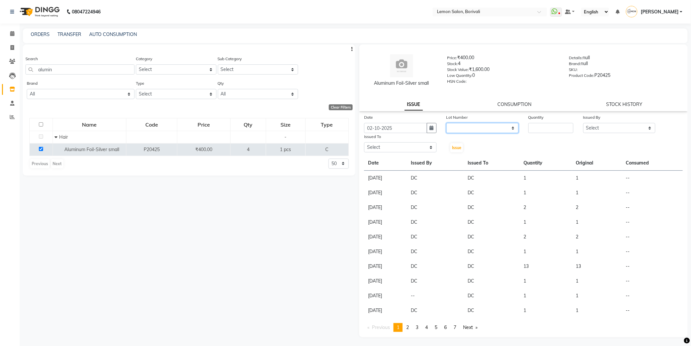
click at [457, 131] on select "None" at bounding box center [483, 128] width 73 height 10
select select "0: null"
click at [447, 123] on select "None" at bounding box center [483, 128] width 73 height 10
click at [536, 132] on input "number" at bounding box center [551, 128] width 45 height 10
type input "2"
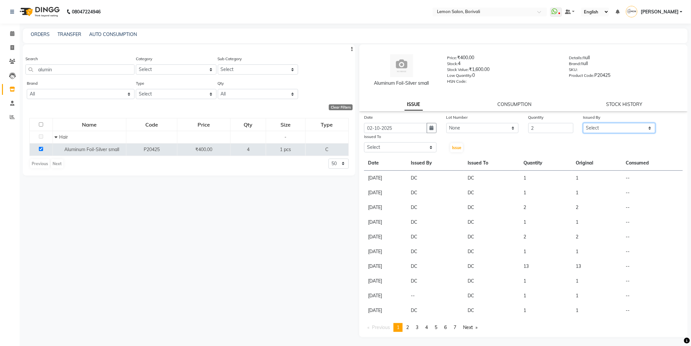
click at [613, 126] on select "Select DC [PERSON_NAME] [PERSON_NAME] Paswn [PERSON_NAME] Jyoti [PERSON_NAME] […" at bounding box center [619, 128] width 73 height 10
select select "7885"
click at [583, 123] on select "Select DC [PERSON_NAME] [PERSON_NAME] Paswn [PERSON_NAME] Jyoti [PERSON_NAME] […" at bounding box center [619, 128] width 73 height 10
click at [394, 146] on select "Select DC [PERSON_NAME] [PERSON_NAME] Paswn [PERSON_NAME] Jyoti [PERSON_NAME] […" at bounding box center [400, 147] width 73 height 10
select select "7885"
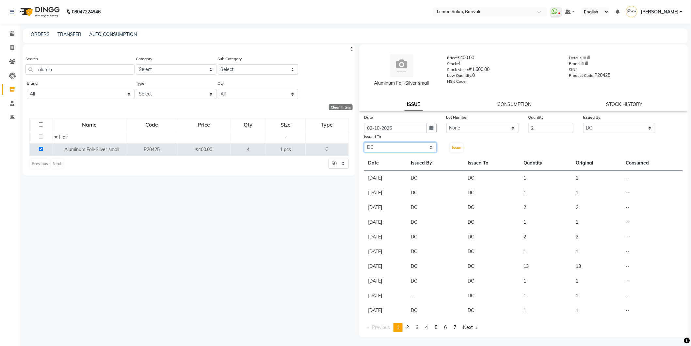
click at [364, 142] on select "Select DC [PERSON_NAME] [PERSON_NAME] Paswn [PERSON_NAME] Jyoti [PERSON_NAME] […" at bounding box center [400, 147] width 73 height 10
click at [462, 147] on button "Issue" at bounding box center [456, 147] width 13 height 9
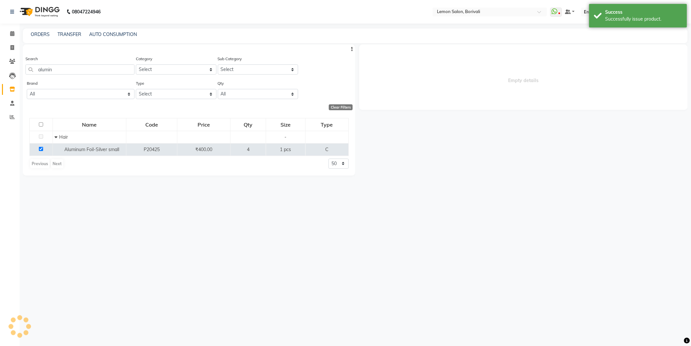
select select
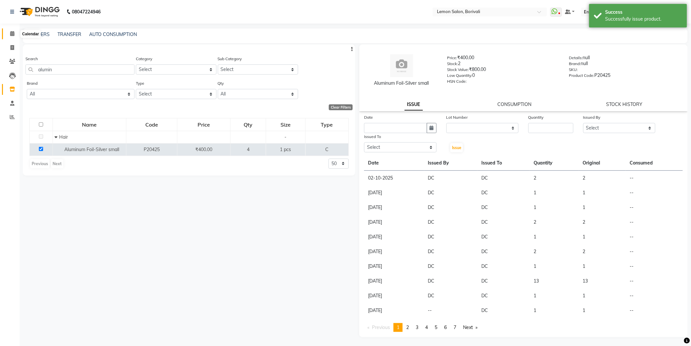
click at [12, 34] on icon at bounding box center [12, 33] width 4 height 5
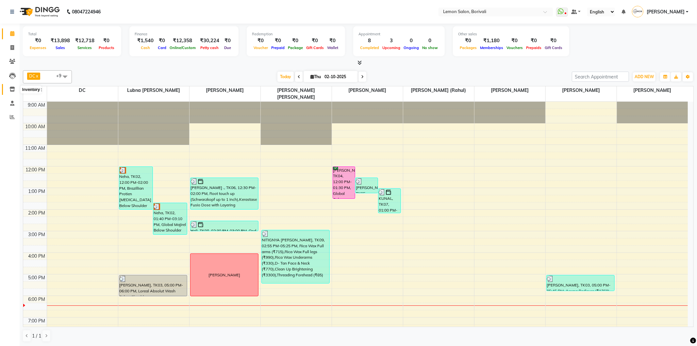
click at [11, 90] on icon at bounding box center [12, 89] width 6 height 5
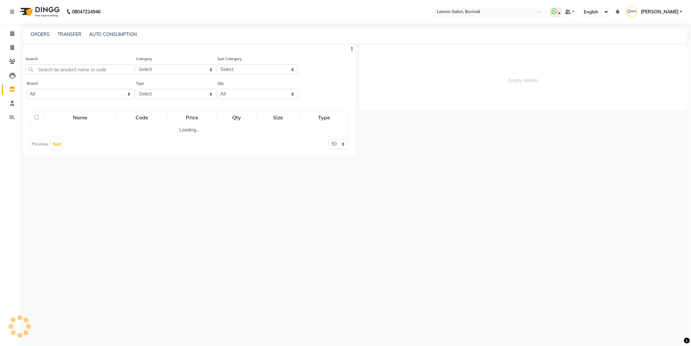
select select
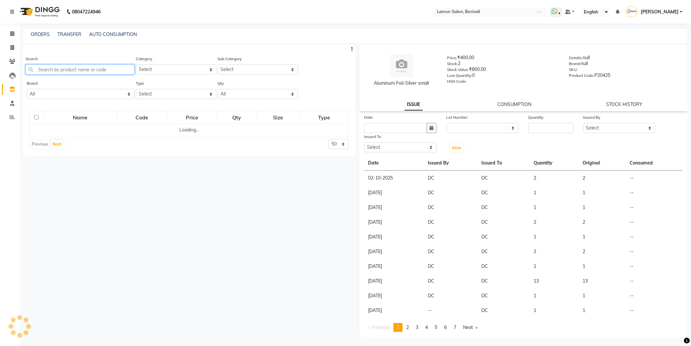
click at [44, 71] on input "text" at bounding box center [79, 69] width 109 height 10
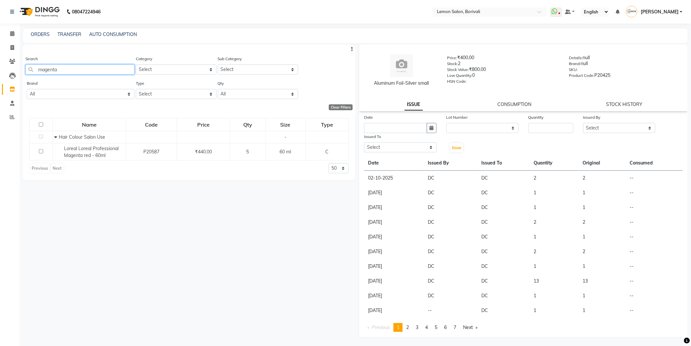
click at [37, 70] on input "magenta" at bounding box center [79, 69] width 109 height 10
drag, startPoint x: 51, startPoint y: 71, endPoint x: 39, endPoint y: 71, distance: 11.8
click at [39, 71] on input "rouge magenta" at bounding box center [79, 69] width 109 height 10
click at [77, 74] on input "magenta" at bounding box center [79, 69] width 109 height 10
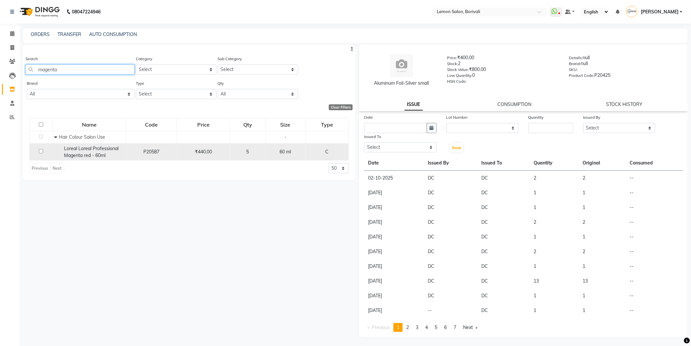
type input "magenta"
click at [42, 151] on input "checkbox" at bounding box center [41, 151] width 4 height 4
checkbox input "true"
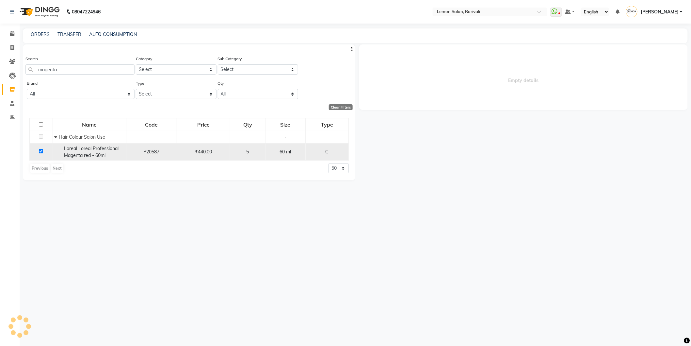
select select
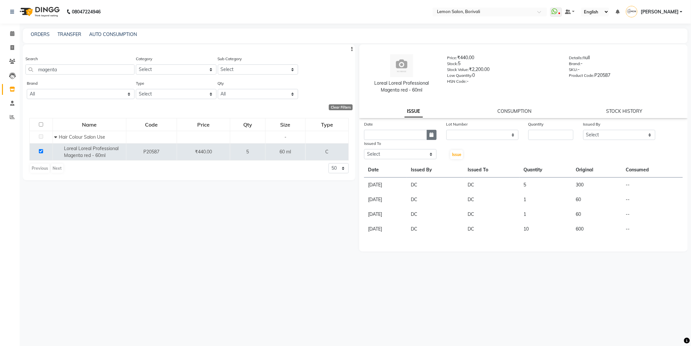
click at [429, 138] on button "button" at bounding box center [432, 135] width 10 height 10
select select "10"
select select "2025"
click at [404, 172] on div "2" at bounding box center [402, 168] width 10 height 10
type input "02-10-2025"
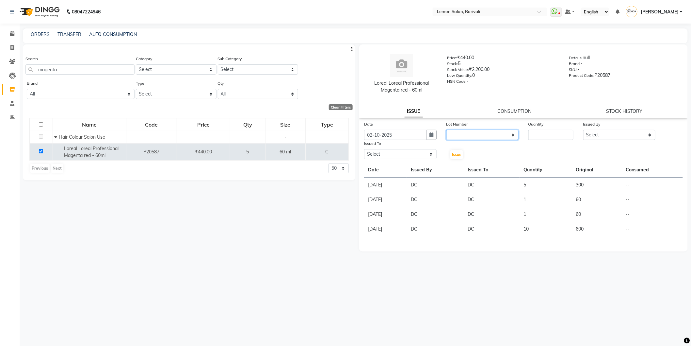
click at [466, 136] on select "None" at bounding box center [483, 135] width 73 height 10
select select "0: null"
click at [447, 130] on select "None" at bounding box center [483, 135] width 73 height 10
click at [541, 133] on input "number" at bounding box center [551, 135] width 45 height 10
type input "4"
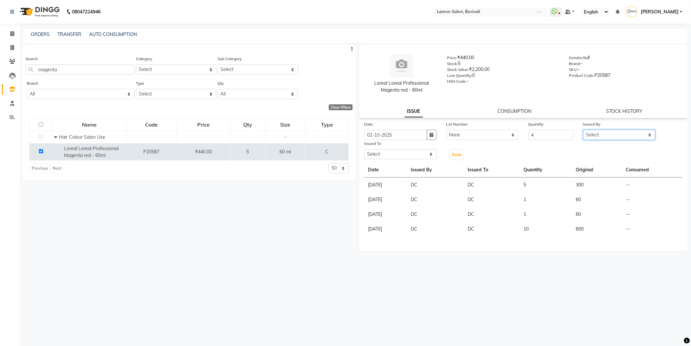
click at [598, 134] on select "Select DC Faiz Khan Fardin Shaikh Harishchandra Paswn Huzaifa Jyoti Vyas Lubna …" at bounding box center [619, 135] width 73 height 10
select select "7885"
click at [583, 130] on select "Select DC Faiz Khan Fardin Shaikh Harishchandra Paswn Huzaifa Jyoti Vyas Lubna …" at bounding box center [619, 135] width 73 height 10
click at [387, 156] on select "Select DC Faiz Khan Fardin Shaikh Harishchandra Paswn Huzaifa Jyoti Vyas Lubna …" at bounding box center [400, 154] width 73 height 10
select select "7566"
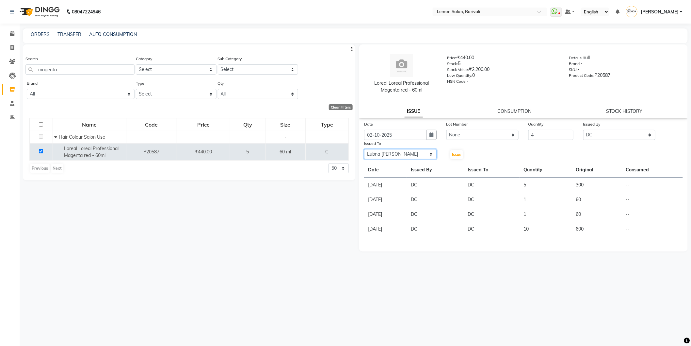
click at [364, 149] on select "Select DC Faiz Khan Fardin Shaikh Harishchandra Paswn Huzaifa Jyoti Vyas Lubna …" at bounding box center [400, 154] width 73 height 10
click at [456, 157] on button "Issue" at bounding box center [456, 154] width 13 height 9
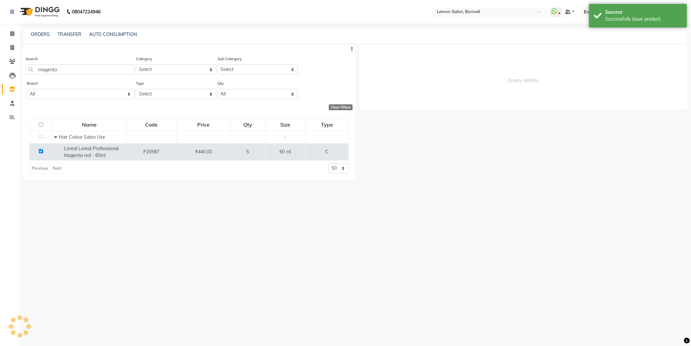
select select
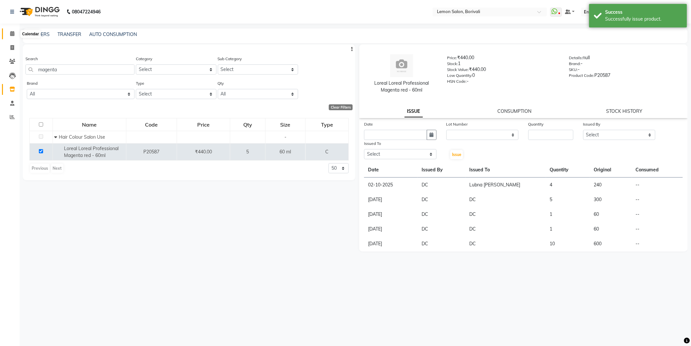
click at [9, 31] on span at bounding box center [12, 34] width 11 height 8
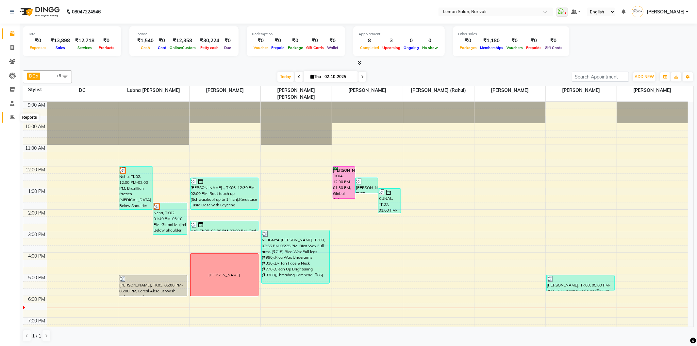
click at [16, 115] on span at bounding box center [12, 117] width 11 height 8
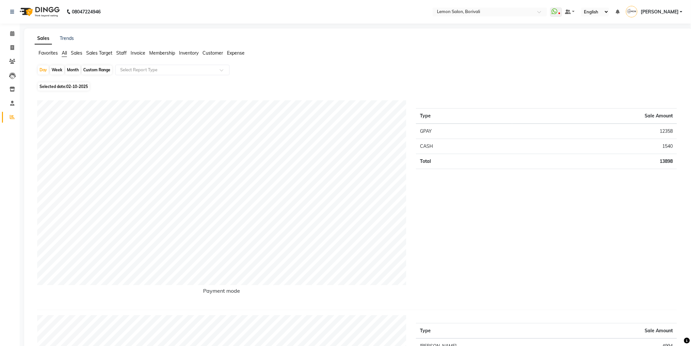
click at [72, 69] on div "Month" at bounding box center [72, 69] width 15 height 9
select select "10"
select select "2025"
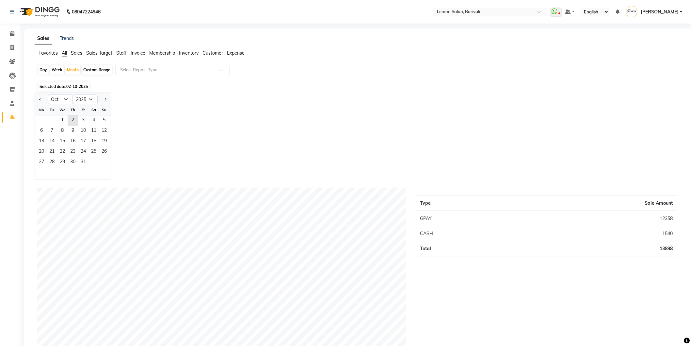
click at [149, 102] on div "Jan Feb Mar Apr May Jun Jul Aug Sep Oct Nov Dec 2015 2016 2017 2018 2019 2020 2…" at bounding box center [359, 135] width 648 height 87
click at [122, 53] on span "Staff" at bounding box center [121, 53] width 10 height 6
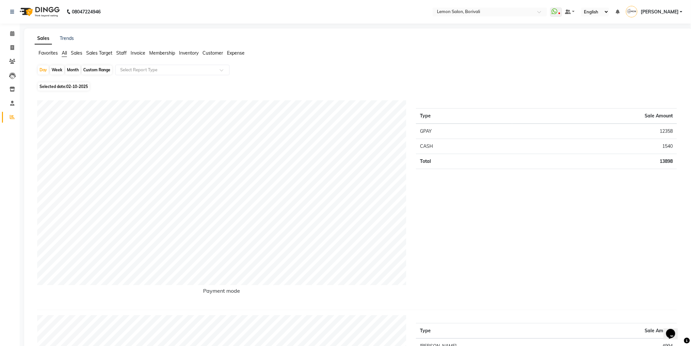
click at [127, 53] on span "Staff" at bounding box center [121, 53] width 10 height 6
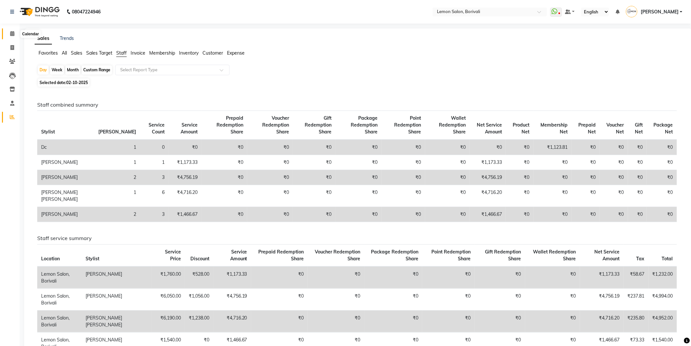
click at [14, 33] on span at bounding box center [12, 34] width 11 height 8
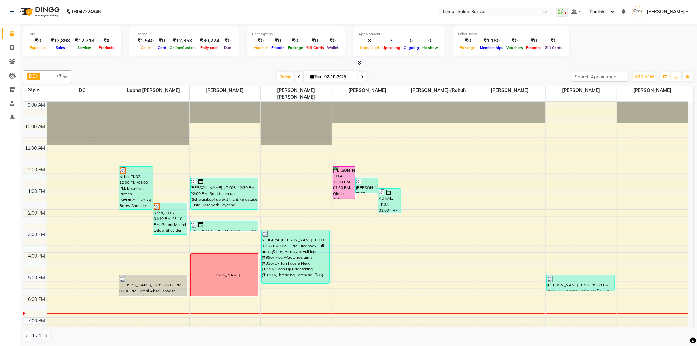
click at [2, 28] on link "Calendar" at bounding box center [10, 33] width 16 height 11
click at [12, 48] on icon at bounding box center [12, 47] width 4 height 5
select select "service"
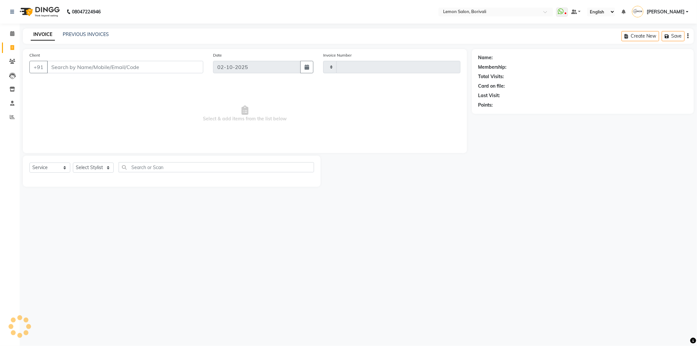
type input "2891"
select select "567"
click at [105, 165] on select "Select Stylist" at bounding box center [93, 167] width 41 height 10
select select "60968"
click at [73, 163] on select "Select Stylist DC [PERSON_NAME] [PERSON_NAME] Paswn [PERSON_NAME] Jyoti [PERSON…" at bounding box center [100, 167] width 55 height 10
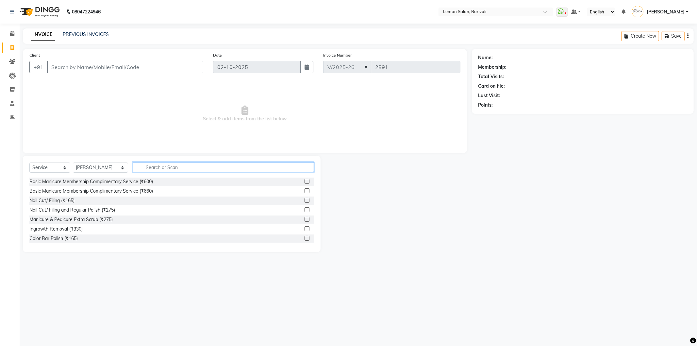
click at [154, 168] on input "text" at bounding box center [223, 167] width 181 height 10
type input "hair cu"
click at [304, 200] on label at bounding box center [306, 200] width 5 height 5
click at [304, 200] on input "checkbox" at bounding box center [306, 200] width 4 height 4
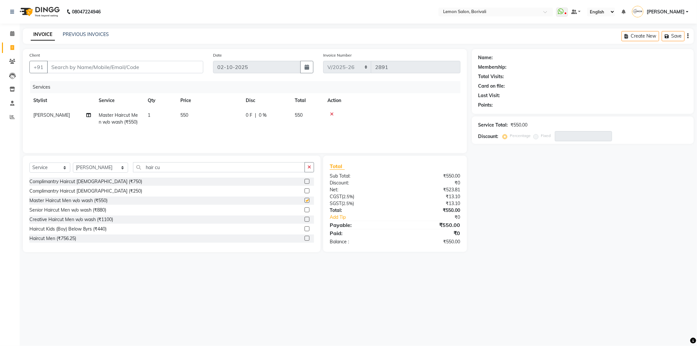
checkbox input "false"
click at [127, 117] on span "Master Haircut Men w/o wash (₹550)" at bounding box center [118, 118] width 39 height 13
select select "60968"
click at [142, 129] on span "Master Haircut Men w/o wash (₹550) x" at bounding box center [135, 122] width 72 height 20
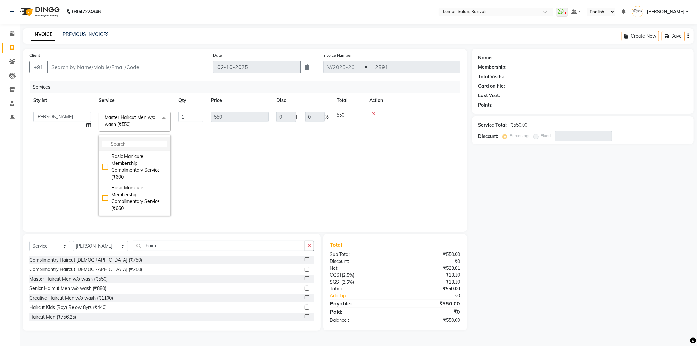
click at [134, 142] on input "multiselect-search" at bounding box center [134, 143] width 65 height 7
type input "bear"
click at [136, 188] on div "[PERSON_NAME] Styling (₹440)" at bounding box center [134, 195] width 65 height 14
checkbox input "true"
type input "440"
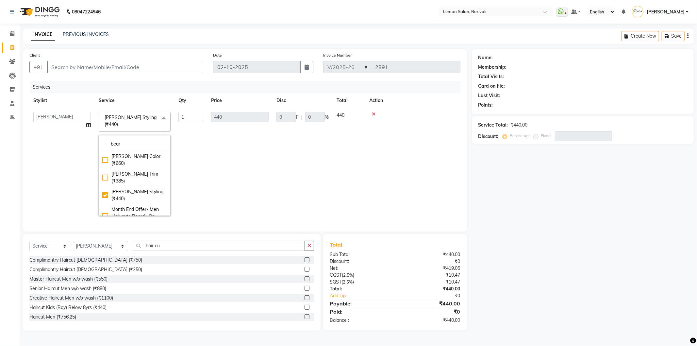
click at [220, 155] on td "440" at bounding box center [239, 164] width 65 height 112
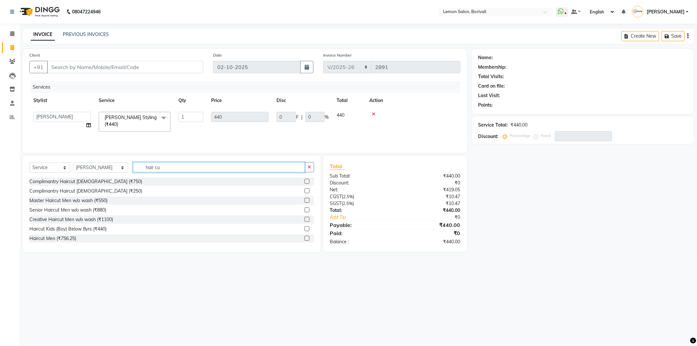
click at [159, 167] on input "hair cu" at bounding box center [219, 167] width 172 height 10
click at [105, 166] on select "Select Stylist DC [PERSON_NAME] [PERSON_NAME] Paswn [PERSON_NAME] Jyoti [PERSON…" at bounding box center [100, 167] width 55 height 10
select select "15808"
click at [73, 163] on select "Select Stylist DC [PERSON_NAME] [PERSON_NAME] Paswn [PERSON_NAME] Jyoti [PERSON…" at bounding box center [100, 167] width 55 height 10
drag, startPoint x: 154, startPoint y: 169, endPoint x: 126, endPoint y: 171, distance: 27.2
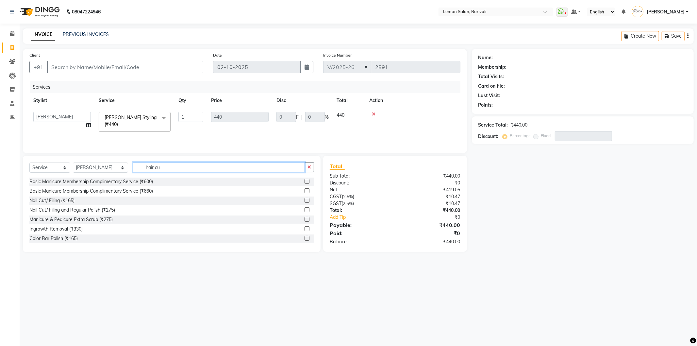
click at [133, 171] on input "hair cu" at bounding box center [219, 167] width 172 height 10
type input "ear"
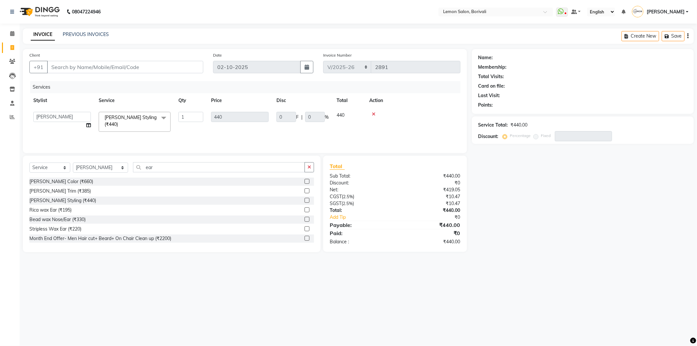
click at [304, 220] on label at bounding box center [306, 219] width 5 height 5
click at [304, 220] on input "checkbox" at bounding box center [306, 219] width 4 height 4
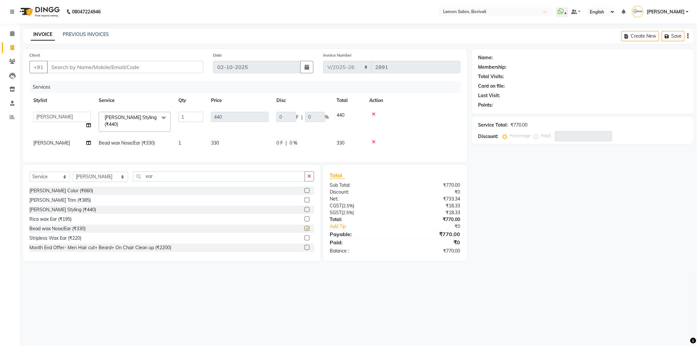
checkbox input "false"
click at [174, 64] on input "Client" at bounding box center [125, 67] width 156 height 12
click at [162, 65] on input "Client" at bounding box center [125, 67] width 156 height 12
type input "9"
type input "0"
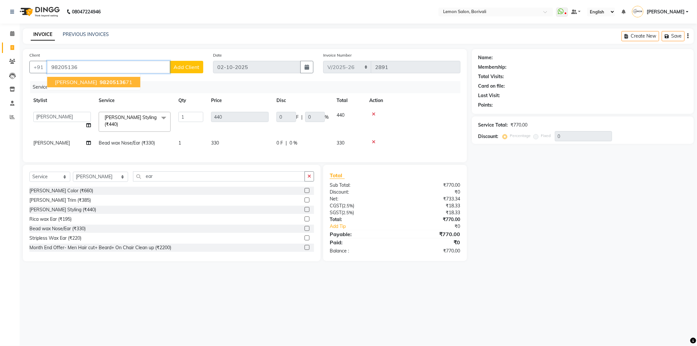
click at [109, 77] on button "[PERSON_NAME] 98205136 71" at bounding box center [93, 82] width 93 height 10
type input "9820513671"
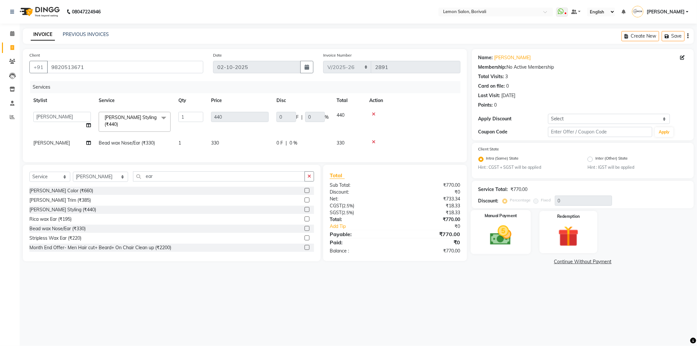
click at [501, 233] on img at bounding box center [500, 235] width 35 height 25
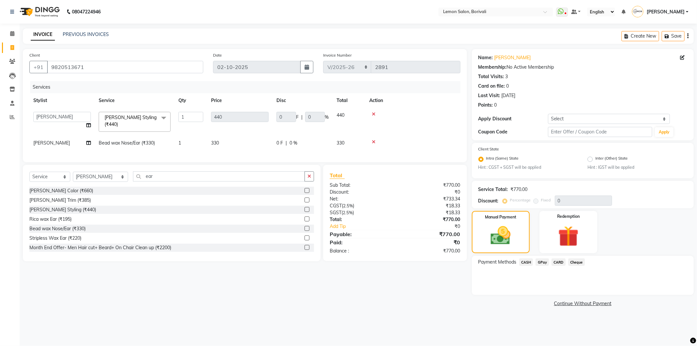
click at [528, 262] on span "CASH" at bounding box center [526, 262] width 14 height 8
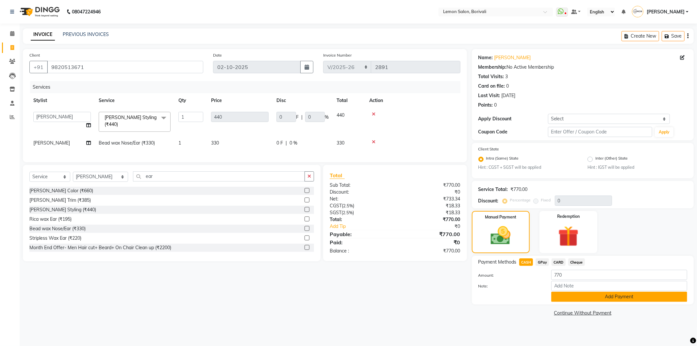
click at [561, 294] on button "Add Payment" at bounding box center [619, 296] width 136 height 10
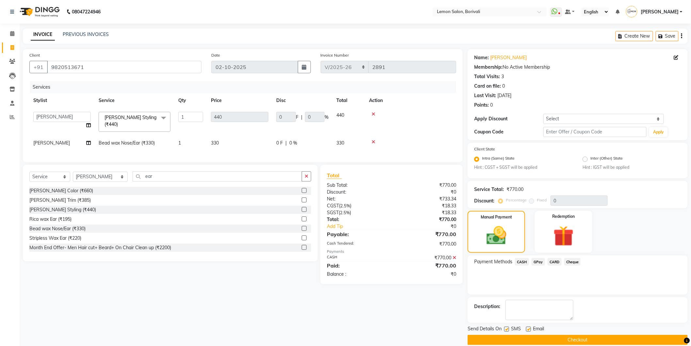
click at [549, 333] on div "Email" at bounding box center [537, 329] width 23 height 8
click at [549, 338] on button "Checkout" at bounding box center [578, 340] width 220 height 10
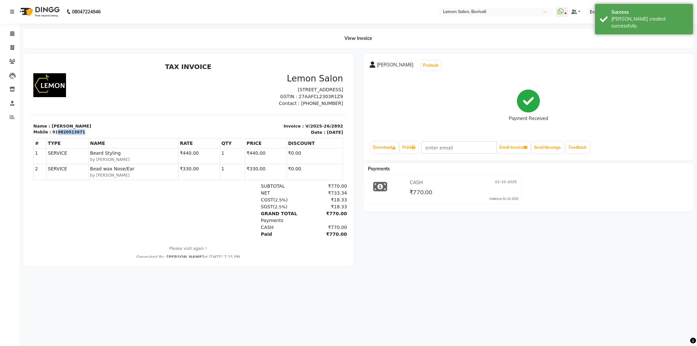
drag, startPoint x: 54, startPoint y: 133, endPoint x: 86, endPoint y: 133, distance: 32.0
click at [86, 133] on div "Mobile : 919820513671" at bounding box center [108, 132] width 151 height 6
copy div "9820513671"
click at [13, 34] on icon at bounding box center [12, 33] width 4 height 5
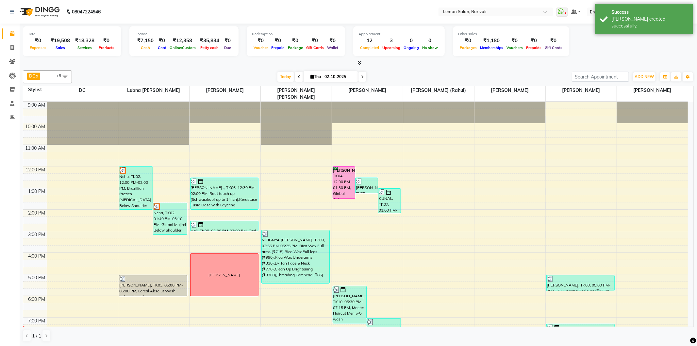
click at [308, 79] on span "[DATE]" at bounding box center [330, 76] width 54 height 11
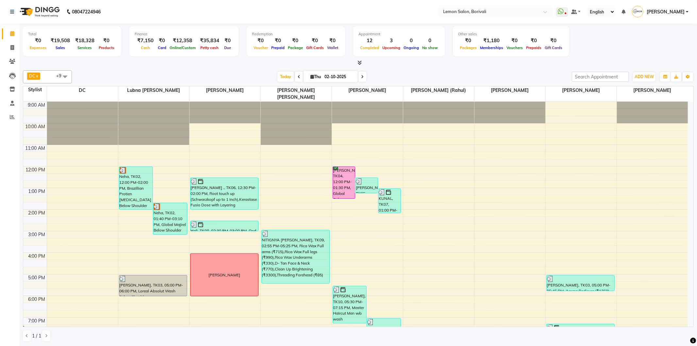
click at [310, 77] on icon at bounding box center [312, 76] width 4 height 4
select select "10"
select select "2025"
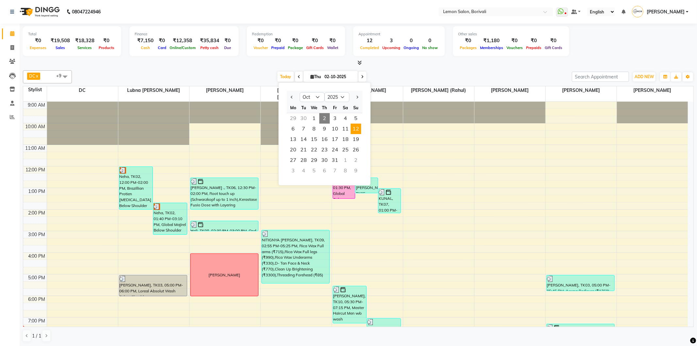
click at [358, 127] on span "12" at bounding box center [356, 128] width 10 height 10
type input "[DATE]"
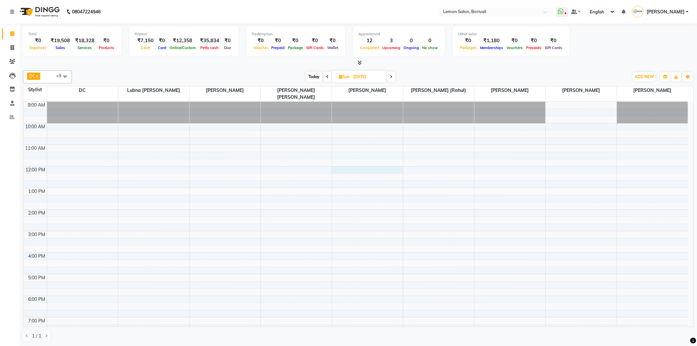
click at [349, 162] on div "9:00 AM 10:00 AM 11:00 AM 12:00 PM 1:00 PM 2:00 PM 3:00 PM 4:00 PM 5:00 PM 6:00…" at bounding box center [355, 253] width 664 height 302
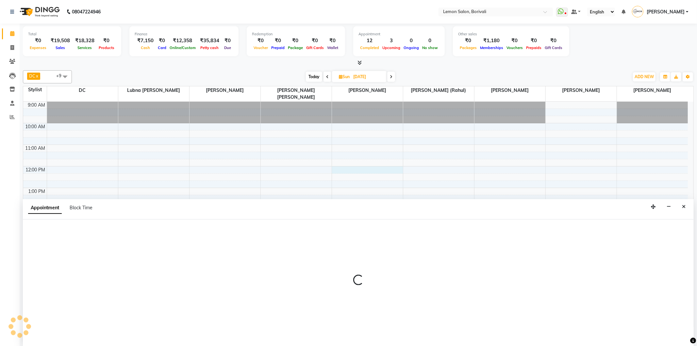
select select "60968"
select select "tentative"
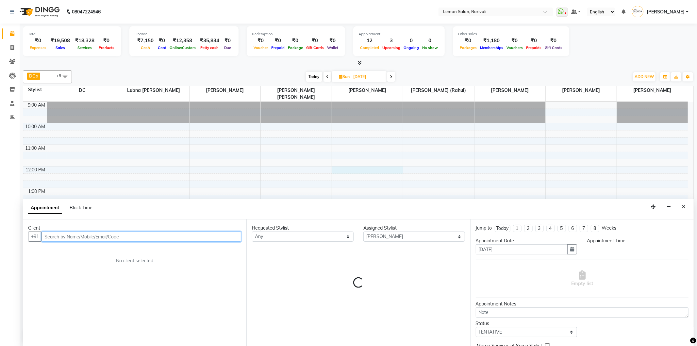
select select "720"
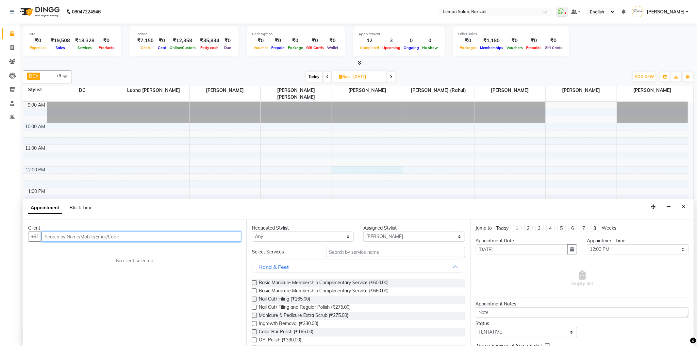
paste input "9820513671"
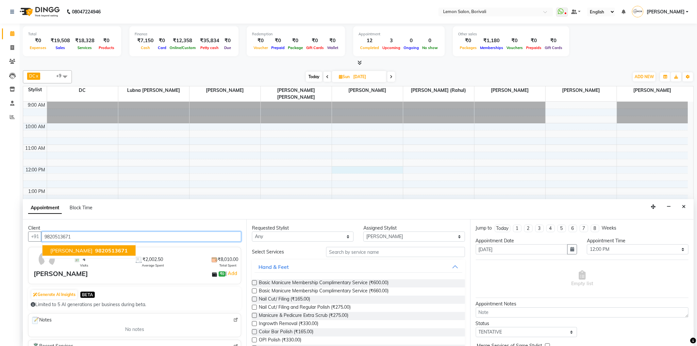
click at [104, 248] on button "[PERSON_NAME] 9820513671" at bounding box center [88, 250] width 93 height 10
type input "9820513671"
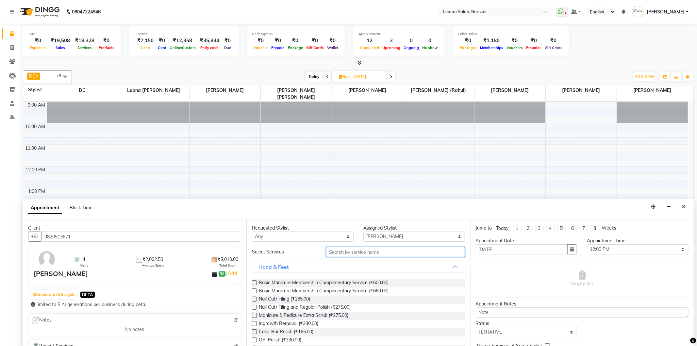
click at [386, 252] on input "text" at bounding box center [395, 252] width 139 height 10
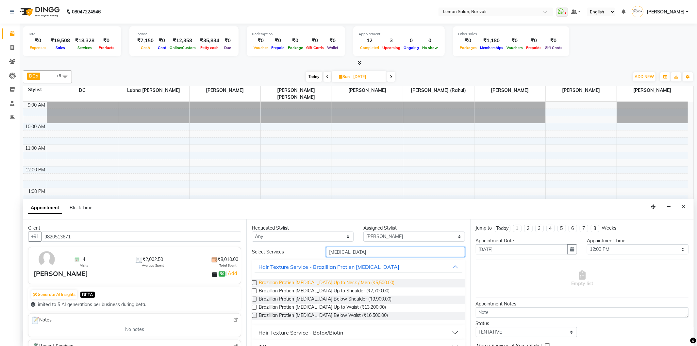
type input "botox"
click at [339, 283] on span "Brazillian Protien Botox Up to Neck / Men (₹5,500.00)" at bounding box center [327, 283] width 136 height 8
checkbox input "false"
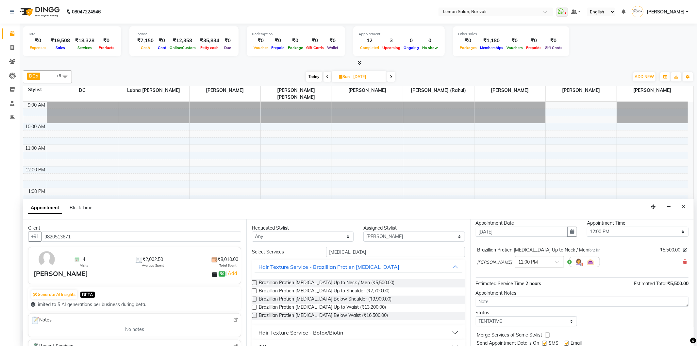
scroll to position [39, 0]
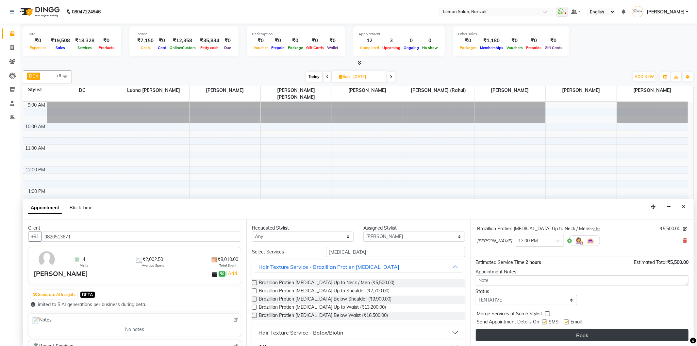
click at [527, 336] on button "Book" at bounding box center [582, 335] width 213 height 12
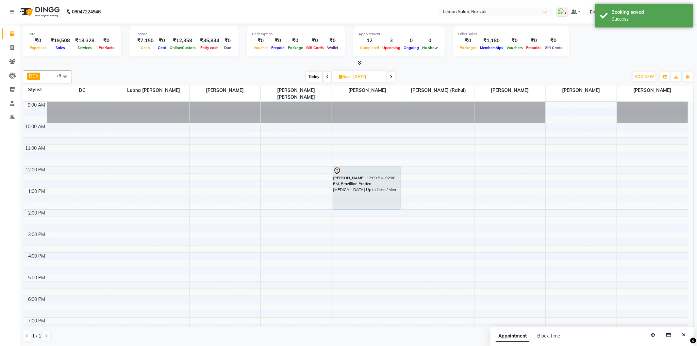
click at [313, 78] on span "Today" at bounding box center [314, 77] width 16 height 10
type input "02-10-2025"
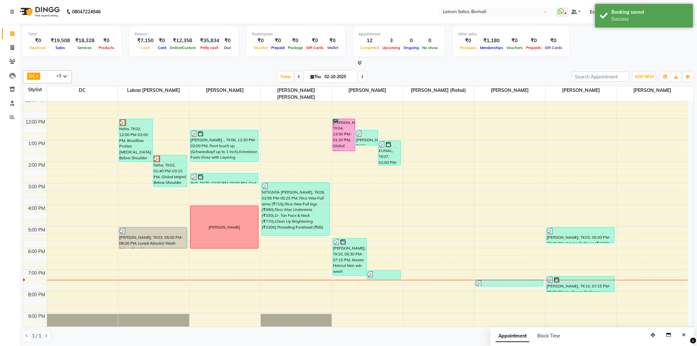
scroll to position [35, 0]
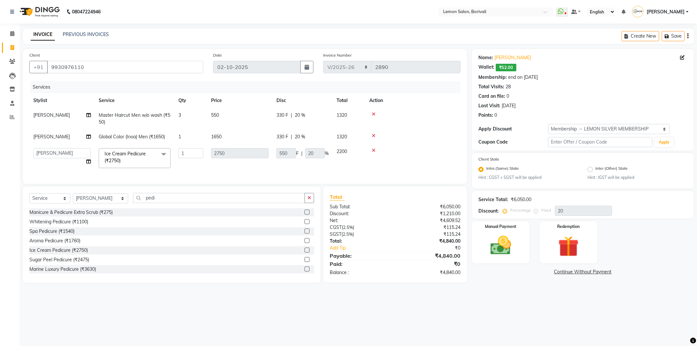
select select "567"
select select "91969"
select select "service"
select select "91969"
select select "1: Object"
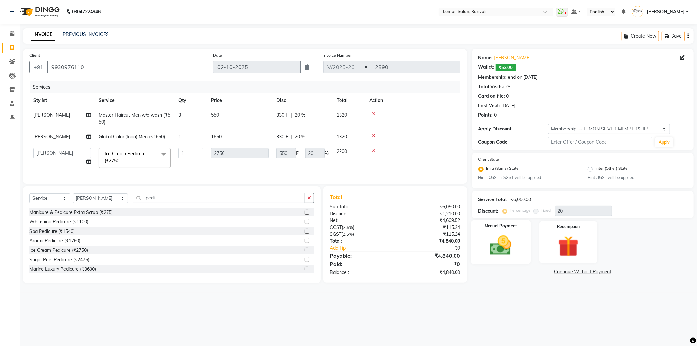
click at [510, 254] on img at bounding box center [500, 245] width 35 height 25
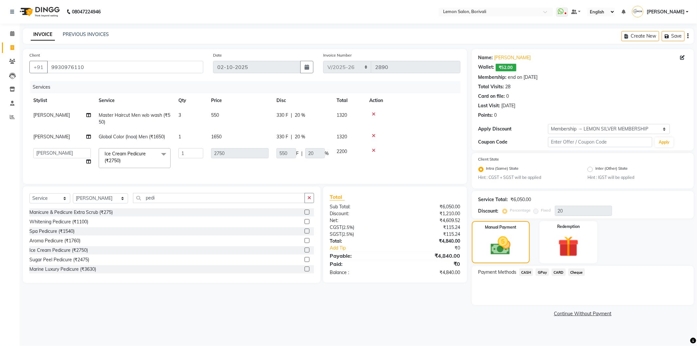
click at [526, 272] on span "CASH" at bounding box center [526, 272] width 14 height 8
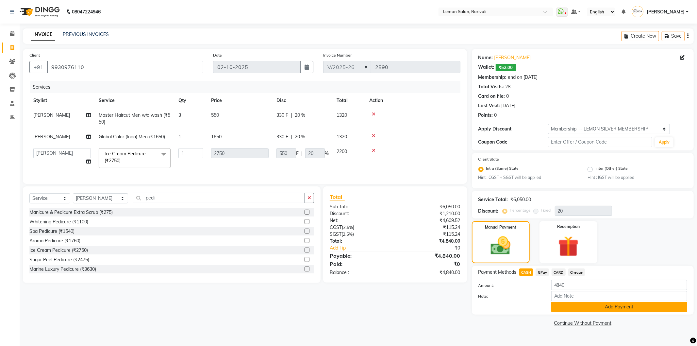
click at [555, 306] on button "Add Payment" at bounding box center [619, 307] width 136 height 10
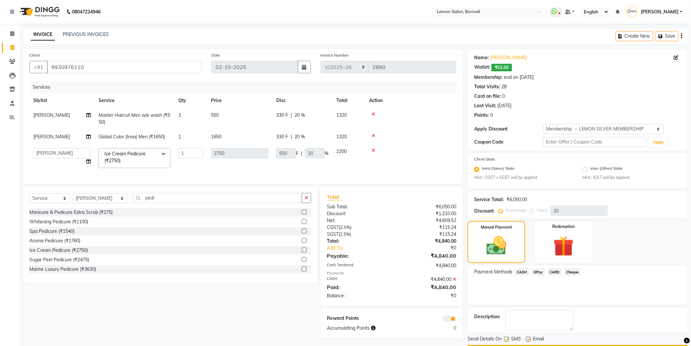
scroll to position [19, 0]
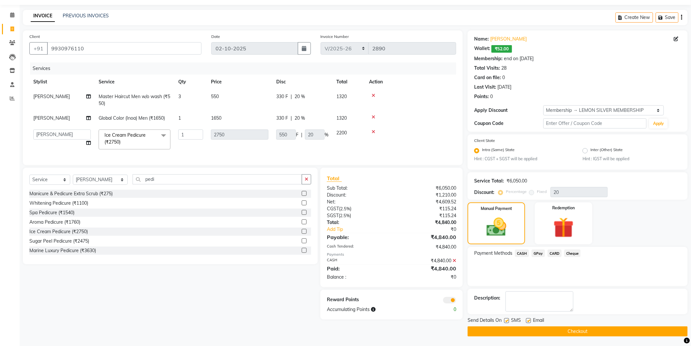
click at [549, 332] on button "Checkout" at bounding box center [578, 331] width 220 height 10
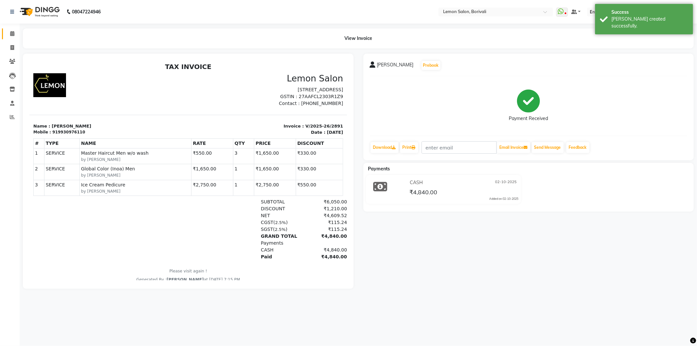
click at [11, 38] on link "Calendar" at bounding box center [10, 33] width 16 height 11
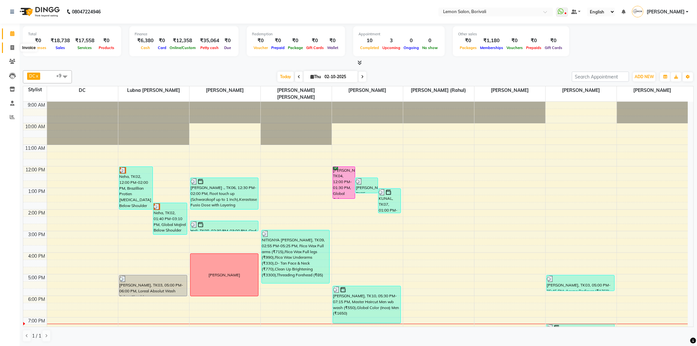
click at [11, 45] on icon at bounding box center [12, 47] width 4 height 5
select select "567"
select select "service"
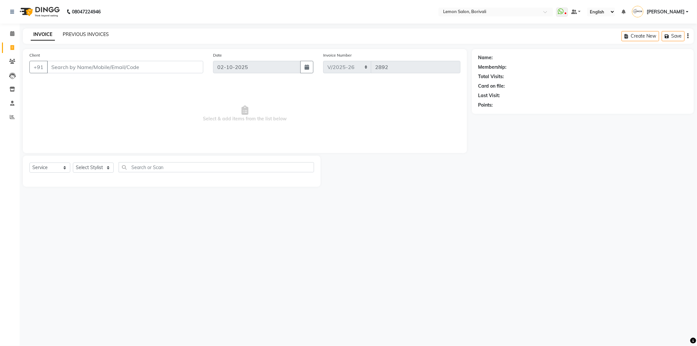
click at [87, 33] on link "PREVIOUS INVOICES" at bounding box center [86, 34] width 46 height 6
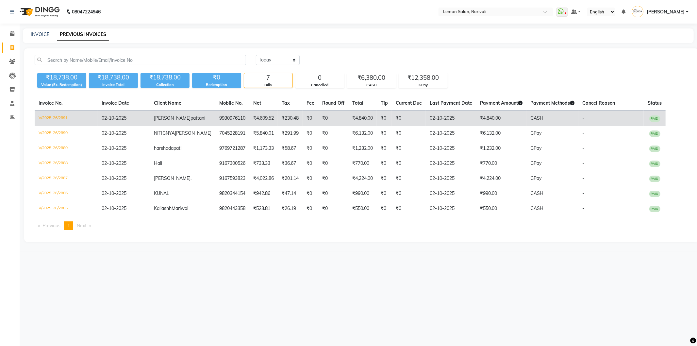
click at [136, 118] on td "02-10-2025" at bounding box center [124, 118] width 52 height 15
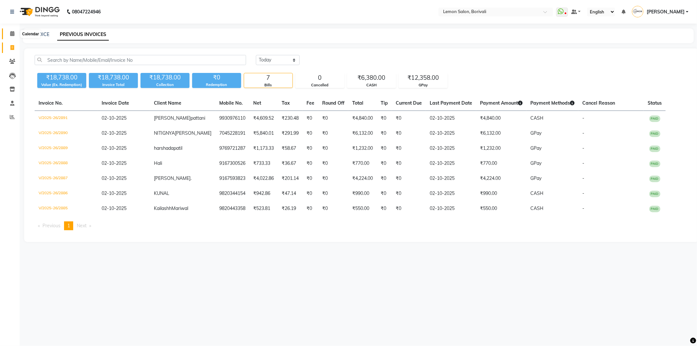
click at [12, 35] on icon at bounding box center [12, 33] width 4 height 5
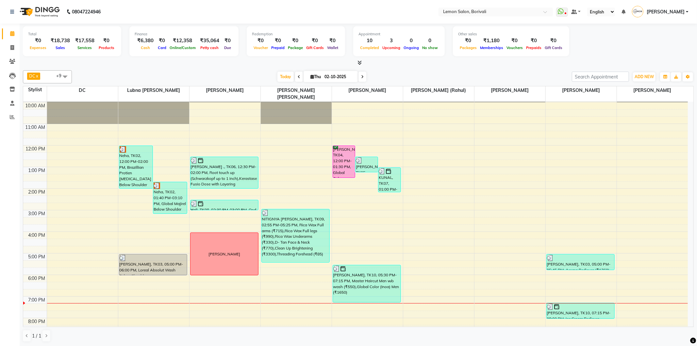
scroll to position [36, 0]
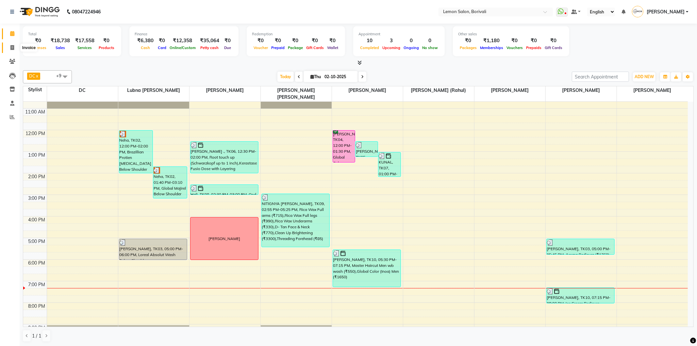
click at [14, 46] on span at bounding box center [12, 48] width 11 height 8
select select "service"
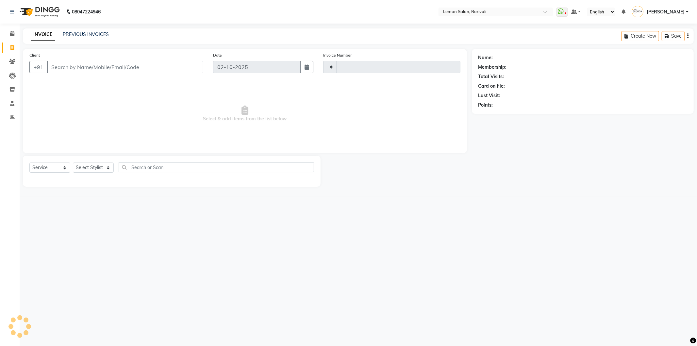
type input "2892"
select select "567"
click at [86, 38] on div "INVOICE PREVIOUS INVOICES" at bounding box center [70, 35] width 94 height 8
click at [90, 28] on div "INVOICE PREVIOUS INVOICES Create New Save" at bounding box center [358, 35] width 671 height 15
click at [90, 38] on div "PREVIOUS INVOICES" at bounding box center [86, 34] width 46 height 7
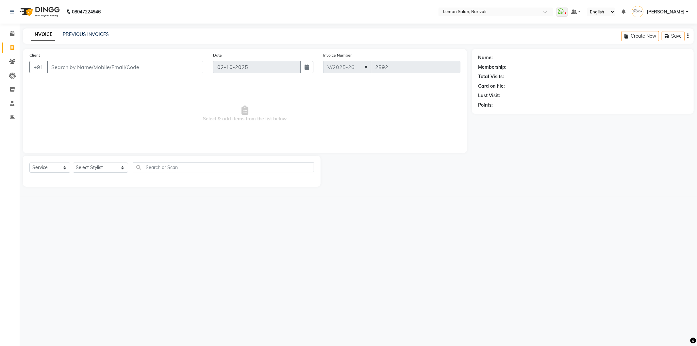
click at [90, 38] on div "PREVIOUS INVOICES" at bounding box center [86, 34] width 46 height 7
click at [90, 35] on link "PREVIOUS INVOICES" at bounding box center [86, 34] width 46 height 6
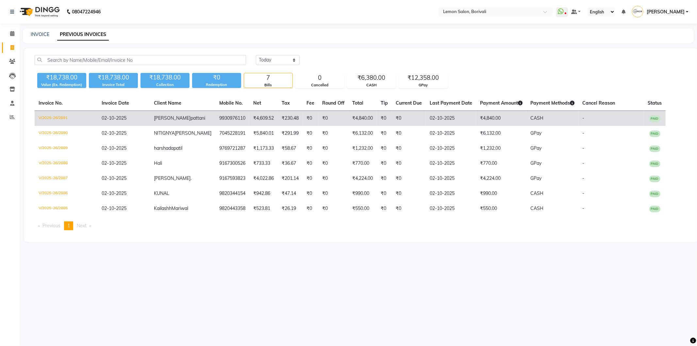
click at [200, 120] on td "rupal pattani" at bounding box center [182, 118] width 65 height 15
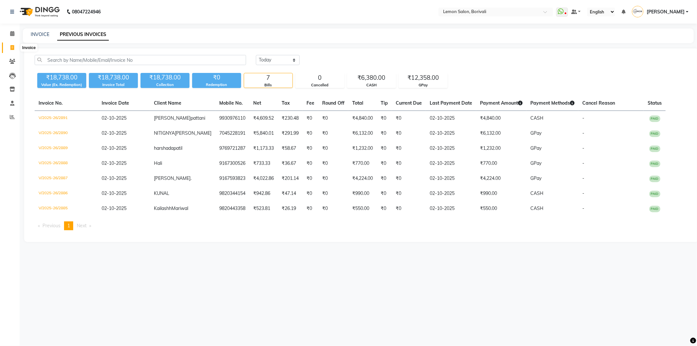
click at [13, 47] on icon at bounding box center [12, 47] width 4 height 5
select select "service"
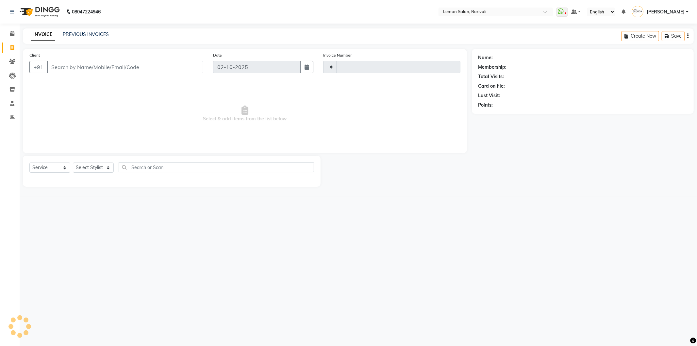
type input "2892"
select select "567"
type input "9930976110"
select select "1: Object"
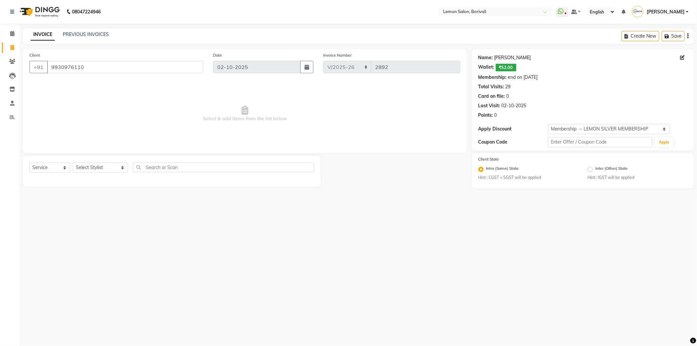
click at [512, 57] on link "Rupal Pattani" at bounding box center [512, 57] width 37 height 7
click at [14, 35] on span at bounding box center [12, 34] width 11 height 8
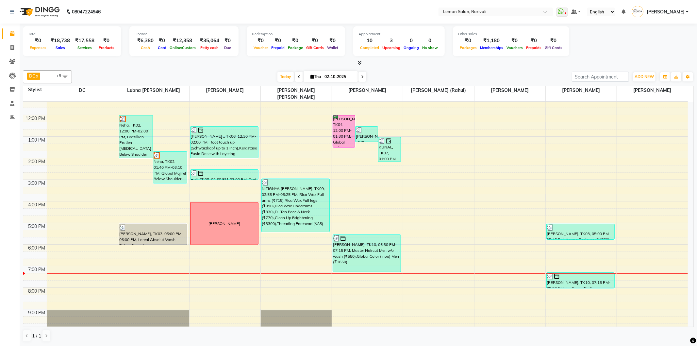
scroll to position [71, 0]
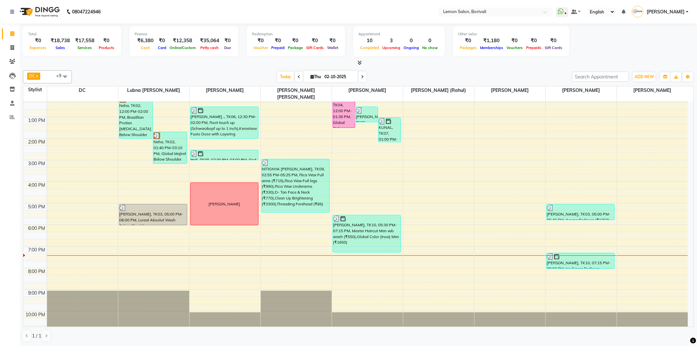
click at [314, 79] on span "Thu 02-10-2025" at bounding box center [330, 76] width 54 height 11
click at [307, 79] on span "Thu 02-10-2025" at bounding box center [330, 76] width 54 height 11
click at [309, 76] on span "Thu" at bounding box center [316, 76] width 14 height 5
select select "10"
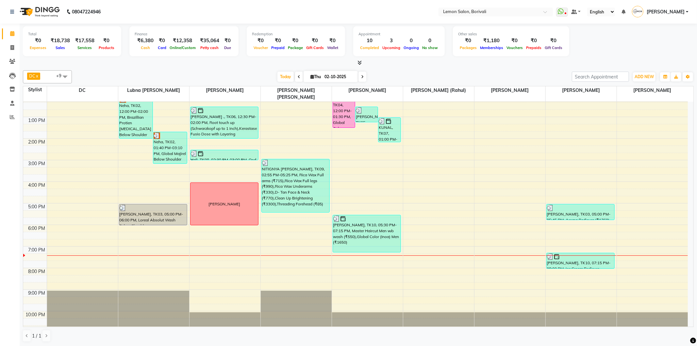
select select "2025"
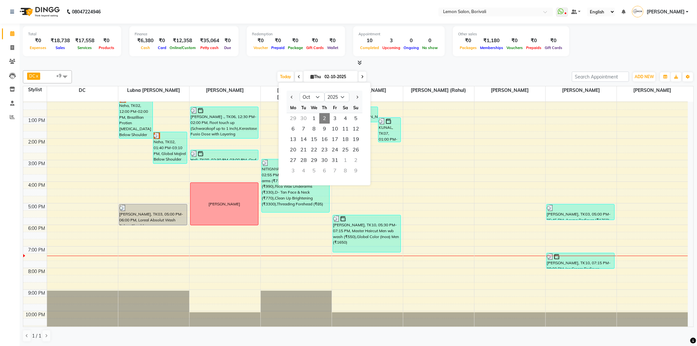
click at [399, 68] on div "DC x Mo Adnan x Pranali Jagtap x Prashant Chavan x Rahil Shaikh (Rahul) x Rupa …" at bounding box center [358, 206] width 671 height 277
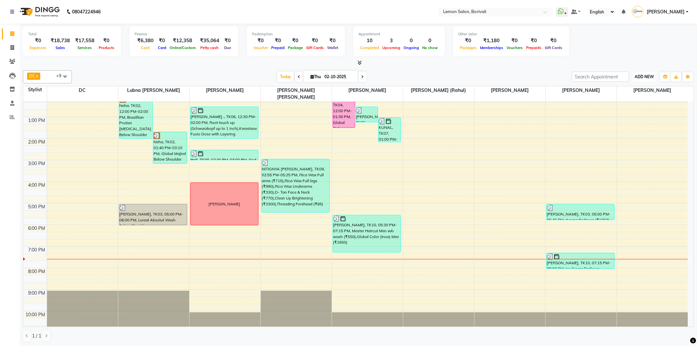
click at [644, 77] on span "ADD NEW" at bounding box center [643, 76] width 19 height 5
click at [634, 117] on link "Add Attendance" at bounding box center [629, 114] width 52 height 8
select select "W"
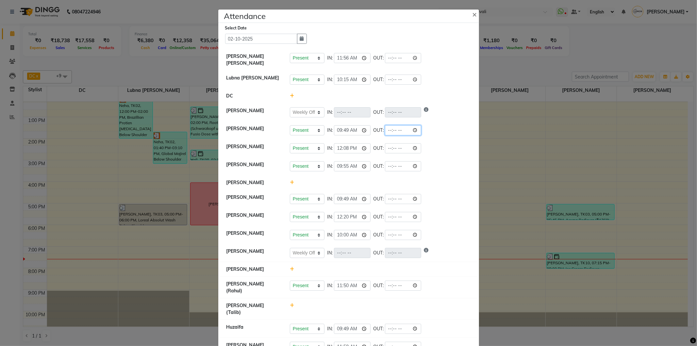
click at [388, 131] on input "time" at bounding box center [403, 130] width 37 height 10
type input "21:32"
click at [430, 174] on li "Pooja Lodhi Present Absent Late Half Day Weekly Off IN: 09:55 OUT:" at bounding box center [348, 166] width 257 height 18
select select "W"
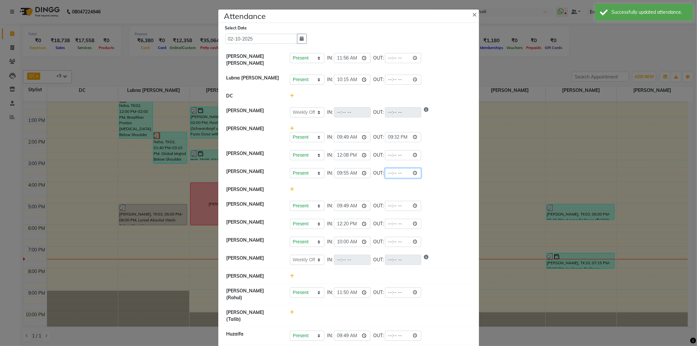
click at [389, 173] on input "time" at bounding box center [403, 173] width 37 height 10
click at [391, 174] on input "time" at bounding box center [403, 173] width 37 height 10
type input "19:32"
click at [450, 171] on div "Present Absent Late Half Day Weekly Off IN: 09:55 OUT: 19:32" at bounding box center [380, 173] width 181 height 10
select select "W"
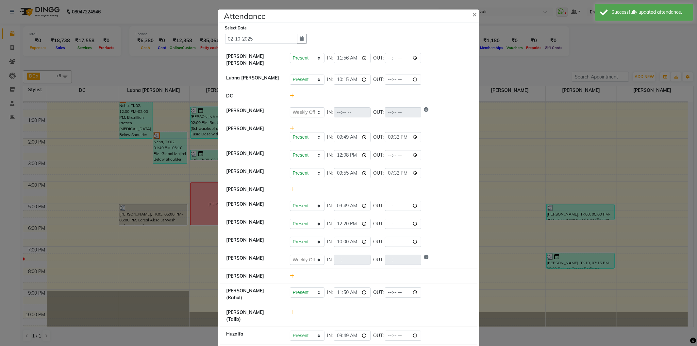
select select "W"
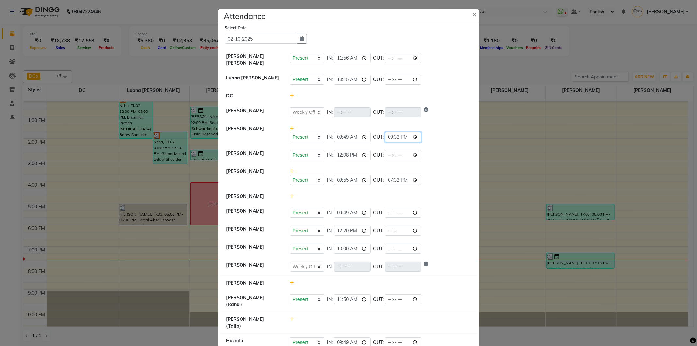
click at [386, 138] on input "21:32" at bounding box center [403, 137] width 37 height 10
type input "19:32"
click at [454, 145] on li "Rupa Singh Present Absent Late Half Day Weekly Off IN: 09:49 OUT: 19:32" at bounding box center [348, 133] width 257 height 25
select select "W"
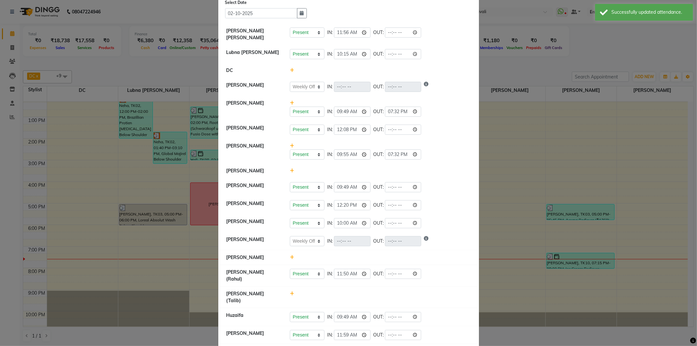
scroll to position [42, 0]
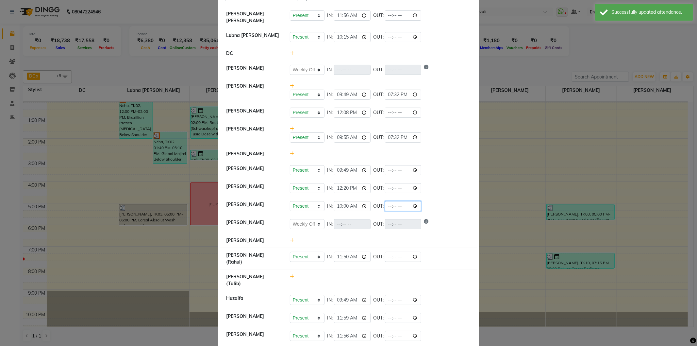
click at [386, 208] on input "time" at bounding box center [403, 206] width 37 height 10
type input "19:32"
click at [463, 204] on div "Present Absent Late Half Day Weekly Off IN: 10:00 OUT: 19:32" at bounding box center [380, 206] width 181 height 10
select select "W"
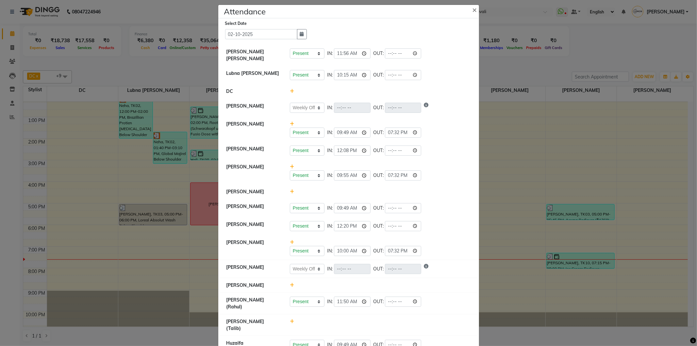
scroll to position [0, 0]
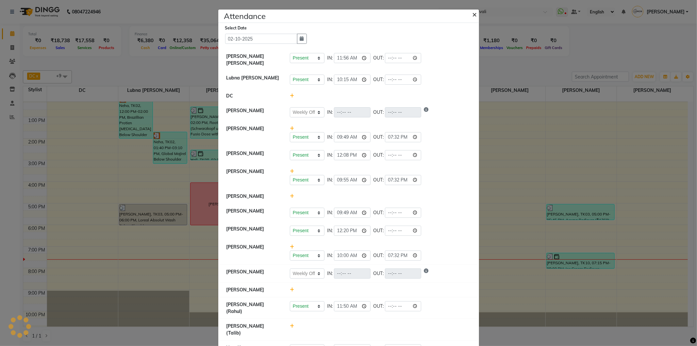
click at [472, 16] on span "×" at bounding box center [474, 14] width 5 height 10
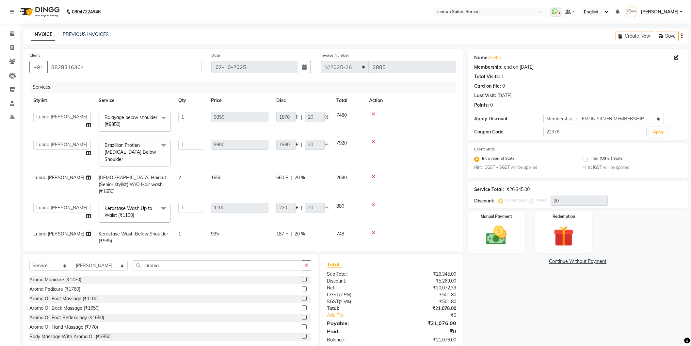
select select "567"
select select "7566"
select select "service"
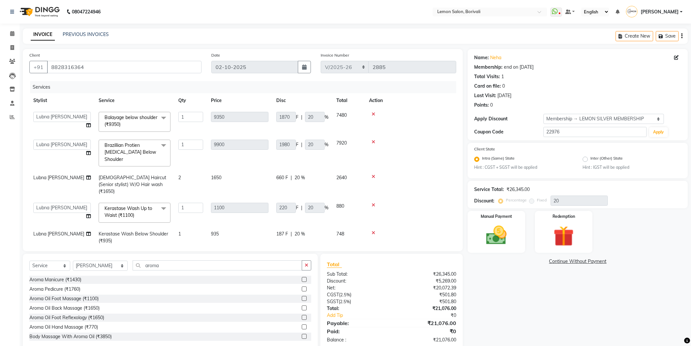
select select "91969"
select select "1: Object"
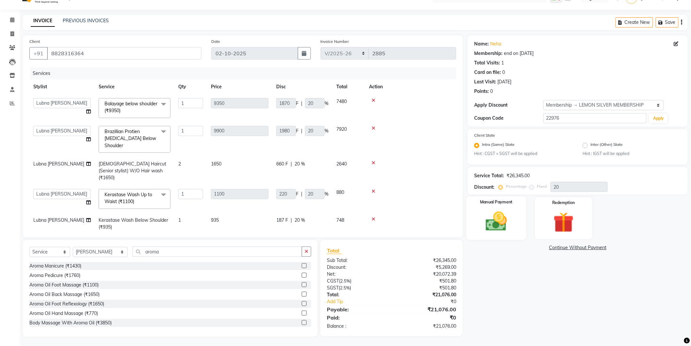
click at [505, 218] on img at bounding box center [496, 221] width 35 height 25
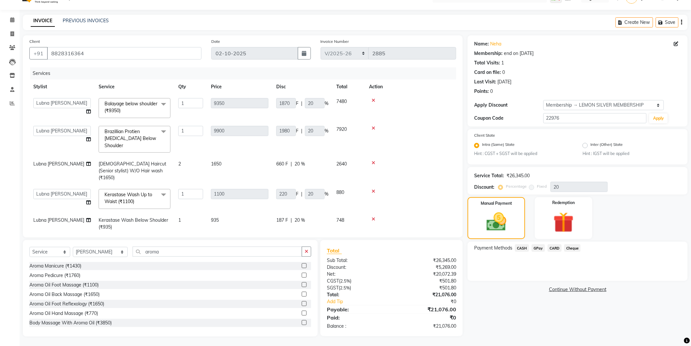
click at [535, 249] on span "GPay" at bounding box center [538, 248] width 13 height 8
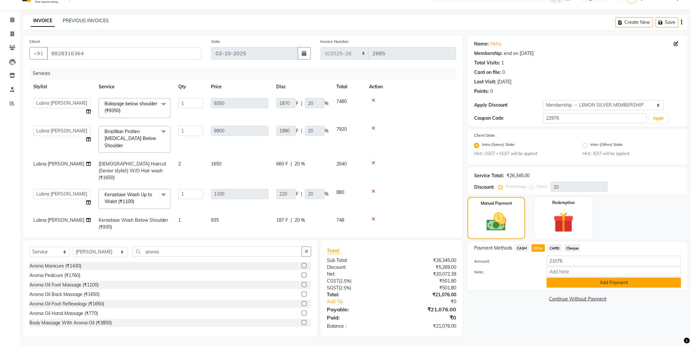
click at [557, 281] on button "Add Payment" at bounding box center [614, 282] width 135 height 10
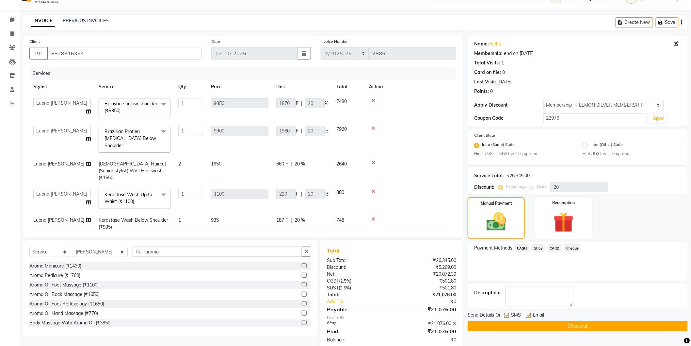
scroll to position [59, 0]
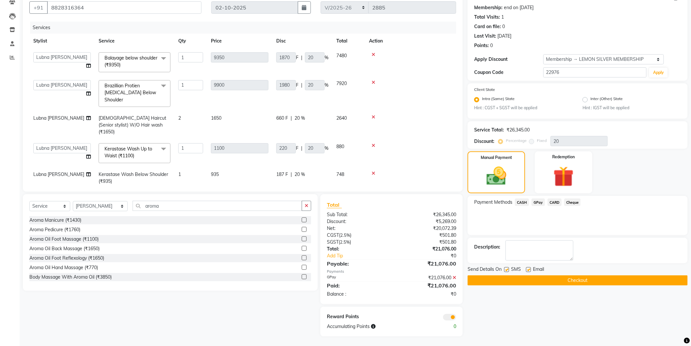
click at [505, 268] on label at bounding box center [506, 269] width 5 height 5
click at [505, 268] on input "checkbox" at bounding box center [506, 270] width 4 height 4
checkbox input "false"
click at [527, 270] on label at bounding box center [528, 269] width 5 height 5
click at [527, 270] on input "checkbox" at bounding box center [528, 270] width 4 height 4
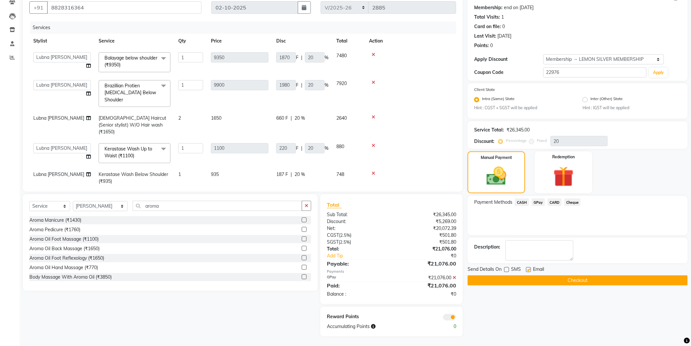
checkbox input "false"
click at [528, 281] on button "Checkout" at bounding box center [578, 280] width 220 height 10
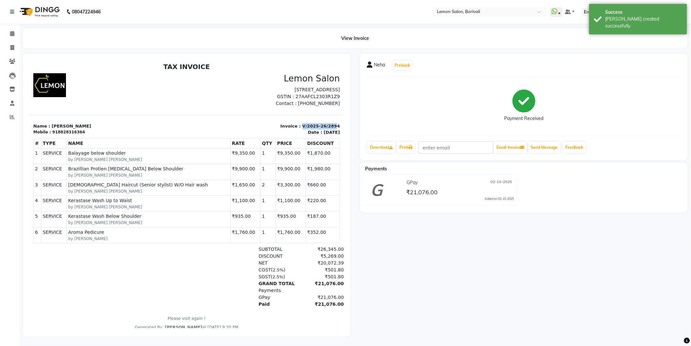
drag, startPoint x: 296, startPoint y: 123, endPoint x: 327, endPoint y: 123, distance: 30.7
click at [327, 123] on p "Invoice : V/2025-26/2894" at bounding box center [265, 126] width 150 height 7
click at [323, 125] on p "Invoice : V/2025-26/2894" at bounding box center [265, 126] width 150 height 7
drag, startPoint x: 296, startPoint y: 125, endPoint x: 330, endPoint y: 124, distance: 34.3
click at [330, 124] on div "Invoice : V/2025-26/2894 Date : October 2, 2025" at bounding box center [265, 129] width 157 height 13
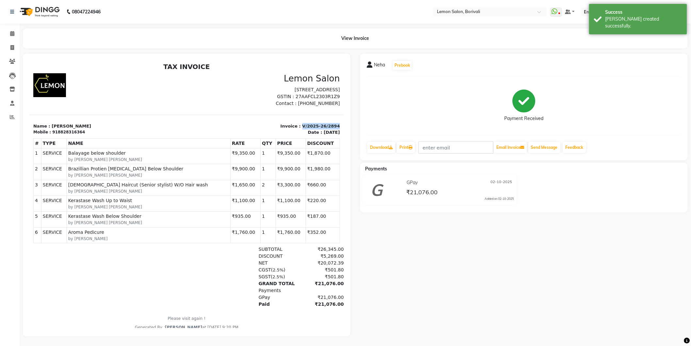
copy p "V/2025-26/2894"
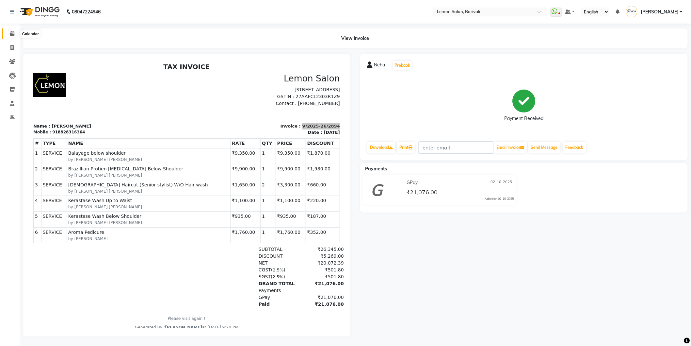
click at [11, 34] on icon at bounding box center [12, 33] width 4 height 5
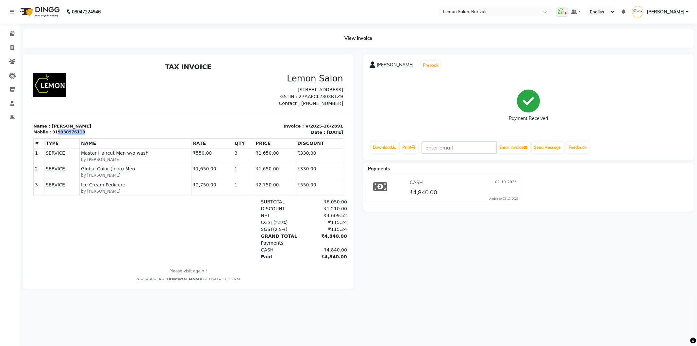
drag, startPoint x: 53, startPoint y: 131, endPoint x: 80, endPoint y: 131, distance: 27.1
click at [80, 131] on div "Mobile : 919930976110" at bounding box center [108, 132] width 151 height 6
copy div "9930976110"
click at [15, 47] on span at bounding box center [12, 48] width 11 height 8
select select "567"
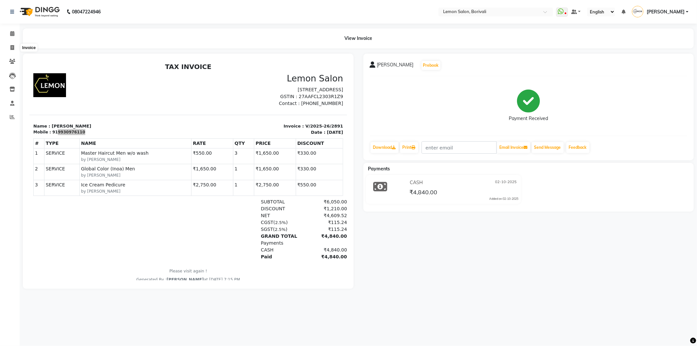
select select "service"
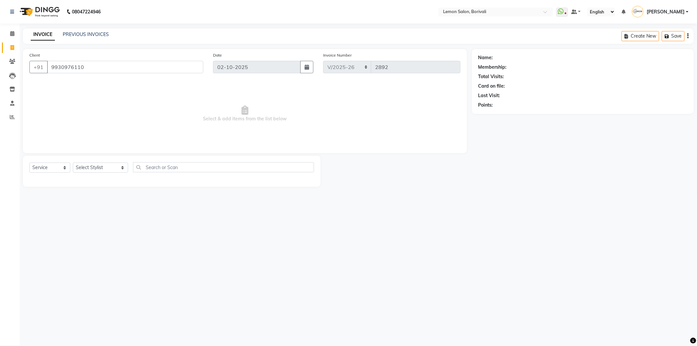
type input "9930976110"
select select "1: Object"
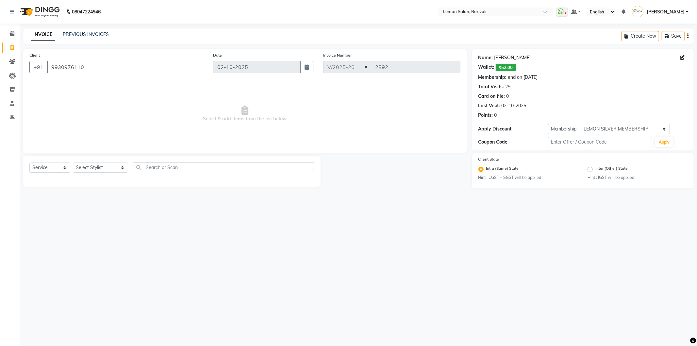
click at [500, 57] on link "[PERSON_NAME]" at bounding box center [512, 57] width 37 height 7
click at [8, 35] on span at bounding box center [12, 34] width 11 height 8
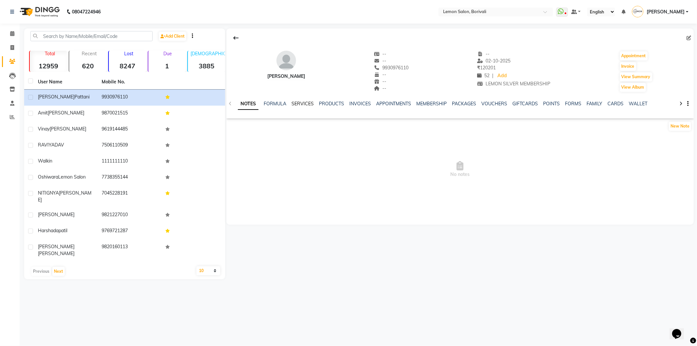
click at [302, 105] on link "SERVICES" at bounding box center [302, 104] width 22 height 6
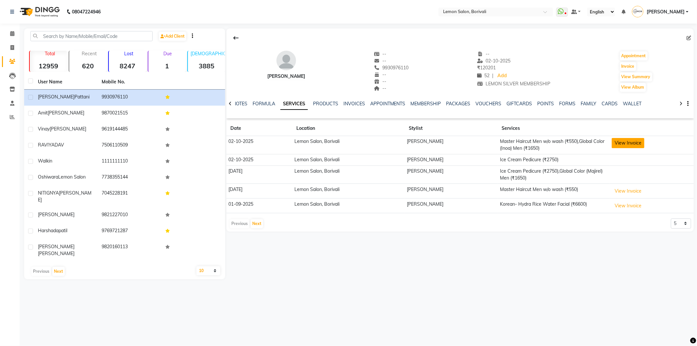
click at [625, 139] on button "View Invoice" at bounding box center [628, 143] width 33 height 10
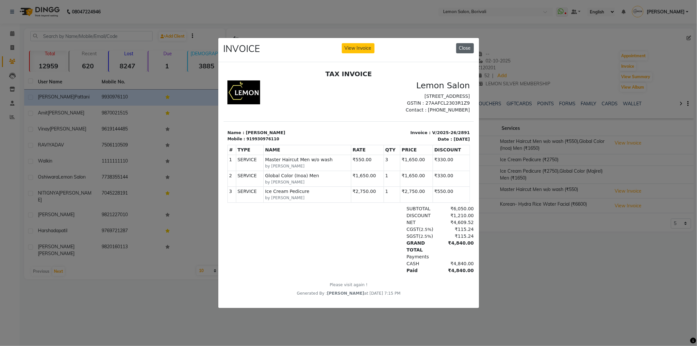
click at [465, 47] on button "Close" at bounding box center [465, 48] width 18 height 10
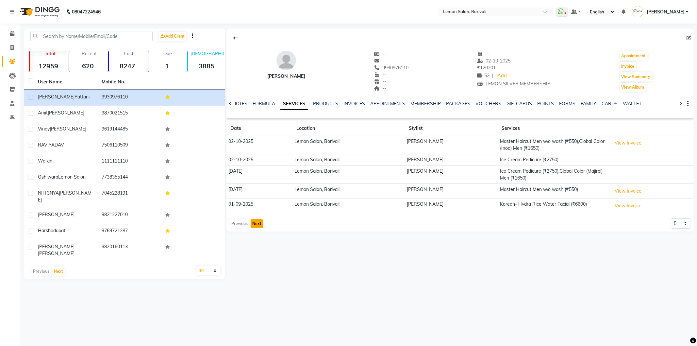
click at [255, 226] on button "Next" at bounding box center [257, 223] width 12 height 9
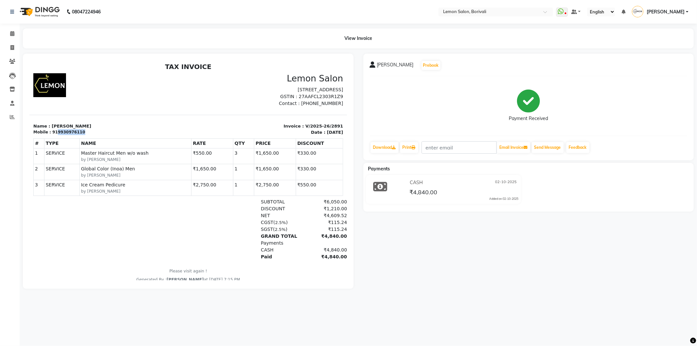
drag, startPoint x: 54, startPoint y: 132, endPoint x: 91, endPoint y: 131, distance: 37.9
click at [91, 131] on div "Mobile : 919930976110" at bounding box center [108, 132] width 151 height 6
copy div "9930976110"
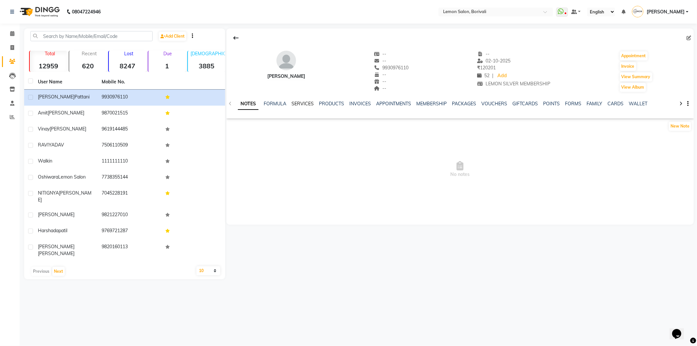
click at [305, 104] on link "SERVICES" at bounding box center [302, 104] width 22 height 6
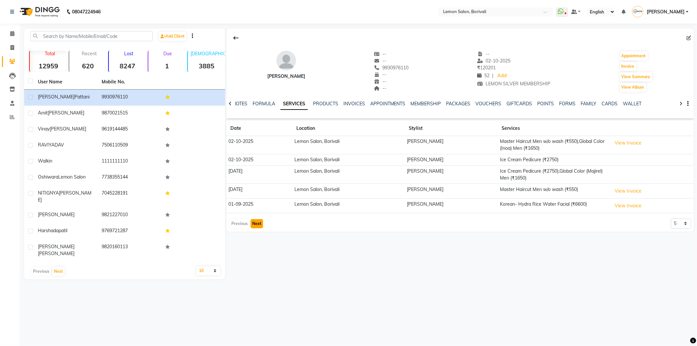
click at [260, 221] on button "Next" at bounding box center [257, 223] width 12 height 9
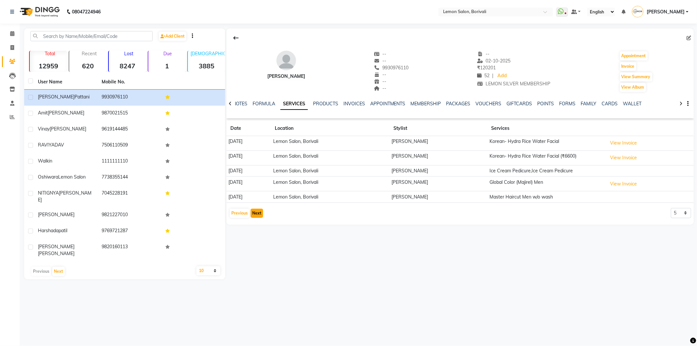
click at [252, 213] on button "Next" at bounding box center [257, 212] width 12 height 9
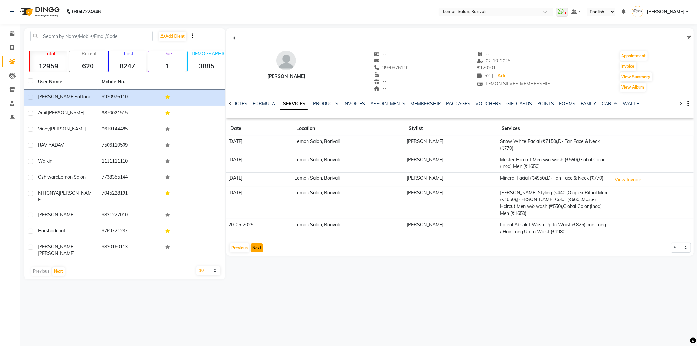
click at [259, 243] on button "Next" at bounding box center [257, 247] width 12 height 9
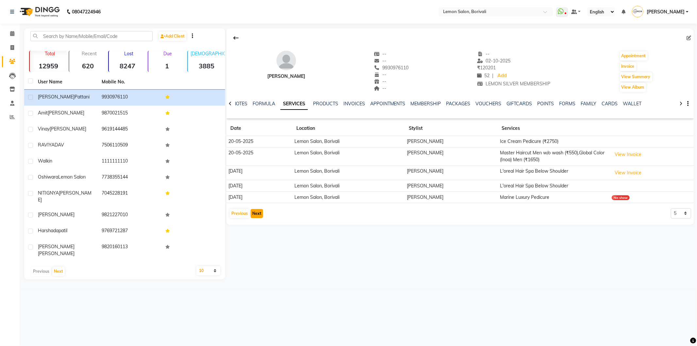
click at [259, 213] on button "Next" at bounding box center [257, 213] width 12 height 9
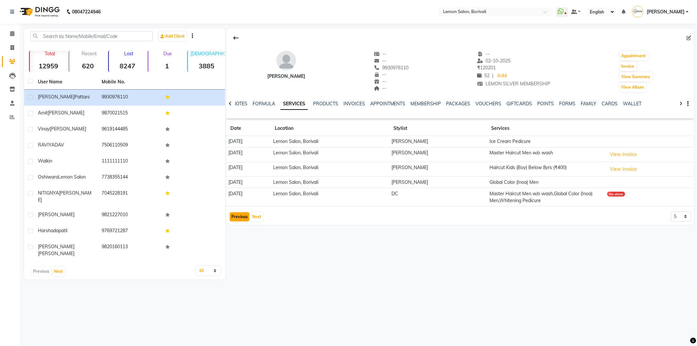
click at [231, 216] on button "Previous" at bounding box center [240, 216] width 20 height 9
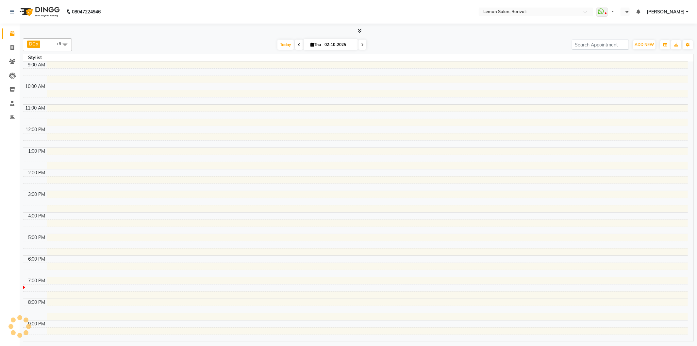
select select "en"
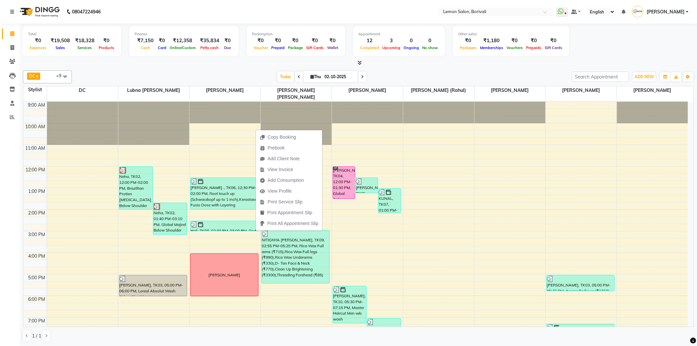
click at [396, 66] on div at bounding box center [358, 62] width 671 height 7
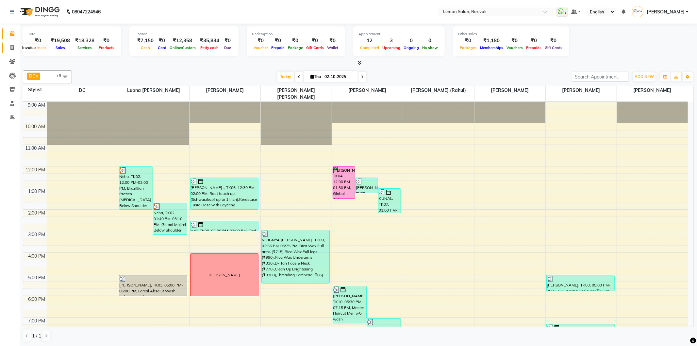
click at [12, 48] on icon at bounding box center [12, 47] width 4 height 5
select select "567"
select select "service"
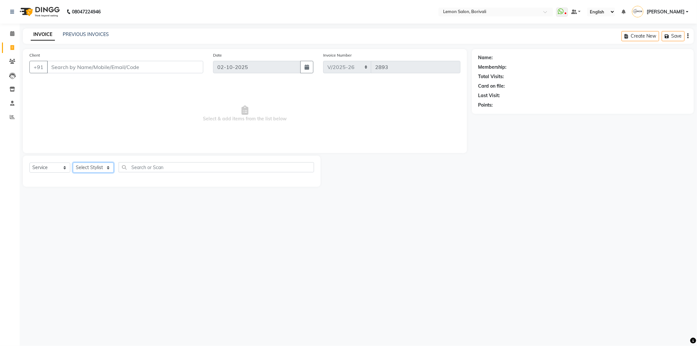
click at [87, 165] on select "Select Stylist" at bounding box center [93, 167] width 41 height 10
select select "16941"
click at [73, 163] on select "Select Stylist DC [PERSON_NAME] [PERSON_NAME] Paswn [PERSON_NAME] Jyoti [PERSON…" at bounding box center [100, 167] width 55 height 10
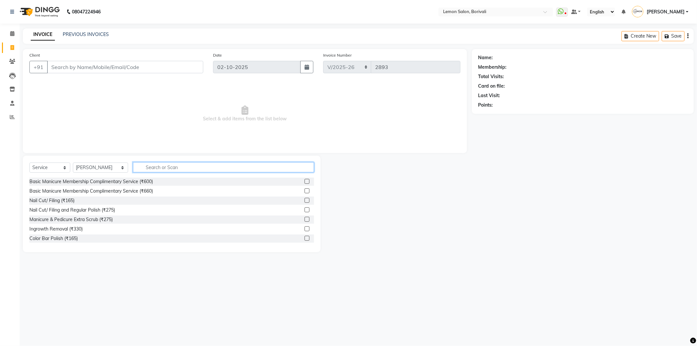
click at [145, 166] on input "text" at bounding box center [223, 167] width 181 height 10
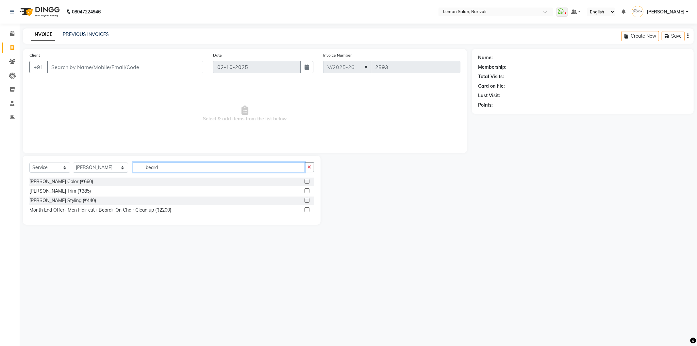
type input "beard"
click at [307, 201] on label at bounding box center [306, 200] width 5 height 5
click at [307, 201] on input "checkbox" at bounding box center [306, 200] width 4 height 4
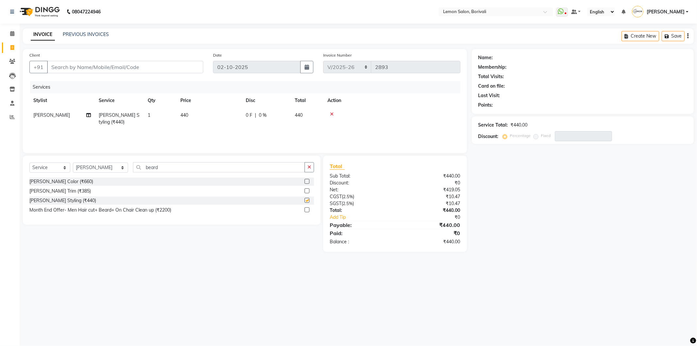
checkbox input "false"
click at [172, 65] on input "Client" at bounding box center [125, 67] width 156 height 12
click at [146, 61] on input "Client" at bounding box center [125, 67] width 156 height 12
click at [147, 66] on input "Client" at bounding box center [125, 67] width 156 height 12
type input "8"
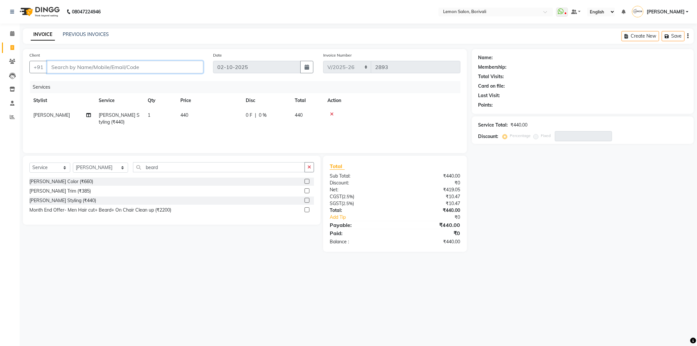
type input "0"
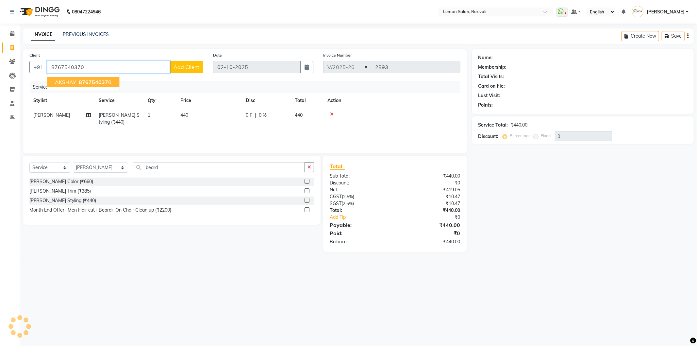
type input "8767540370"
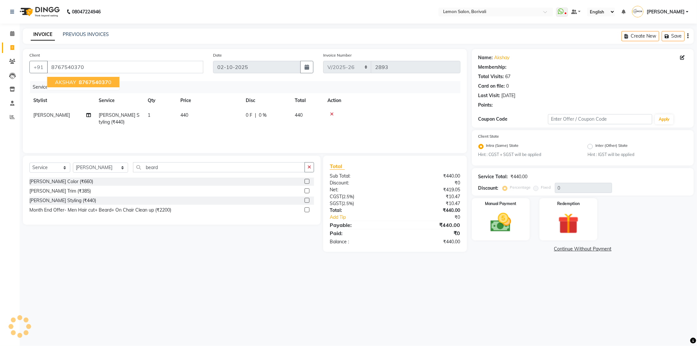
type input "25"
select select "1: Object"
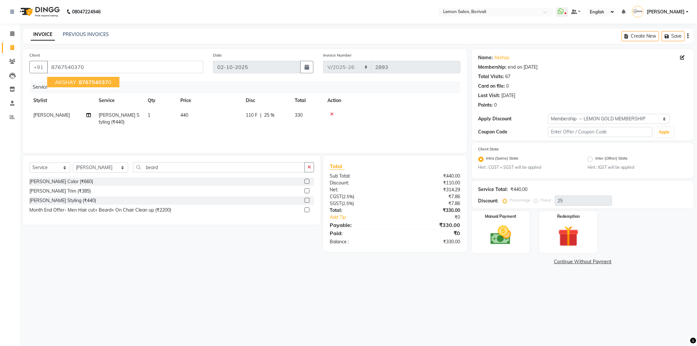
click at [73, 79] on span "AKSHAY" at bounding box center [65, 82] width 21 height 7
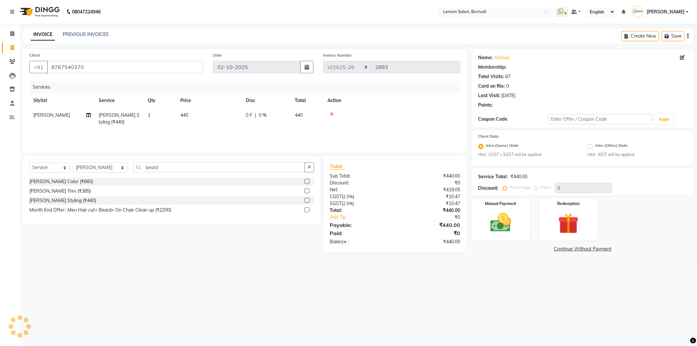
type input "25"
select select "1: Object"
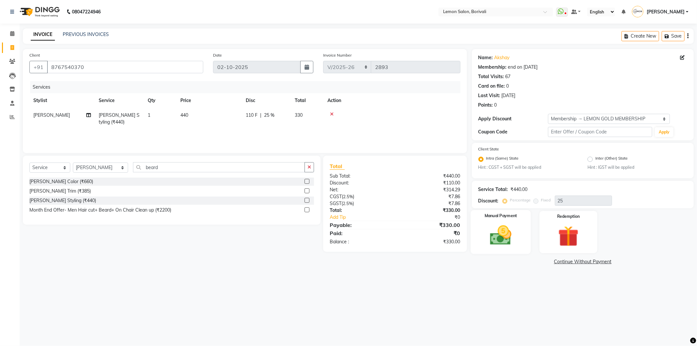
click at [496, 252] on div "Manual Payment" at bounding box center [500, 232] width 60 height 44
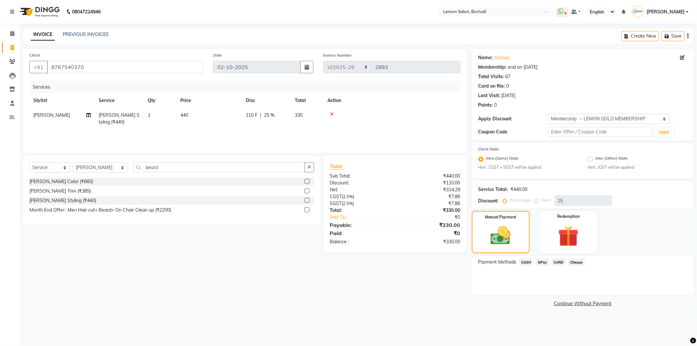
click at [521, 264] on span "CASH" at bounding box center [526, 262] width 14 height 8
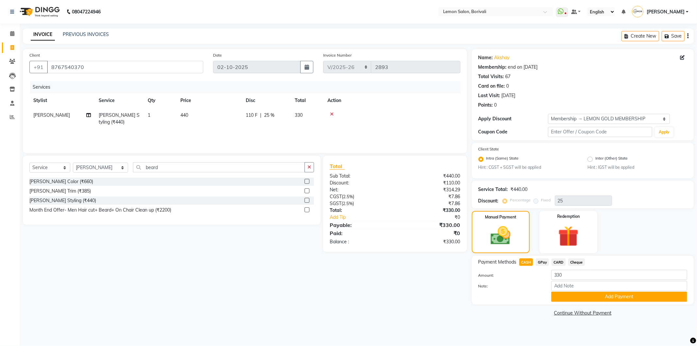
click at [550, 290] on div at bounding box center [619, 286] width 146 height 10
click at [555, 293] on button "Add Payment" at bounding box center [619, 296] width 136 height 10
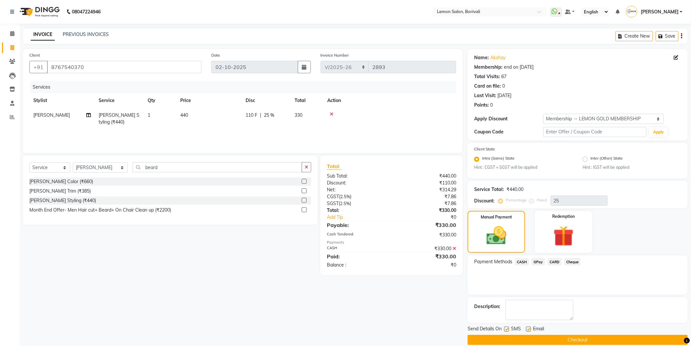
scroll to position [8, 0]
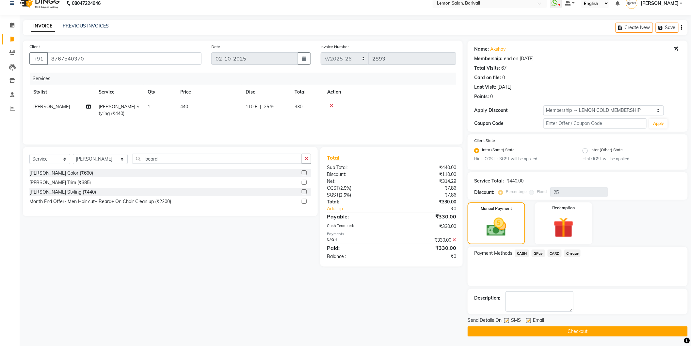
click at [567, 325] on div "Send Details On SMS Email Checkout" at bounding box center [578, 327] width 220 height 20
click at [567, 331] on button "Checkout" at bounding box center [578, 331] width 220 height 10
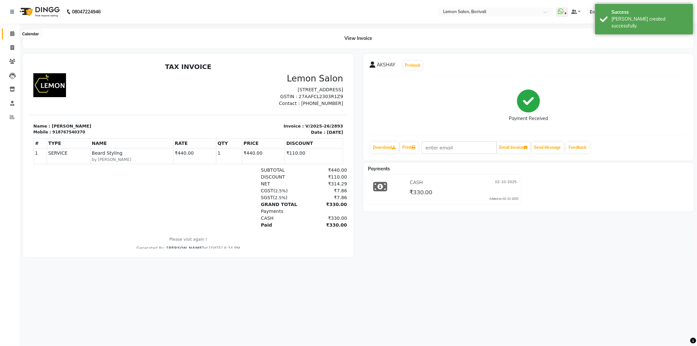
click at [12, 33] on icon at bounding box center [12, 33] width 4 height 5
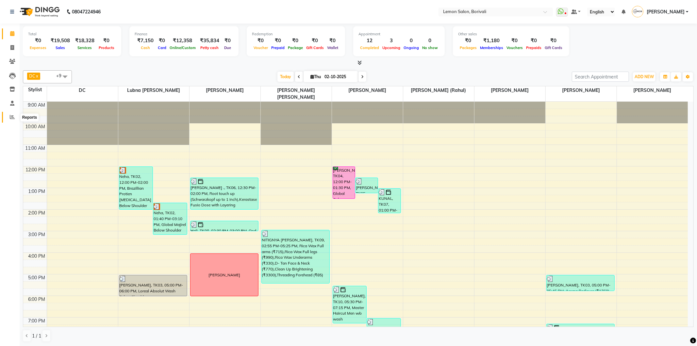
click at [11, 113] on span at bounding box center [12, 117] width 11 height 8
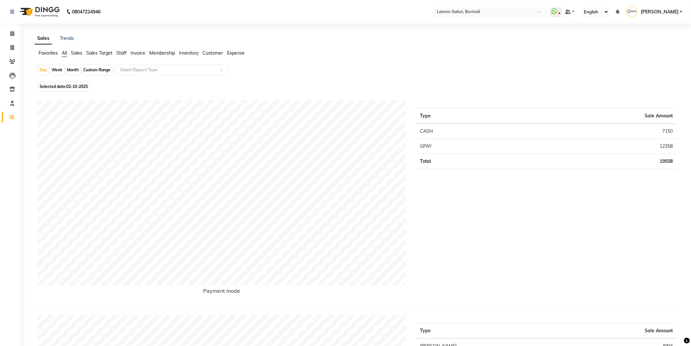
click at [71, 72] on div "Month" at bounding box center [72, 69] width 15 height 9
select select "10"
select select "2025"
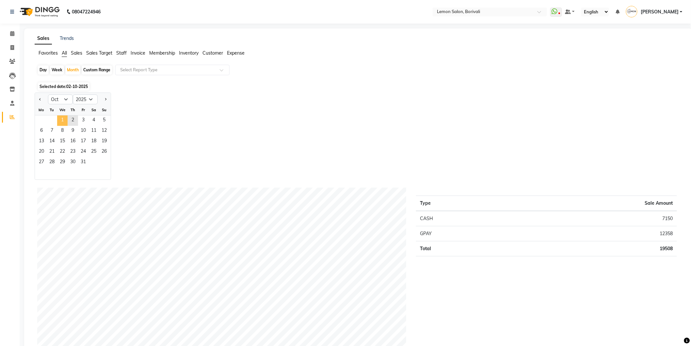
click at [63, 118] on span "1" at bounding box center [62, 120] width 10 height 10
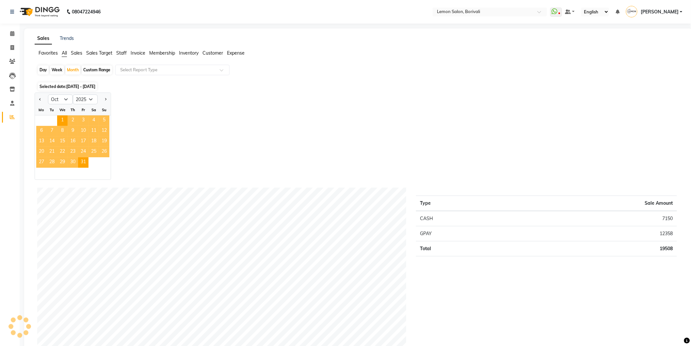
click at [119, 51] on span "Staff" at bounding box center [121, 53] width 10 height 6
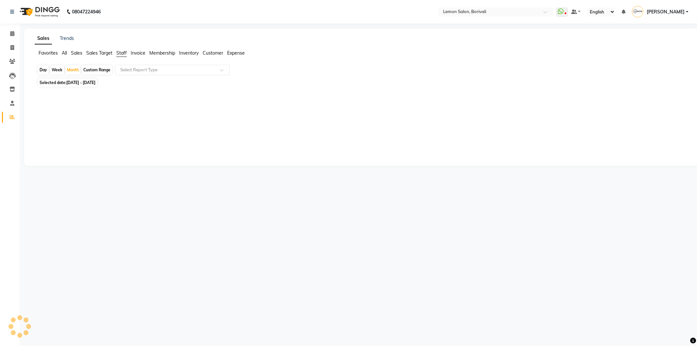
click at [120, 53] on span "Staff" at bounding box center [121, 53] width 10 height 6
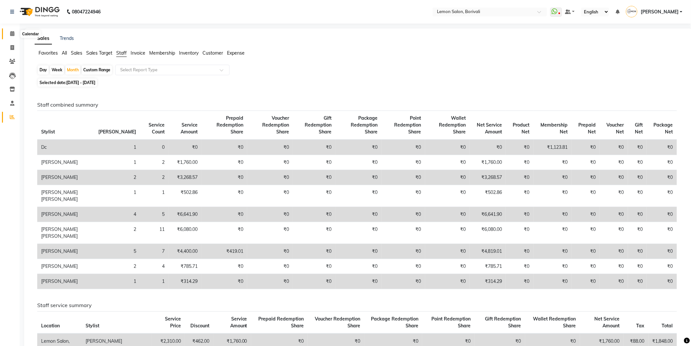
click at [12, 31] on span at bounding box center [12, 34] width 11 height 8
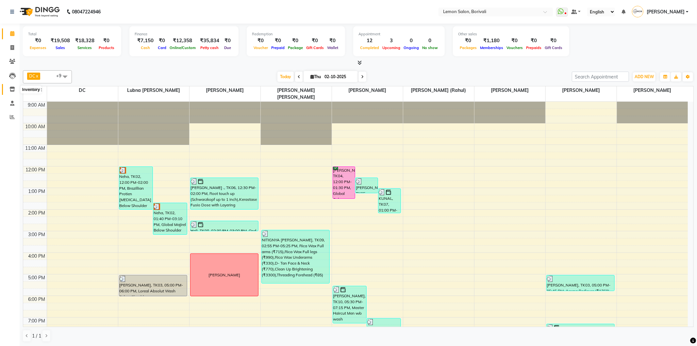
click at [12, 88] on icon at bounding box center [12, 89] width 6 height 5
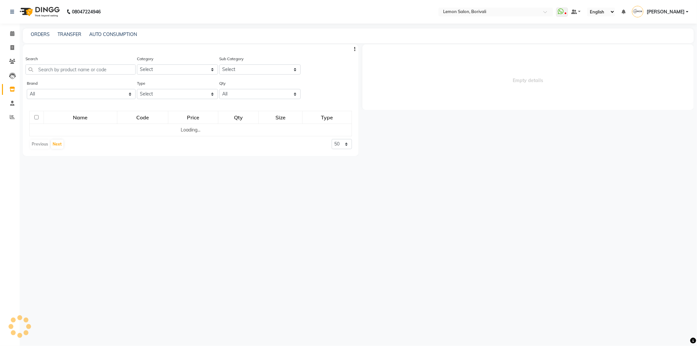
select select
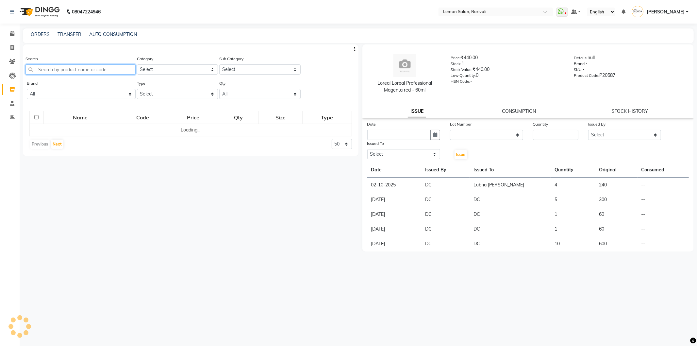
click at [95, 64] on input "text" at bounding box center [80, 69] width 110 height 10
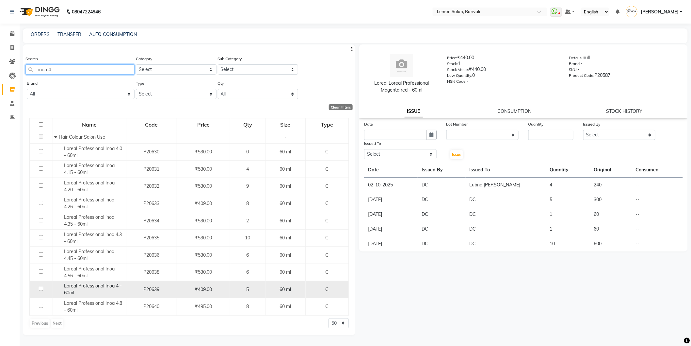
type input "inoa 4"
click at [41, 291] on input "checkbox" at bounding box center [41, 288] width 4 height 4
checkbox input "true"
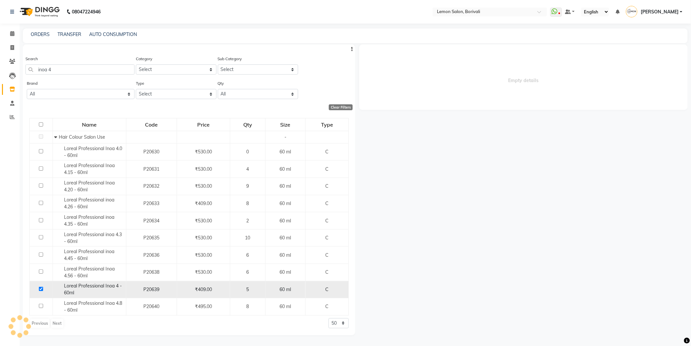
select select
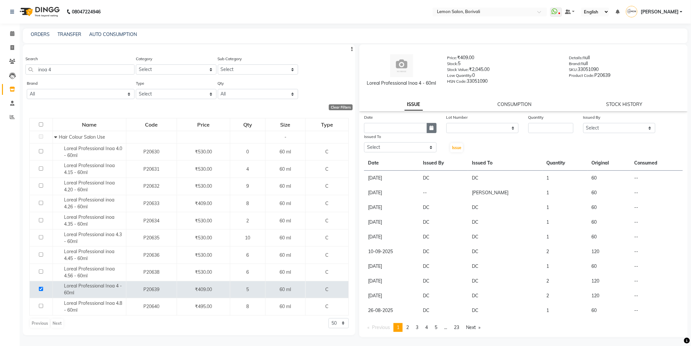
click at [432, 126] on icon "button" at bounding box center [432, 127] width 4 height 5
select select "10"
select select "2025"
click at [401, 165] on div "2" at bounding box center [402, 161] width 10 height 10
type input "02-10-2025"
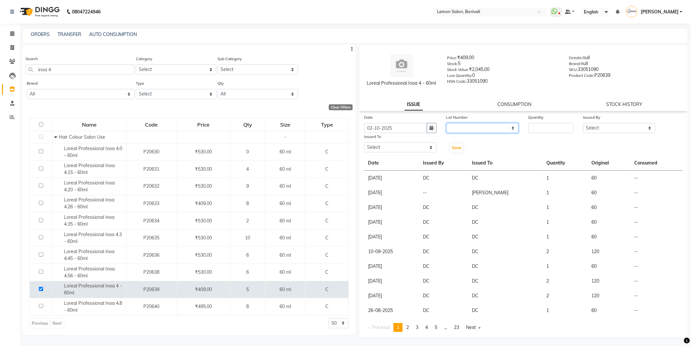
click at [456, 131] on select "None" at bounding box center [483, 128] width 73 height 10
select select "0: null"
click at [447, 123] on select "None" at bounding box center [483, 128] width 73 height 10
click at [543, 129] on input "number" at bounding box center [551, 128] width 45 height 10
type input "1"
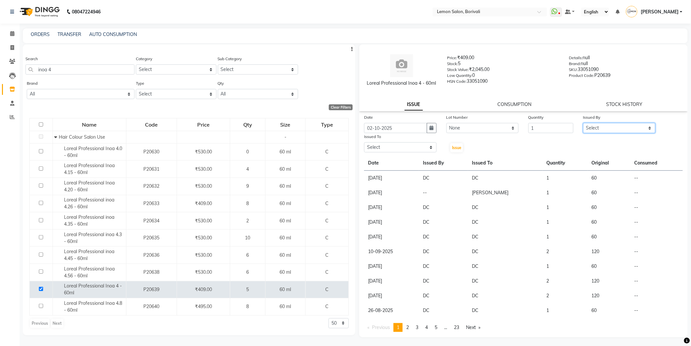
click at [623, 128] on select "Select DC Faiz Khan Fardin Shaikh Harishchandra Paswn Huzaifa Jyoti Vyas Lubna …" at bounding box center [619, 128] width 73 height 10
click at [612, 127] on select "Select DC Faiz Khan Fardin Shaikh Harishchandra Paswn Huzaifa Jyoti Vyas Lubna …" at bounding box center [619, 128] width 73 height 10
select select "7885"
click at [583, 123] on select "Select DC Faiz Khan Fardin Shaikh Harishchandra Paswn Huzaifa Jyoti Vyas Lubna …" at bounding box center [619, 128] width 73 height 10
click at [416, 151] on select "Select DC Faiz Khan Fardin Shaikh Harishchandra Paswn Huzaifa Jyoti Vyas Lubna …" at bounding box center [400, 147] width 73 height 10
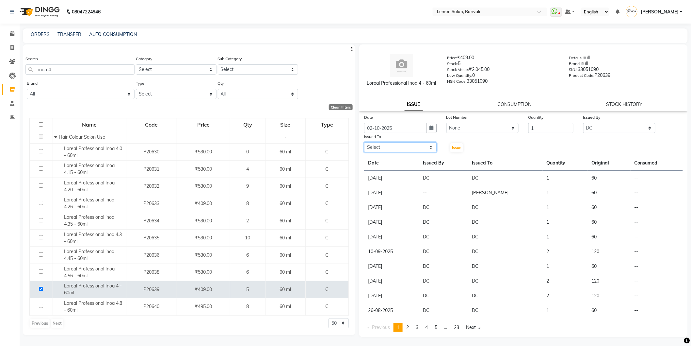
select select "60968"
click at [364, 142] on select "Select DC Faiz Khan Fardin Shaikh Harishchandra Paswn Huzaifa Jyoti Vyas Lubna …" at bounding box center [400, 147] width 73 height 10
click at [459, 146] on span "Issue" at bounding box center [456, 147] width 9 height 5
select select
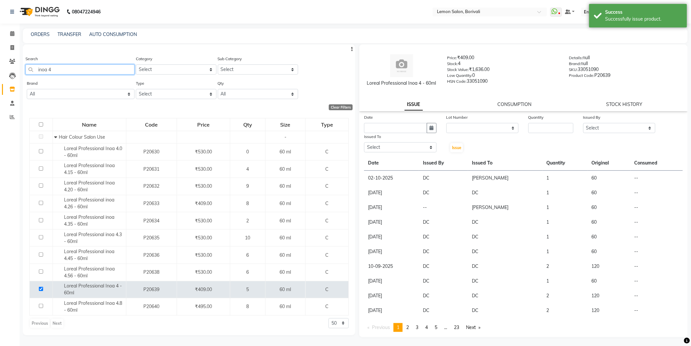
drag, startPoint x: 97, startPoint y: 68, endPoint x: 41, endPoint y: 76, distance: 56.5
click at [54, 73] on input "inoa 4" at bounding box center [79, 69] width 109 height 10
drag, startPoint x: 41, startPoint y: 76, endPoint x: 33, endPoint y: 76, distance: 8.2
click at [34, 77] on div "Search inoa 4" at bounding box center [79, 67] width 109 height 25
drag, startPoint x: 59, startPoint y: 66, endPoint x: 21, endPoint y: 60, distance: 38.7
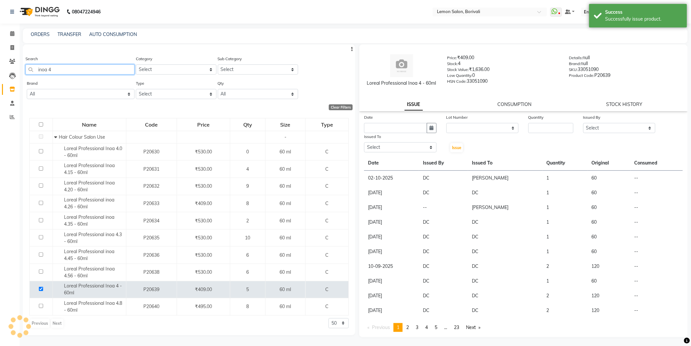
click at [21, 60] on main "ORDERS TRANSFER AUTO CONSUMPTION Search inoa 4 Category Select Hair Skin Makeup…" at bounding box center [356, 188] width 672 height 321
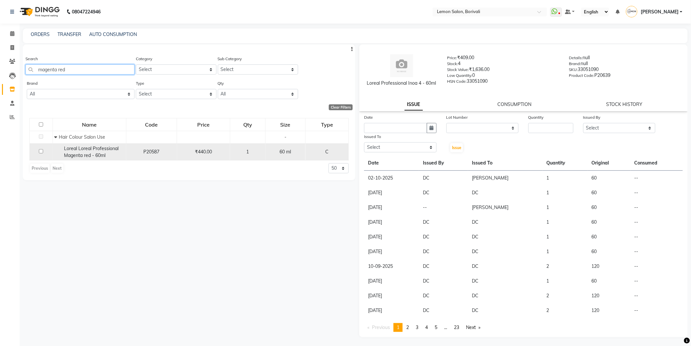
type input "magenta red"
click at [41, 153] on input "checkbox" at bounding box center [41, 151] width 4 height 4
checkbox input "true"
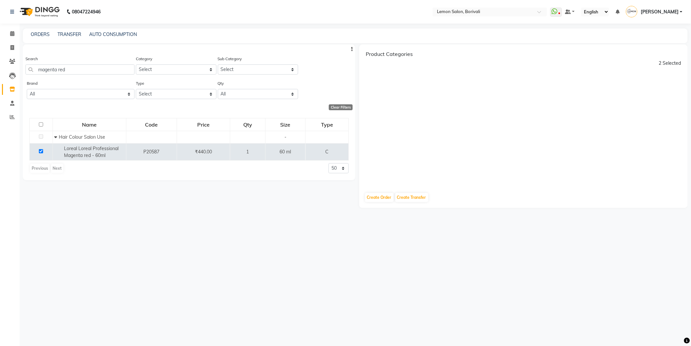
click at [41, 123] on input "checkbox" at bounding box center [41, 124] width 4 height 4
checkbox input "true"
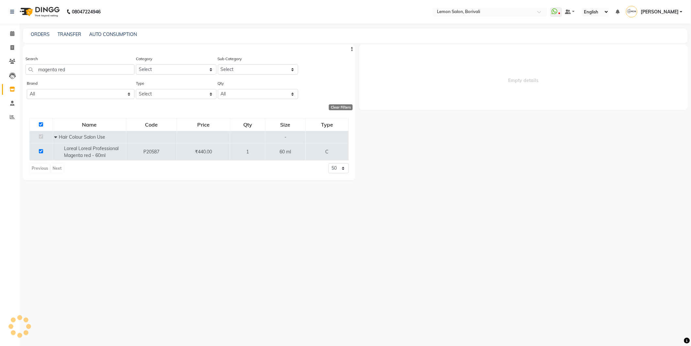
select select
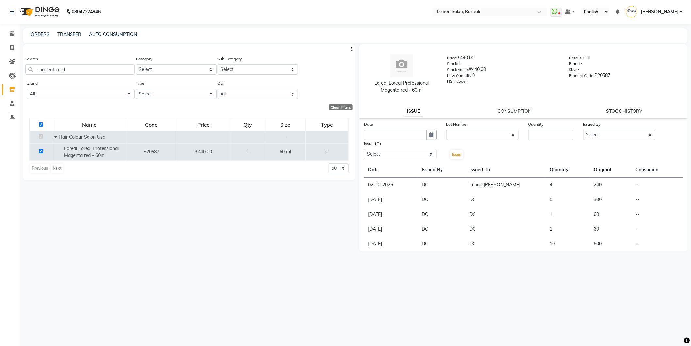
click at [40, 123] on input "checkbox" at bounding box center [41, 124] width 4 height 4
checkbox input "false"
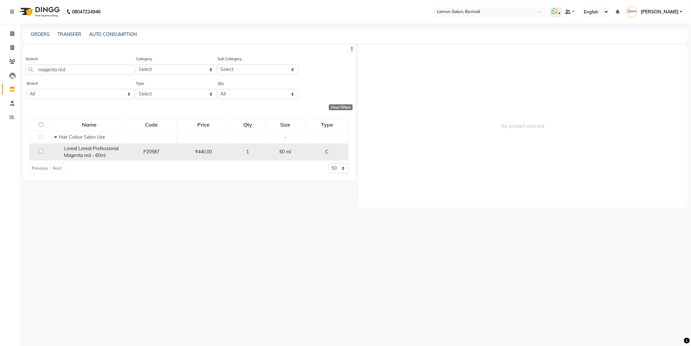
click at [41, 153] on input "checkbox" at bounding box center [41, 151] width 4 height 4
checkbox input "true"
select select
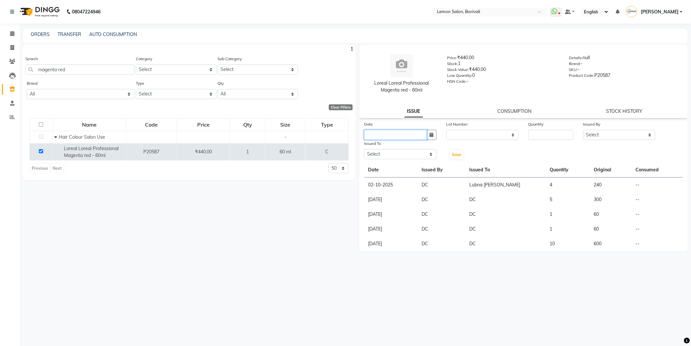
click at [421, 131] on input "text" at bounding box center [395, 135] width 63 height 10
select select "10"
select select "2025"
click at [402, 170] on div "2" at bounding box center [402, 168] width 10 height 10
type input "02-10-2025"
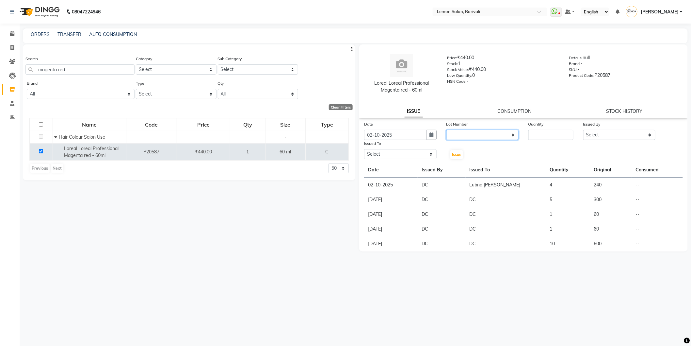
drag, startPoint x: 478, startPoint y: 135, endPoint x: 479, endPoint y: 139, distance: 4.0
click at [478, 135] on select "None" at bounding box center [483, 135] width 73 height 10
select select "0: null"
click at [447, 130] on select "None" at bounding box center [483, 135] width 73 height 10
click at [554, 135] on input "number" at bounding box center [551, 135] width 45 height 10
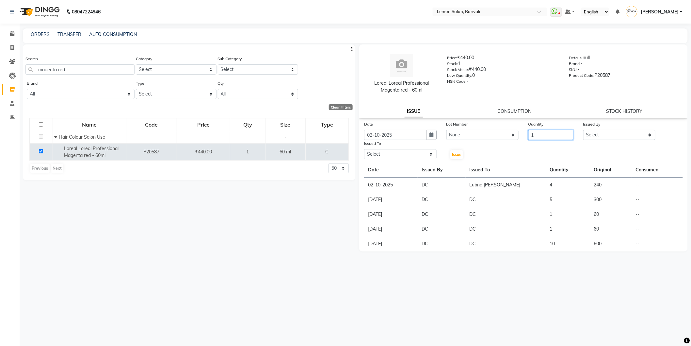
type input "1"
click at [598, 133] on select "Select DC Faiz Khan Fardin Shaikh Harishchandra Paswn Huzaifa Jyoti Vyas Lubna …" at bounding box center [619, 135] width 73 height 10
select select "7885"
click at [583, 130] on select "Select DC Faiz Khan Fardin Shaikh Harishchandra Paswn Huzaifa Jyoti Vyas Lubna …" at bounding box center [619, 135] width 73 height 10
click at [399, 154] on select "Select DC Faiz Khan Fardin Shaikh Harishchandra Paswn Huzaifa Jyoti Vyas Lubna …" at bounding box center [400, 154] width 73 height 10
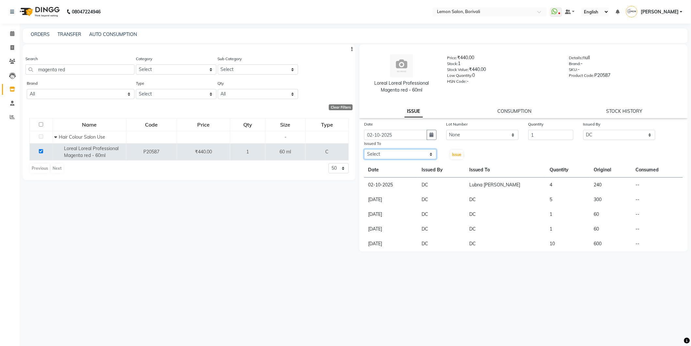
select select "7566"
click at [364, 149] on select "Select DC Faiz Khan Fardin Shaikh Harishchandra Paswn Huzaifa Jyoti Vyas Lubna …" at bounding box center [400, 154] width 73 height 10
click at [457, 155] on span "Issue" at bounding box center [456, 154] width 9 height 5
select select
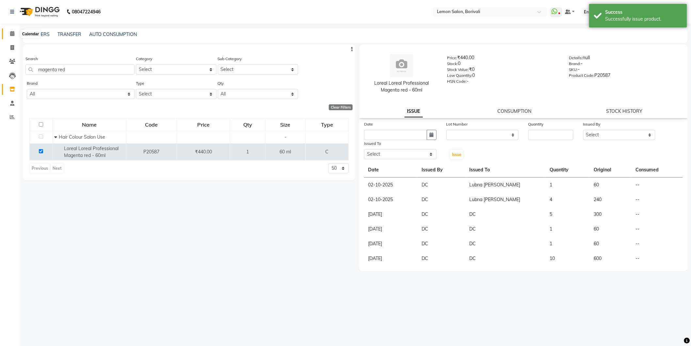
click at [13, 35] on icon at bounding box center [12, 33] width 4 height 5
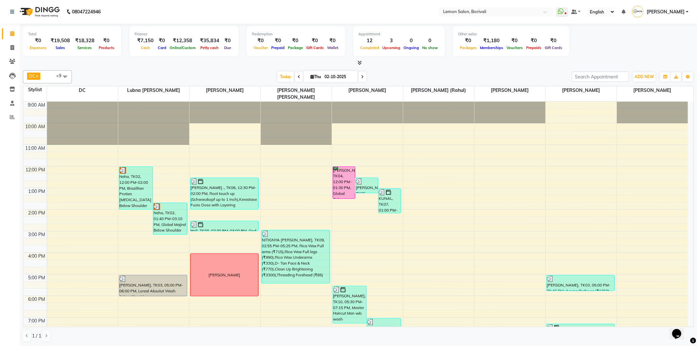
click at [646, 82] on div "DC x Mo [PERSON_NAME] [PERSON_NAME] x [PERSON_NAME] x [PERSON_NAME] ([PERSON_NA…" at bounding box center [358, 76] width 671 height 13
click at [644, 78] on span "ADD NEW" at bounding box center [643, 76] width 19 height 5
click at [636, 109] on link "Add Expense" at bounding box center [629, 106] width 52 height 8
select select "1"
select select "2324"
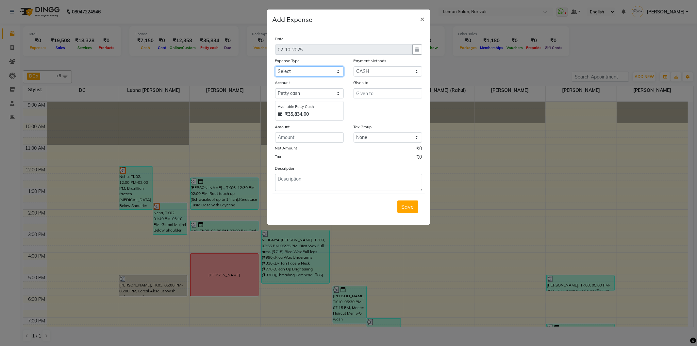
click at [311, 70] on select "Select Advance Cash transfer to hub Laundry Loan Membership Milk Miscellaneous …" at bounding box center [309, 71] width 69 height 10
select select "5359"
click at [275, 66] on select "Select Advance Cash transfer to hub Laundry Loan Membership Milk Miscellaneous …" at bounding box center [309, 71] width 69 height 10
click at [363, 97] on input "text" at bounding box center [387, 93] width 69 height 10
click at [399, 109] on button "[PERSON_NAME] ifa" at bounding box center [386, 107] width 66 height 10
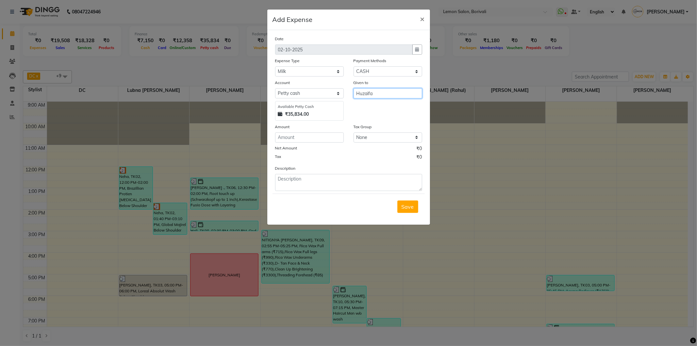
type input "Huzaifa"
click at [307, 140] on input "number" at bounding box center [309, 137] width 69 height 10
type input "116"
click at [317, 184] on textarea at bounding box center [348, 182] width 147 height 17
type textarea "2 litre milk"
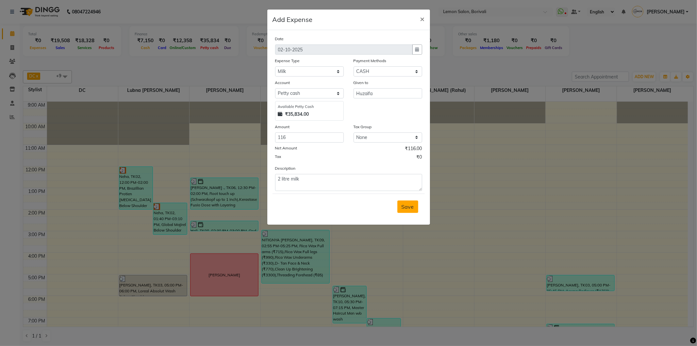
click at [413, 208] on span "Save" at bounding box center [407, 206] width 12 height 7
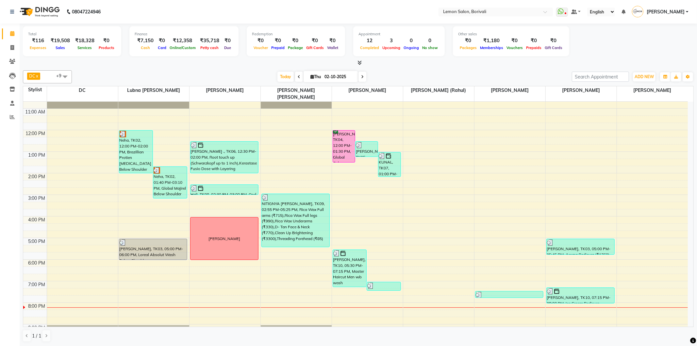
scroll to position [71, 0]
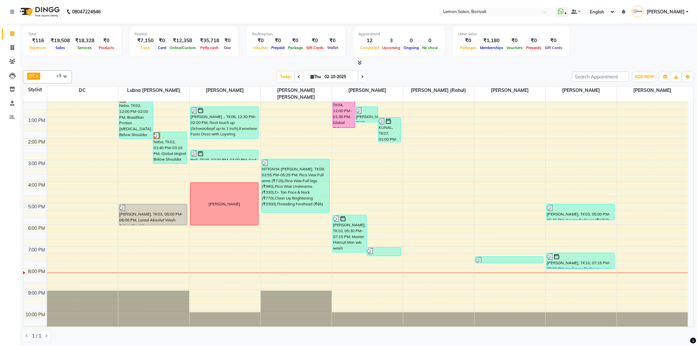
click at [59, 75] on span at bounding box center [64, 76] width 13 height 12
click at [28, 104] on div "[PERSON_NAME]" at bounding box center [47, 100] width 42 height 7
checkbox input "true"
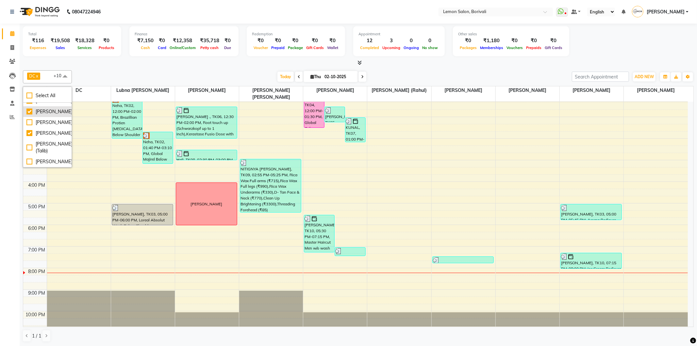
scroll to position [206, 0]
click at [29, 119] on div "[PERSON_NAME]" at bounding box center [47, 122] width 42 height 7
checkbox input "true"
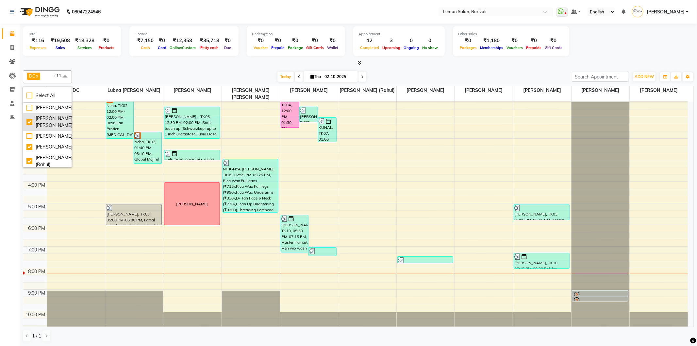
scroll to position [0, 0]
click at [104, 62] on div at bounding box center [358, 62] width 671 height 7
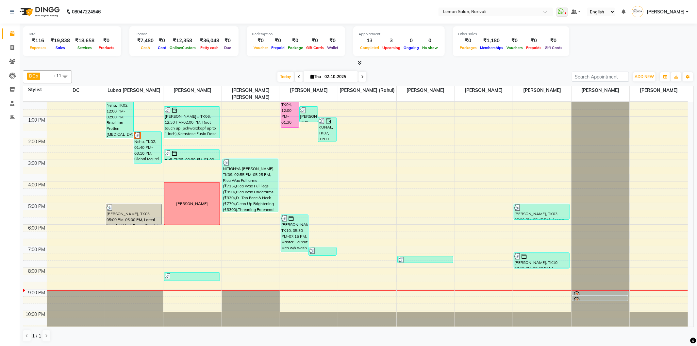
scroll to position [78, 0]
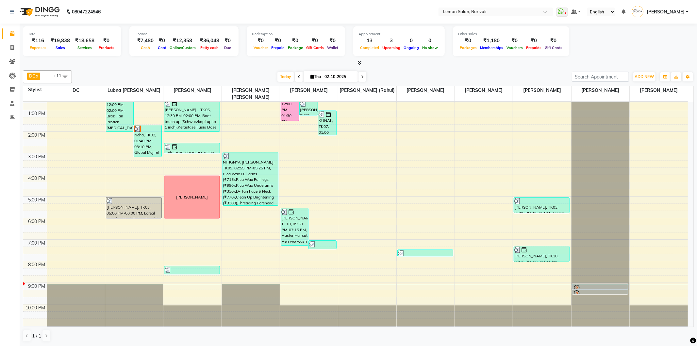
click at [442, 213] on div "9:00 AM 10:00 AM 11:00 AM 12:00 PM 1:00 PM 2:00 PM 3:00 PM 4:00 PM 5:00 PM 6:00…" at bounding box center [355, 175] width 664 height 302
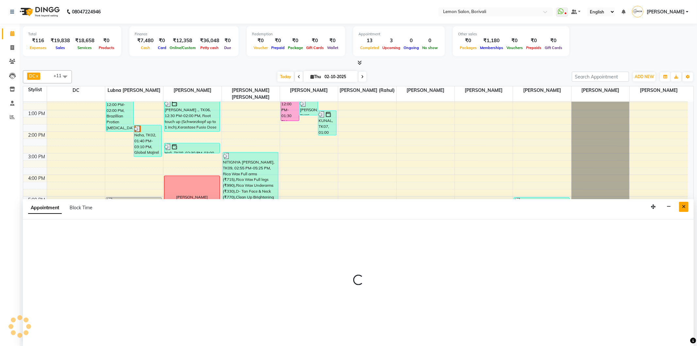
click at [682, 206] on icon "Close" at bounding box center [684, 206] width 4 height 5
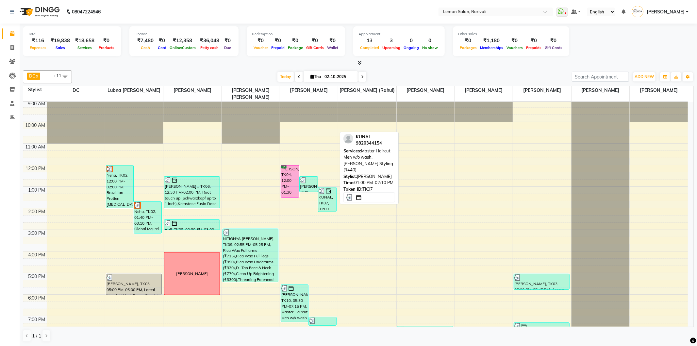
scroll to position [0, 0]
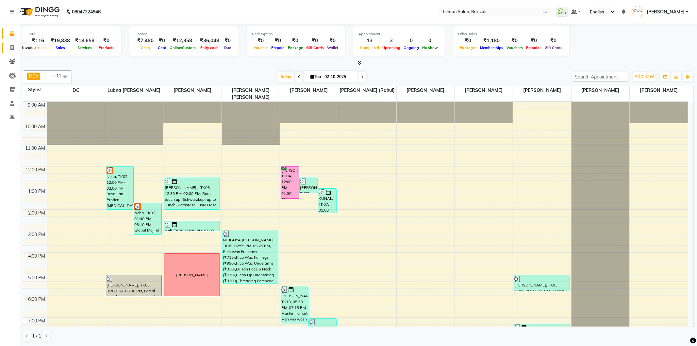
click at [13, 44] on span at bounding box center [12, 48] width 11 height 8
select select "567"
select select "service"
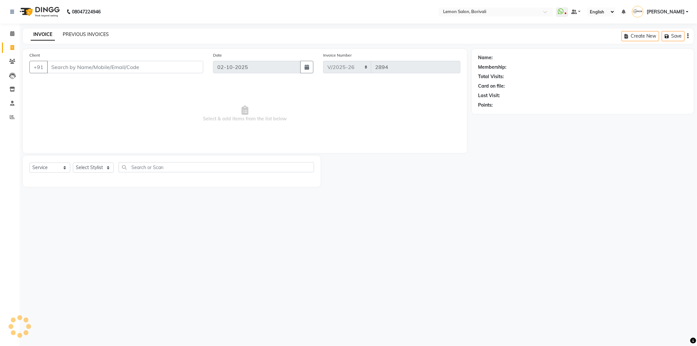
click at [88, 36] on link "PREVIOUS INVOICES" at bounding box center [86, 34] width 46 height 6
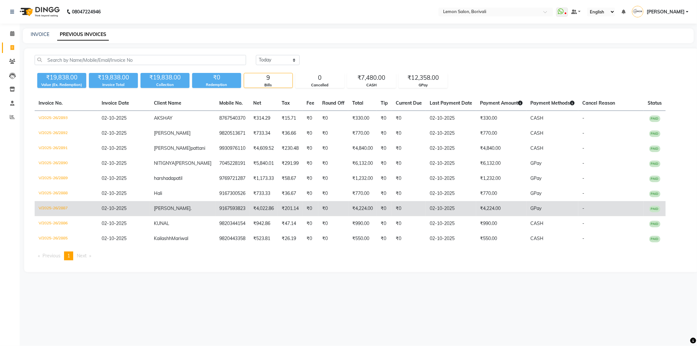
click at [202, 210] on td "[PERSON_NAME] ." at bounding box center [182, 208] width 65 height 15
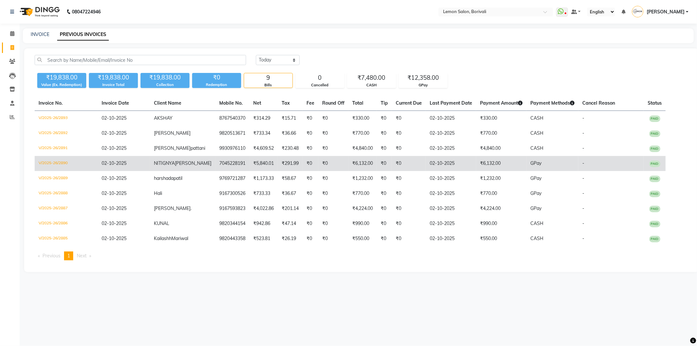
click at [188, 167] on td "NITIGNYA [PERSON_NAME]" at bounding box center [182, 163] width 65 height 15
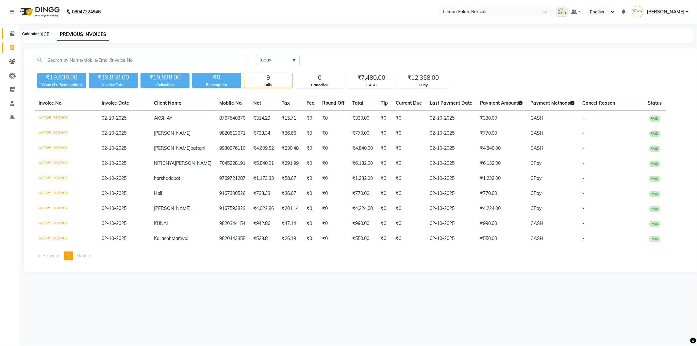
click at [12, 33] on icon at bounding box center [12, 33] width 4 height 5
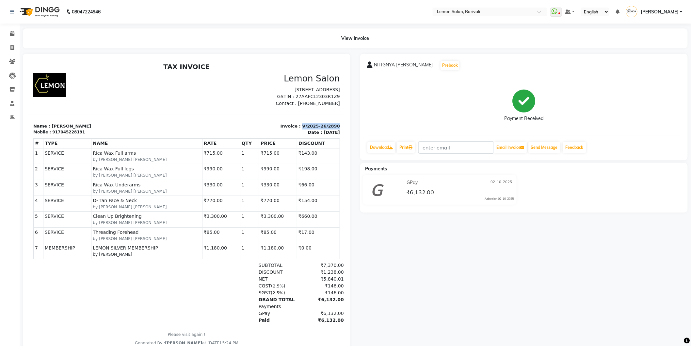
drag, startPoint x: 296, startPoint y: 125, endPoint x: 329, endPoint y: 125, distance: 32.7
click at [329, 125] on div "Invoice : V/2025-26/2890 Date : [DATE]" at bounding box center [265, 129] width 157 height 13
copy p "V/2025-26/2890"
click at [14, 37] on span at bounding box center [12, 34] width 11 height 8
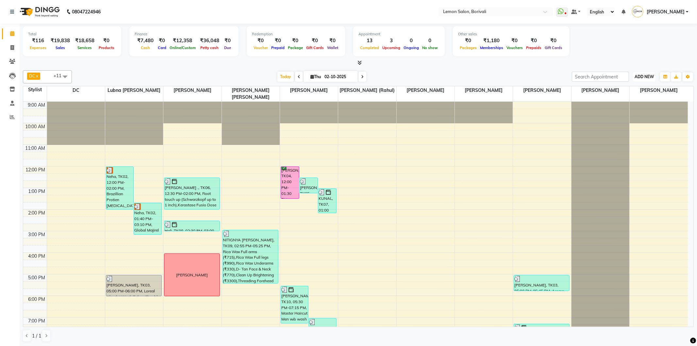
click at [643, 76] on span "ADD NEW" at bounding box center [643, 76] width 19 height 5
click at [636, 105] on link "Add Expense" at bounding box center [629, 106] width 52 height 8
select select "1"
select select "2324"
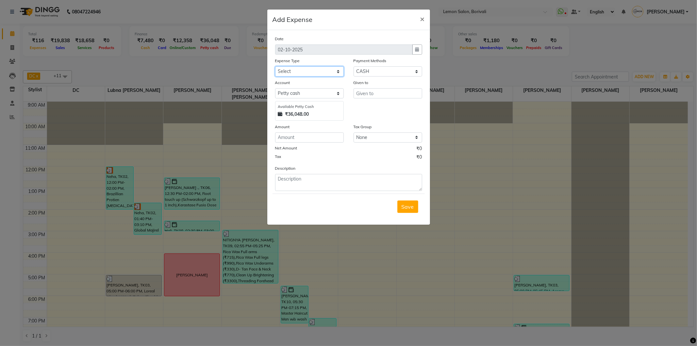
click at [336, 71] on select "Select Advance Cash transfer to hub Laundry Loan Membership Milk Miscellaneous …" at bounding box center [309, 71] width 69 height 10
select select "2706"
click at [275, 66] on select "Select Advance Cash transfer to hub Laundry Loan Membership Milk Miscellaneous …" at bounding box center [309, 71] width 69 height 10
click at [377, 90] on input "text" at bounding box center [387, 93] width 69 height 10
click at [377, 105] on ngb-highlight "[PERSON_NAME]" at bounding box center [387, 107] width 52 height 7
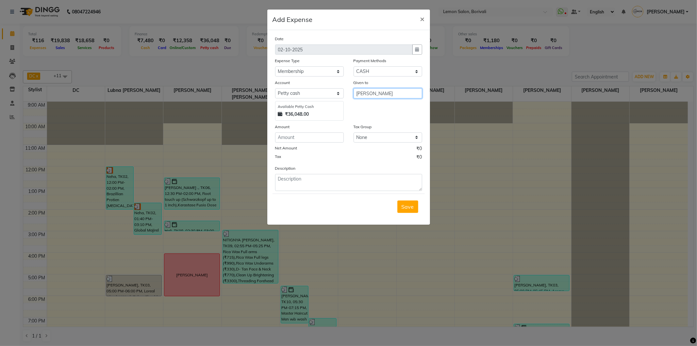
type input "[PERSON_NAME]"
click at [305, 136] on input "number" at bounding box center [309, 137] width 69 height 10
type input "100"
click at [306, 188] on textarea at bounding box center [348, 182] width 147 height 17
paste textarea "V/2025-26/2890"
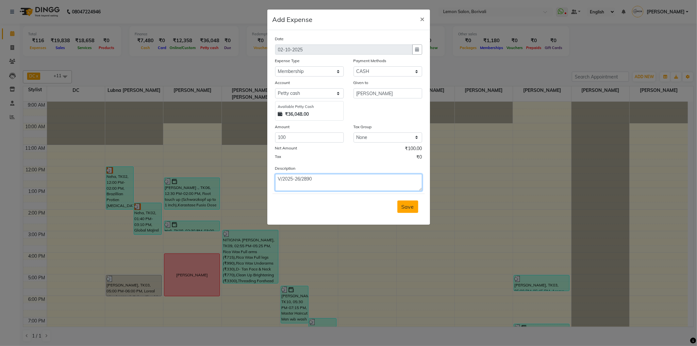
type textarea "V/2025-26/2890"
click at [404, 207] on span "Save" at bounding box center [407, 206] width 12 height 7
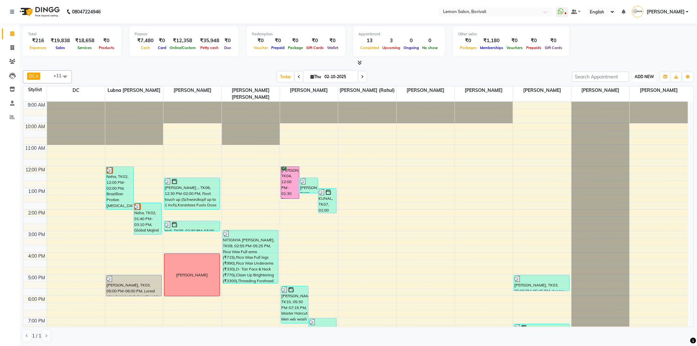
click at [636, 77] on span "ADD NEW" at bounding box center [643, 76] width 19 height 5
click at [632, 112] on link "Add Attendance" at bounding box center [629, 114] width 52 height 8
select select "W"
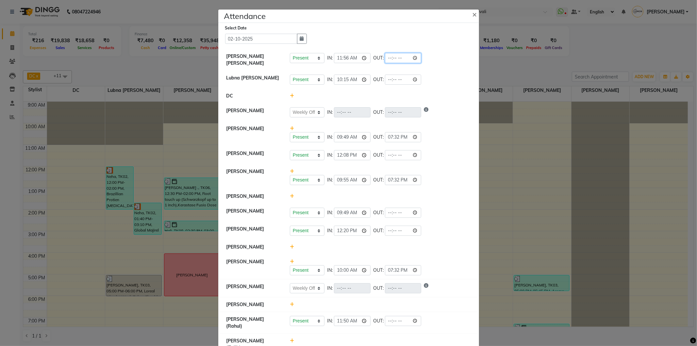
click at [388, 62] on input "time" at bounding box center [403, 58] width 37 height 10
type input "21:30"
click at [392, 78] on input "time" at bounding box center [403, 79] width 37 height 10
select select "W"
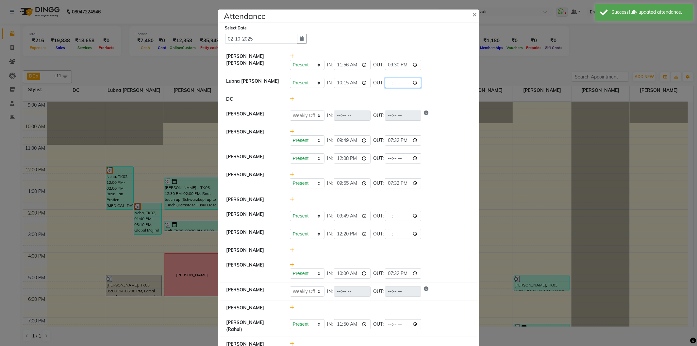
click at [389, 84] on input "time" at bounding box center [403, 83] width 37 height 10
type input "21:30"
click at [440, 99] on div at bounding box center [380, 99] width 191 height 7
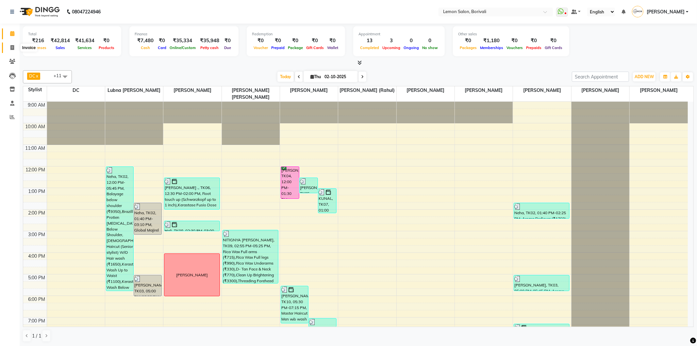
click at [10, 49] on span at bounding box center [12, 48] width 11 height 8
select select "567"
select select "service"
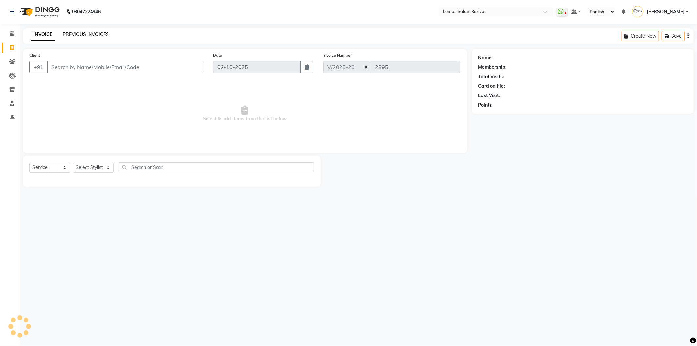
click at [77, 32] on link "PREVIOUS INVOICES" at bounding box center [86, 34] width 46 height 6
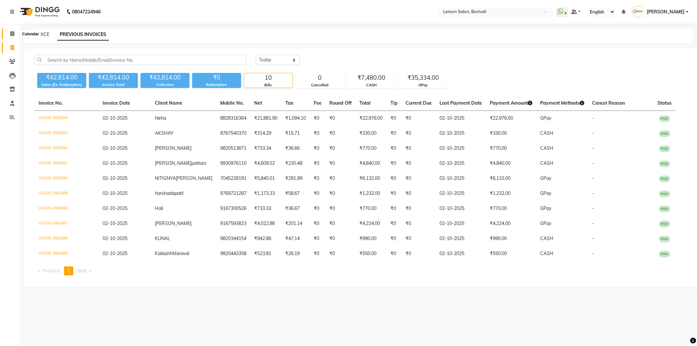
click at [12, 32] on icon at bounding box center [12, 33] width 4 height 5
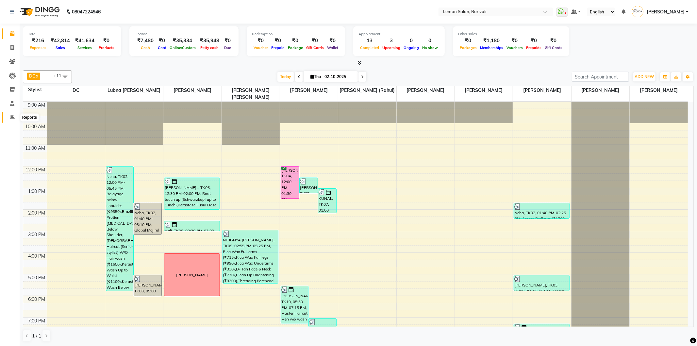
click at [10, 119] on icon at bounding box center [12, 116] width 5 height 5
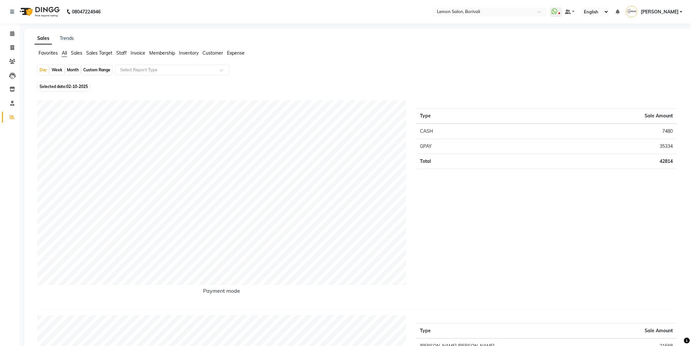
click at [71, 71] on div "Month" at bounding box center [72, 69] width 15 height 9
select select "10"
select select "2025"
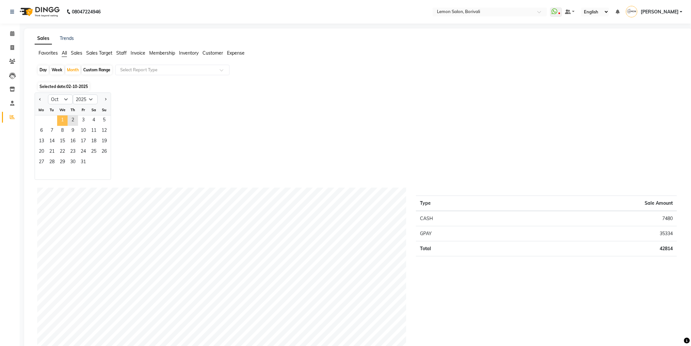
click at [59, 120] on span "1" at bounding box center [62, 120] width 10 height 10
